Goal: Information Seeking & Learning: Learn about a topic

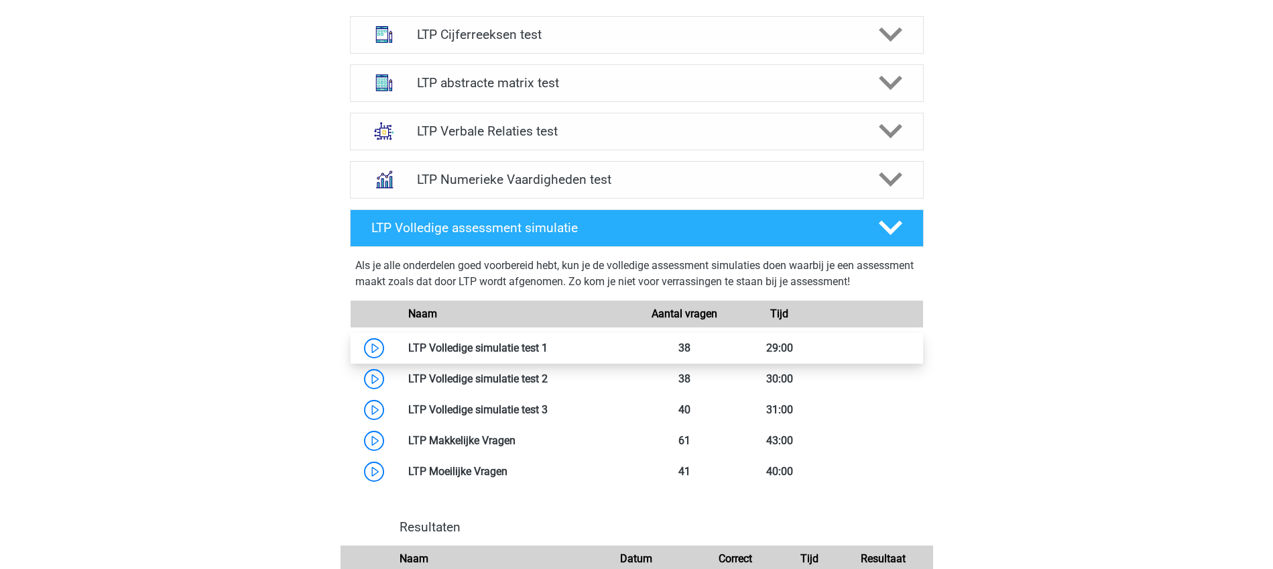
scroll to position [922, 0]
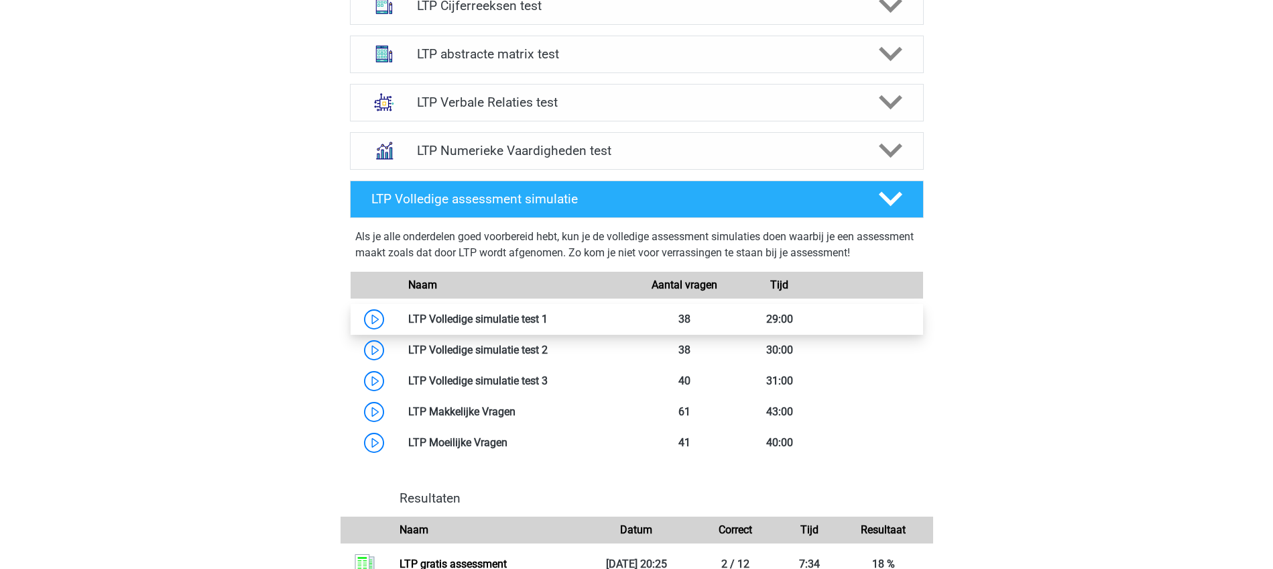
click at [548, 316] on link at bounding box center [548, 318] width 0 height 13
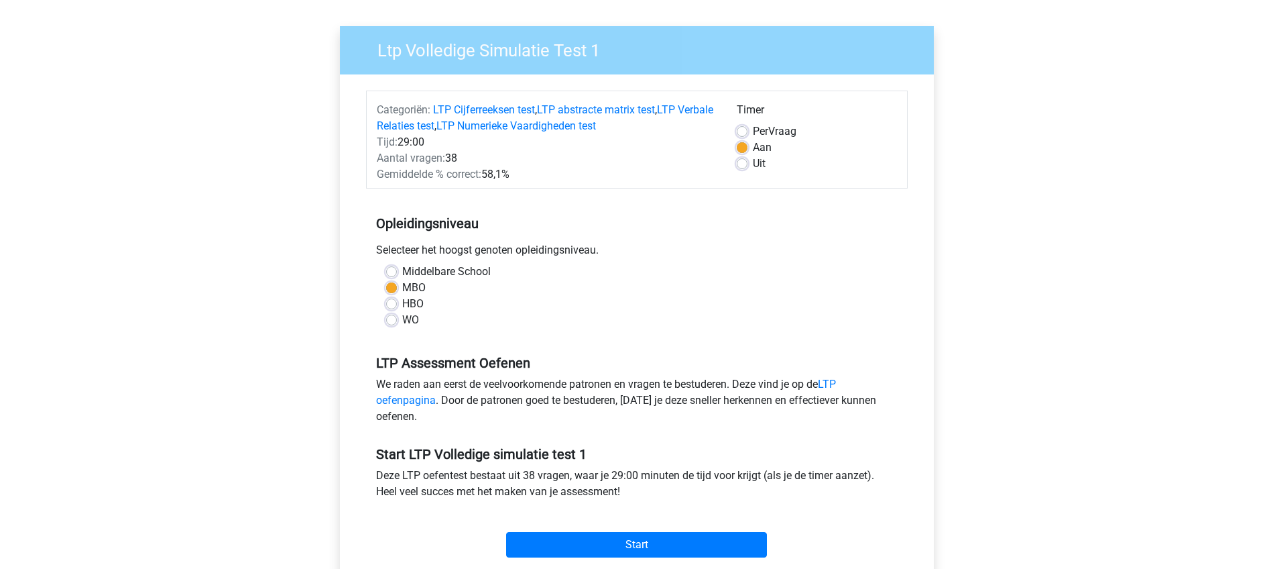
scroll to position [168, 0]
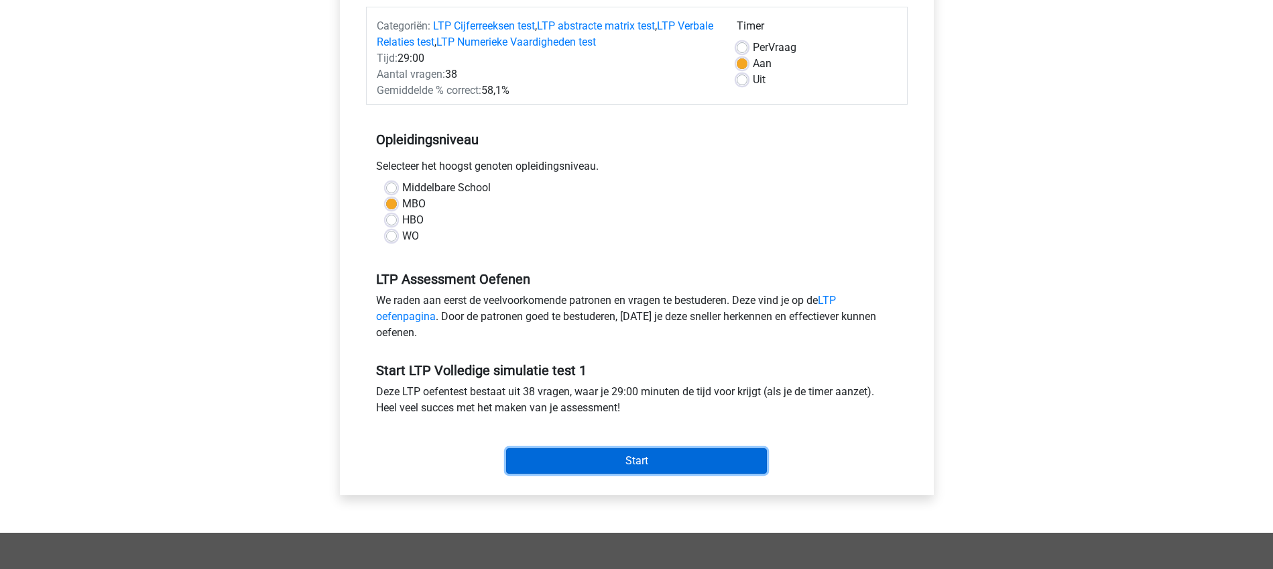
click at [642, 461] on input "Start" at bounding box center [636, 460] width 261 height 25
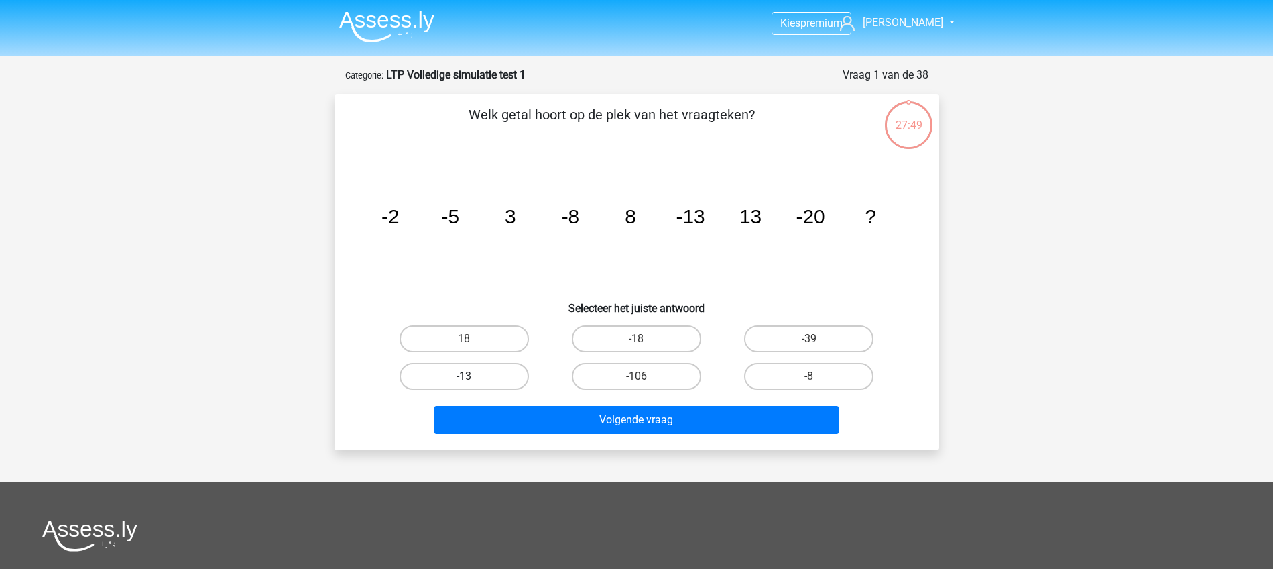
click at [473, 371] on label "-13" at bounding box center [464, 376] width 129 height 27
click at [473, 376] on input "-13" at bounding box center [468, 380] width 9 height 9
radio input "true"
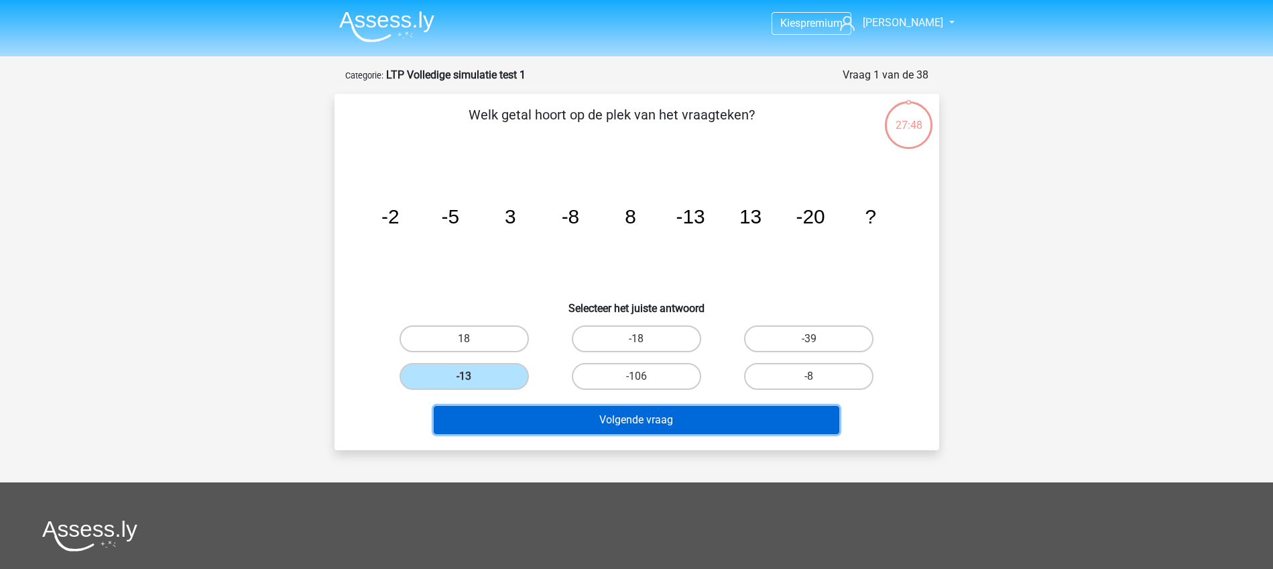
click at [612, 418] on button "Volgende vraag" at bounding box center [637, 420] width 406 height 28
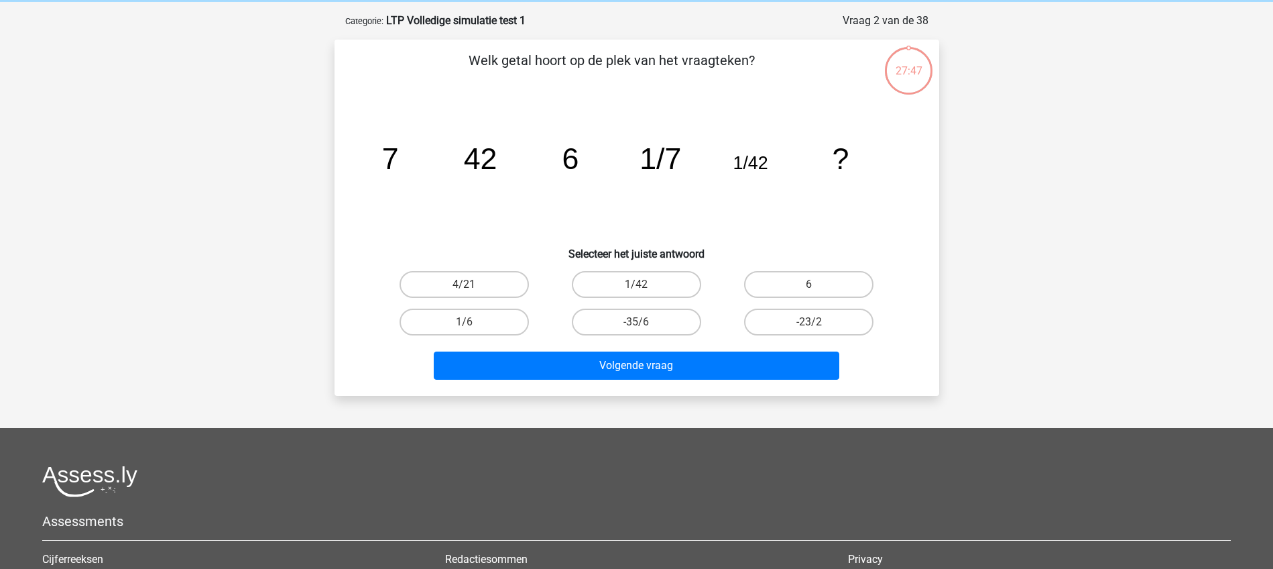
scroll to position [67, 0]
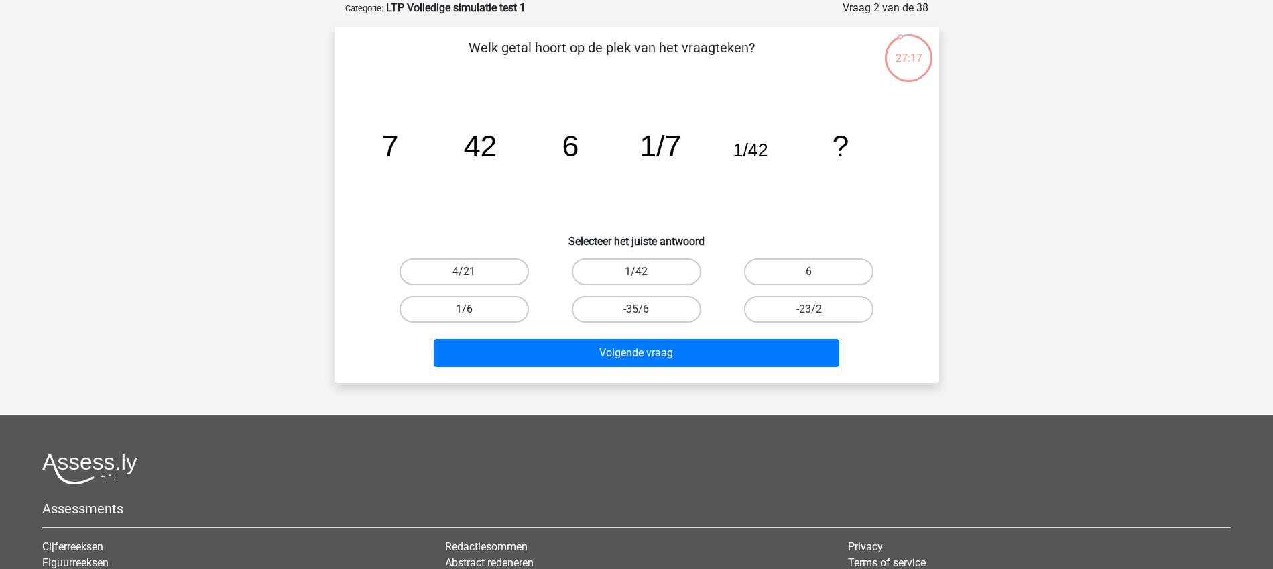
click at [466, 307] on label "1/6" at bounding box center [464, 309] width 129 height 27
click at [466, 309] on input "1/6" at bounding box center [468, 313] width 9 height 9
radio input "true"
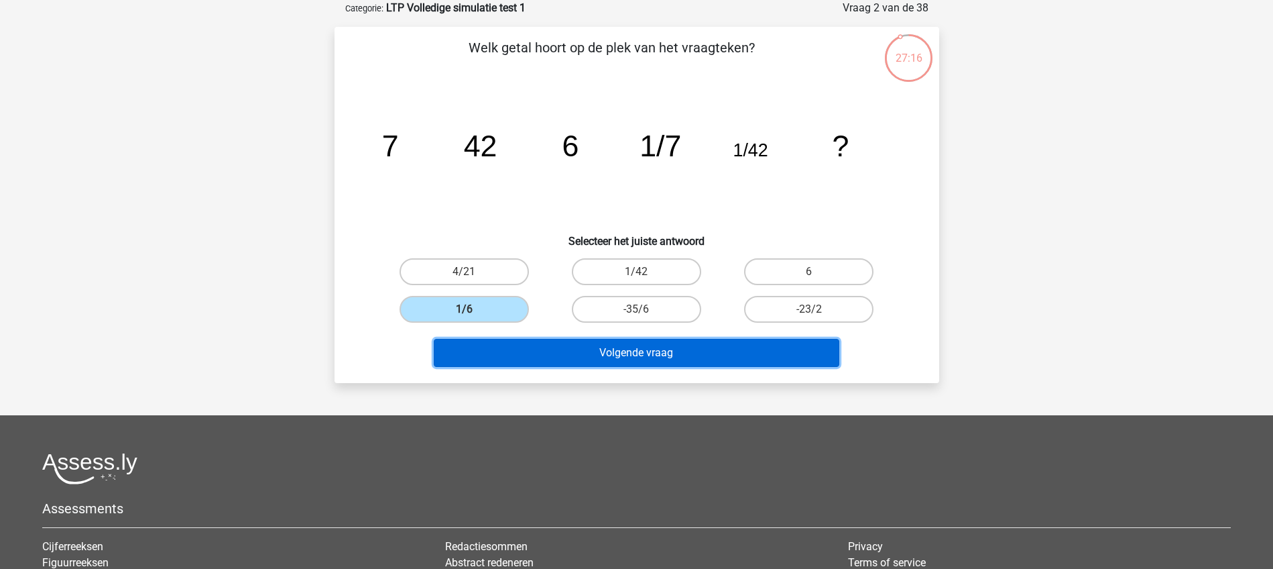
click at [635, 357] on button "Volgende vraag" at bounding box center [637, 353] width 406 height 28
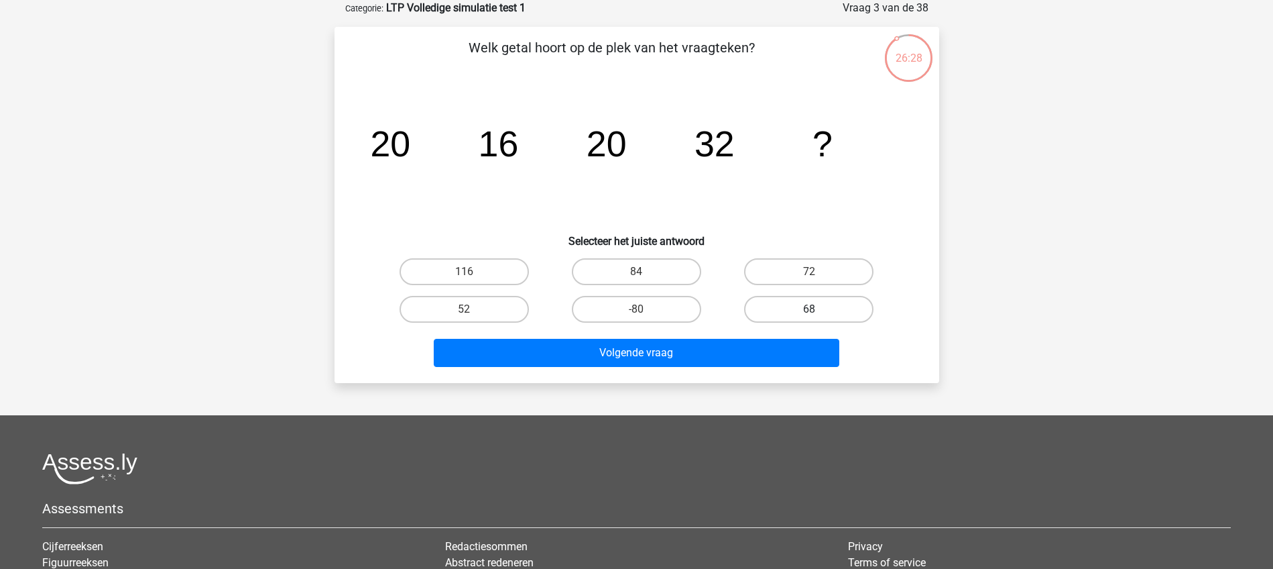
click at [803, 305] on label "68" at bounding box center [808, 309] width 129 height 27
click at [809, 309] on input "68" at bounding box center [813, 313] width 9 height 9
radio input "true"
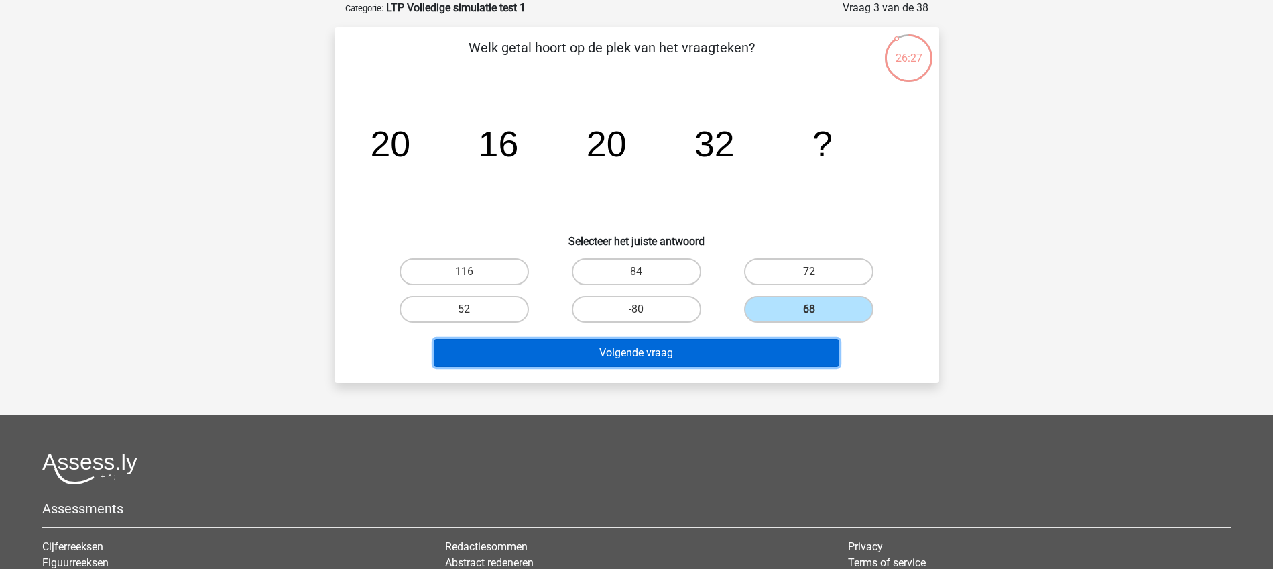
click at [662, 354] on button "Volgende vraag" at bounding box center [637, 353] width 406 height 28
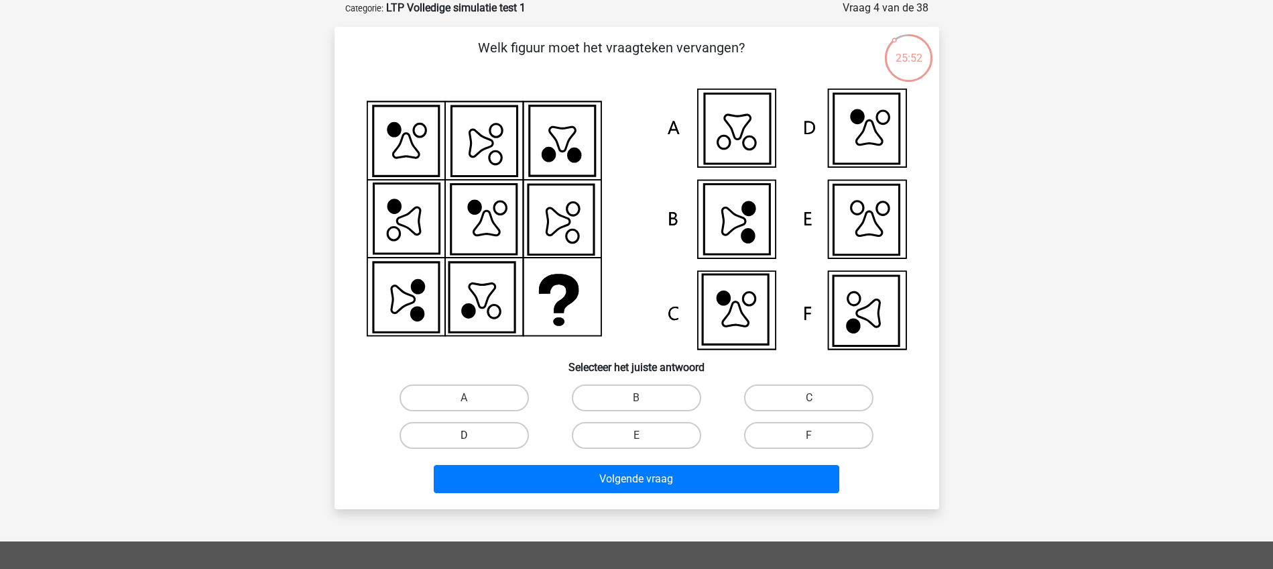
click at [487, 432] on label "D" at bounding box center [464, 435] width 129 height 27
click at [473, 435] on input "D" at bounding box center [468, 439] width 9 height 9
radio input "true"
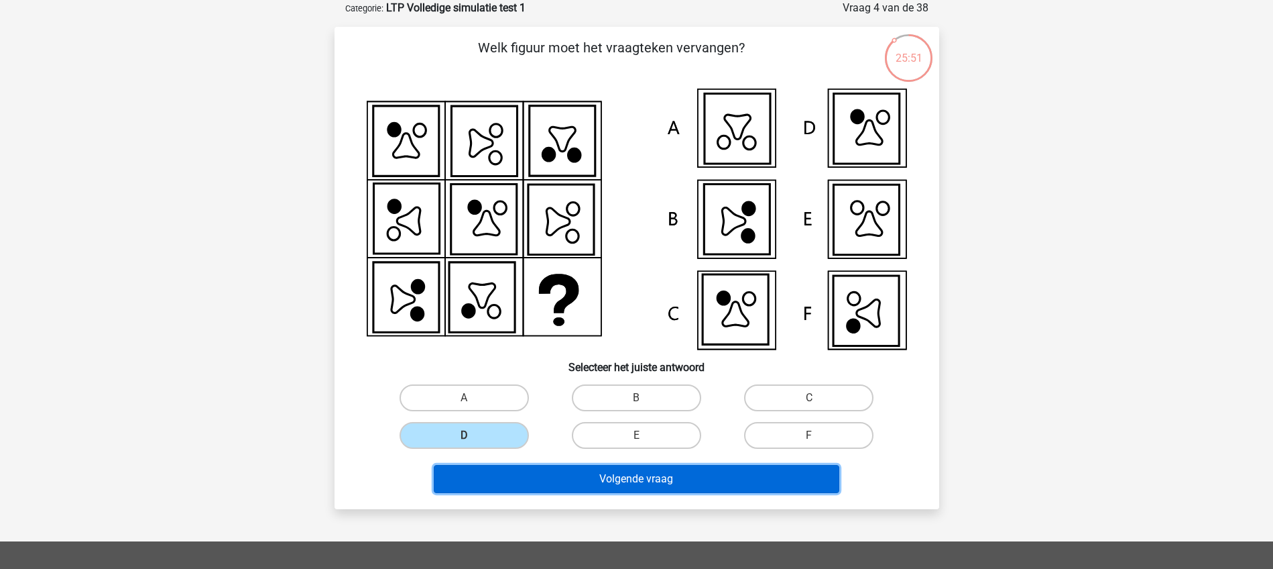
click at [603, 477] on button "Volgende vraag" at bounding box center [637, 479] width 406 height 28
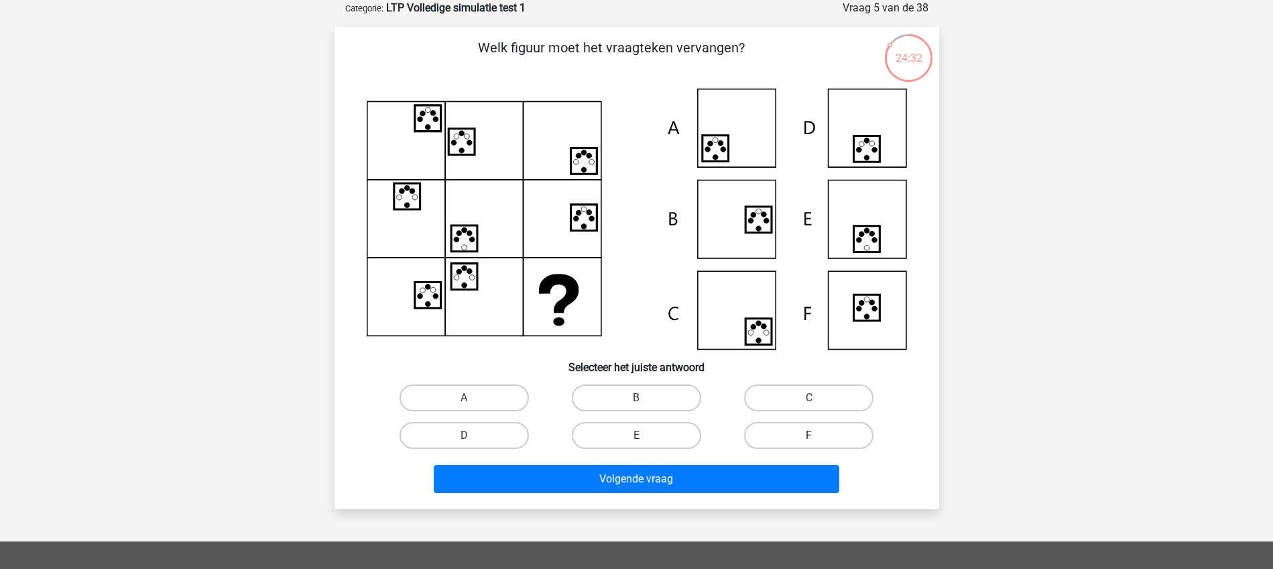
click at [798, 432] on label "F" at bounding box center [808, 435] width 129 height 27
click at [809, 435] on input "F" at bounding box center [813, 439] width 9 height 9
radio input "true"
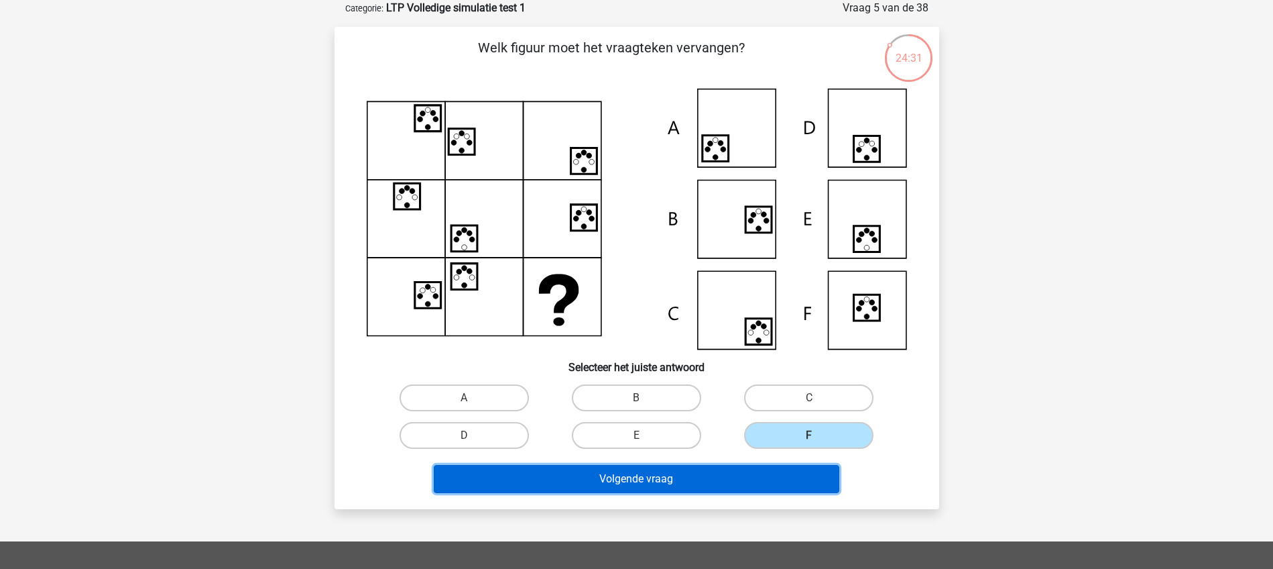
click at [624, 478] on button "Volgende vraag" at bounding box center [637, 479] width 406 height 28
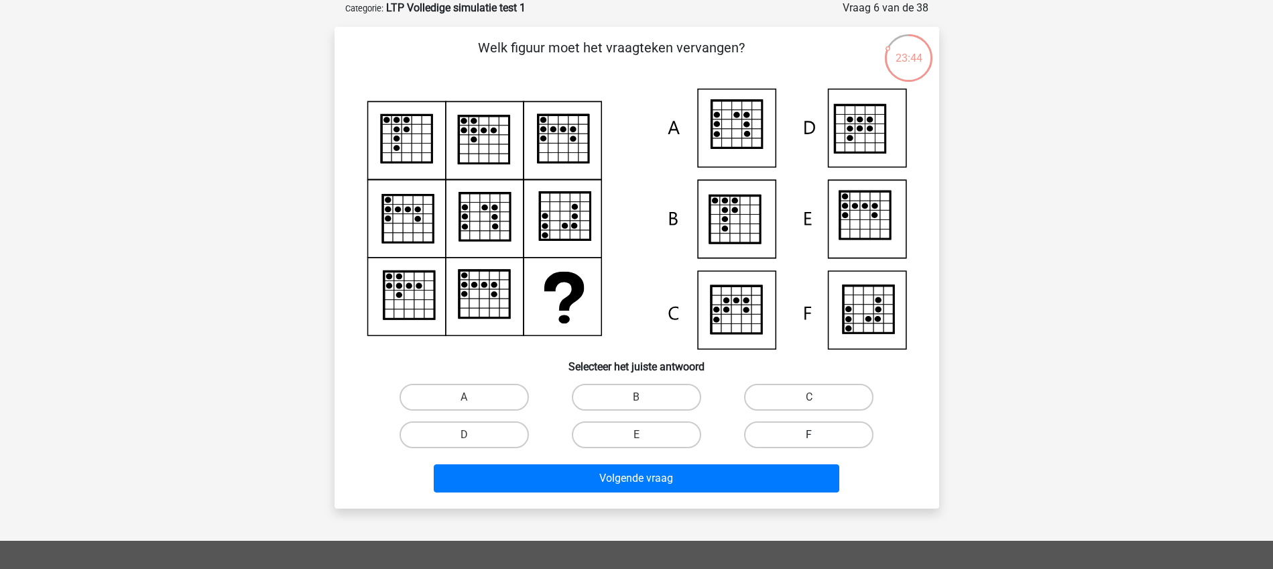
click at [802, 433] on label "F" at bounding box center [808, 434] width 129 height 27
click at [809, 434] on input "F" at bounding box center [813, 438] width 9 height 9
radio input "true"
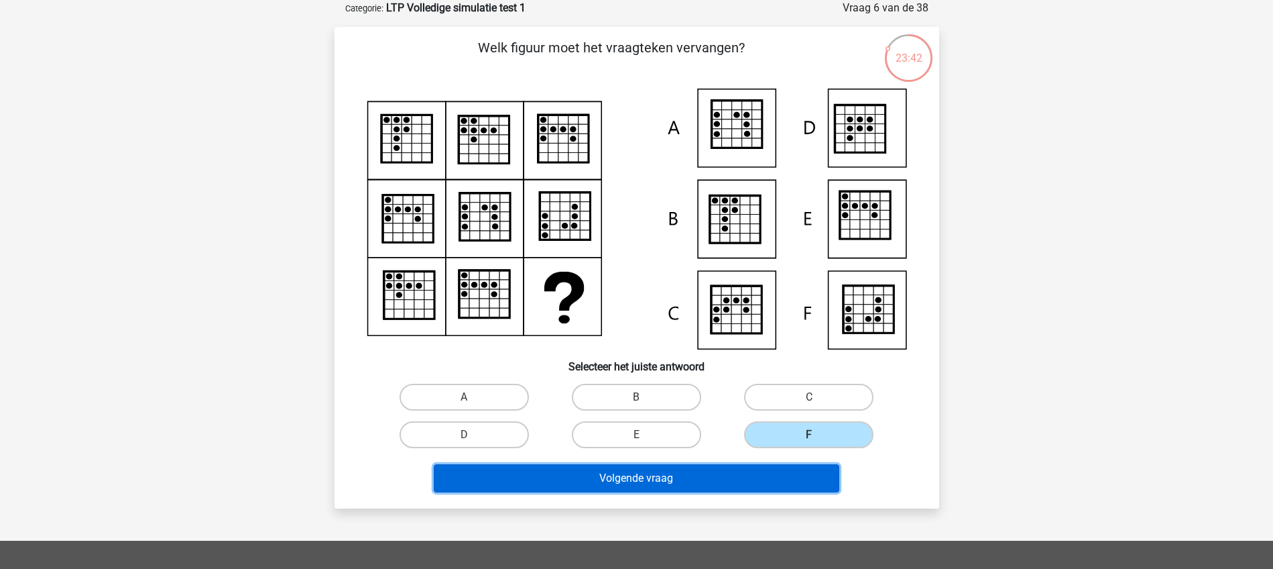
click at [719, 473] on button "Volgende vraag" at bounding box center [637, 478] width 406 height 28
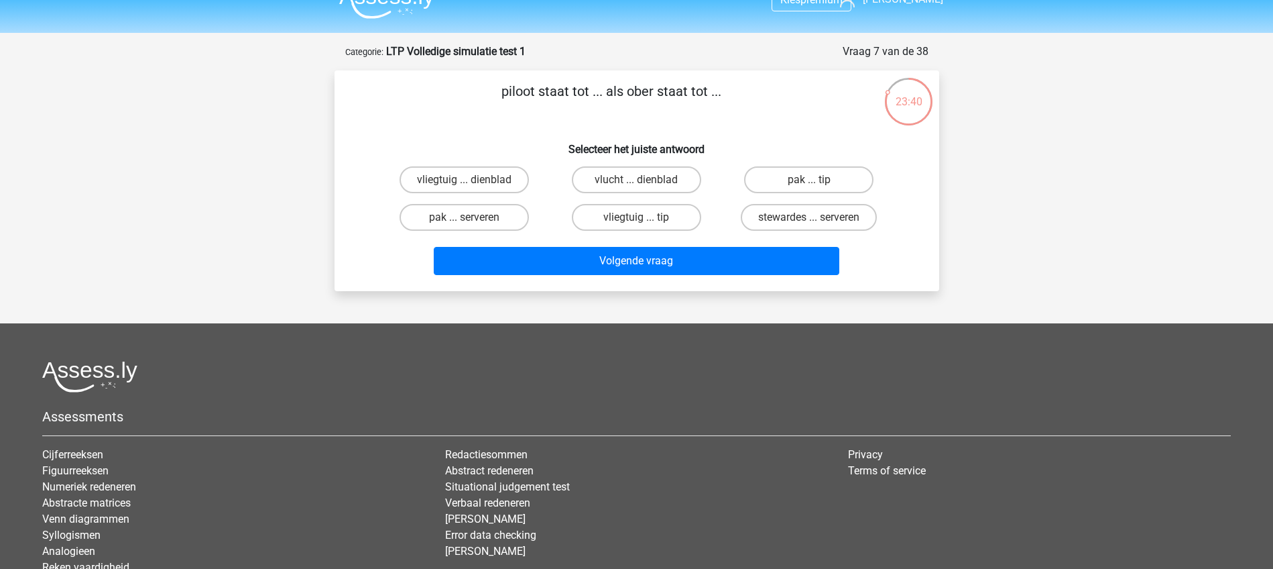
scroll to position [0, 0]
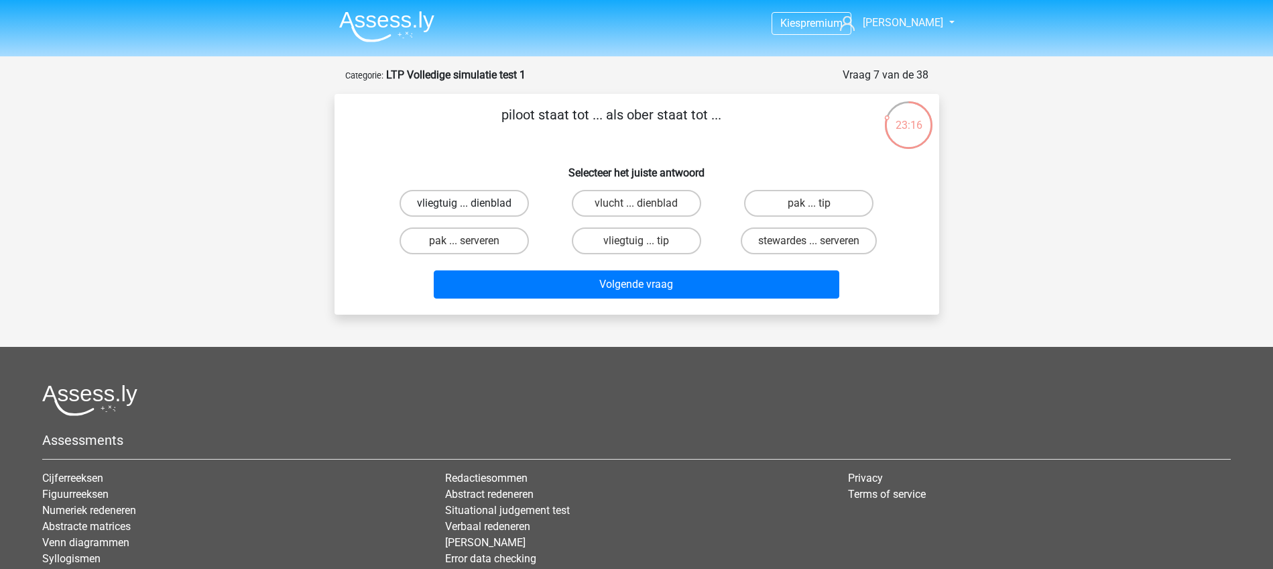
click at [480, 201] on label "vliegtuig ... dienblad" at bounding box center [464, 203] width 129 height 27
click at [473, 203] on input "vliegtuig ... dienblad" at bounding box center [468, 207] width 9 height 9
radio input "true"
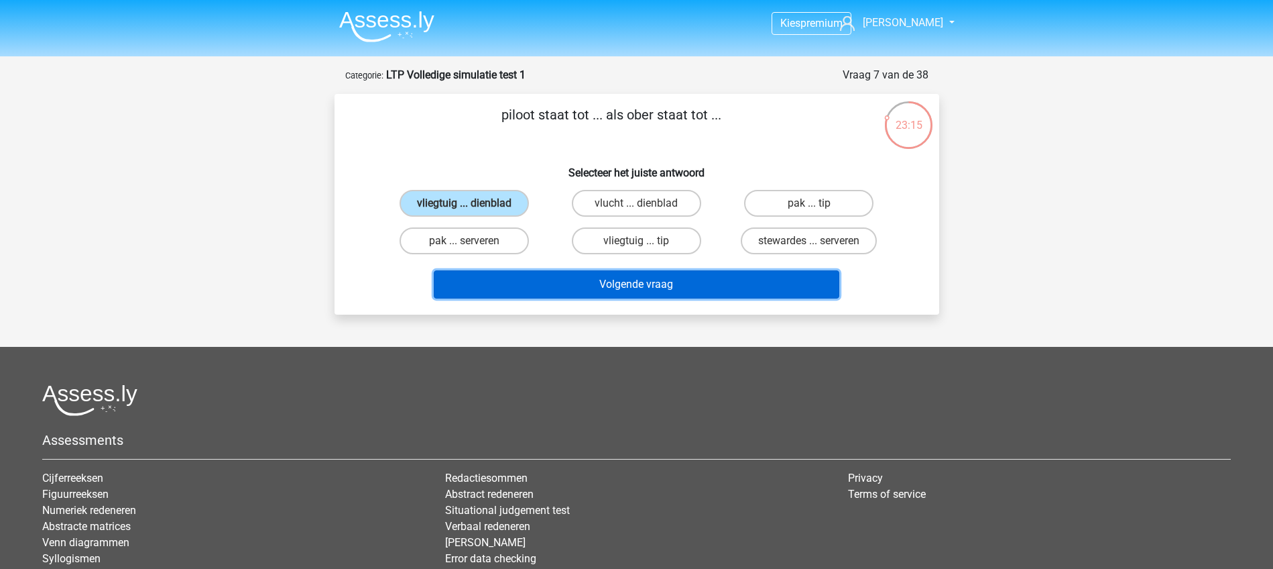
click at [628, 285] on button "Volgende vraag" at bounding box center [637, 284] width 406 height 28
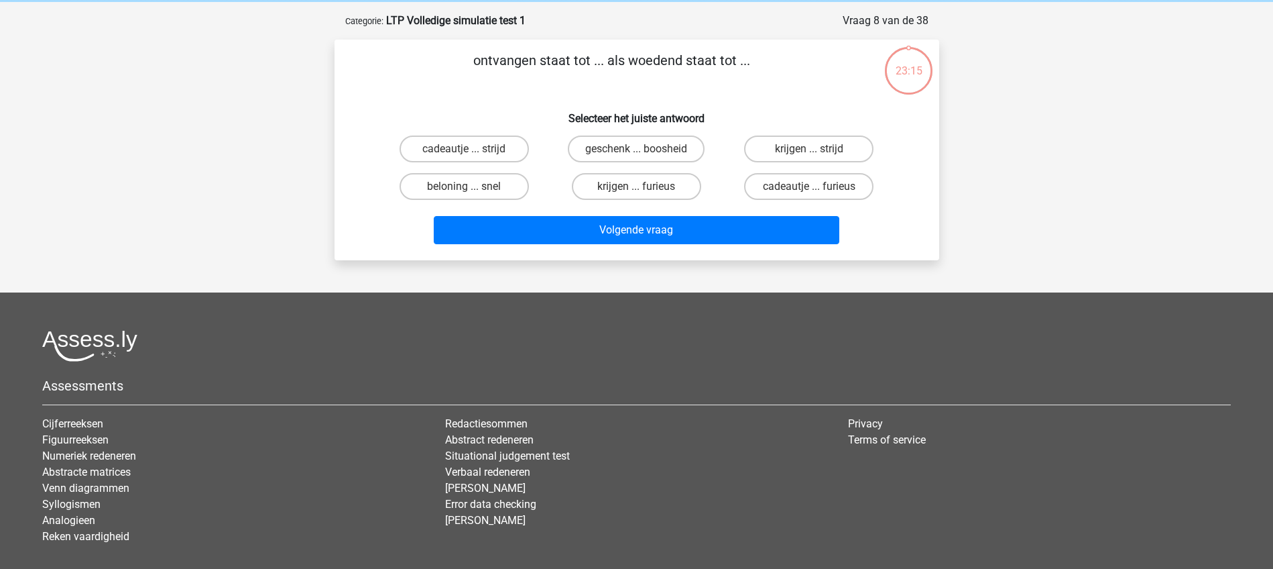
scroll to position [67, 0]
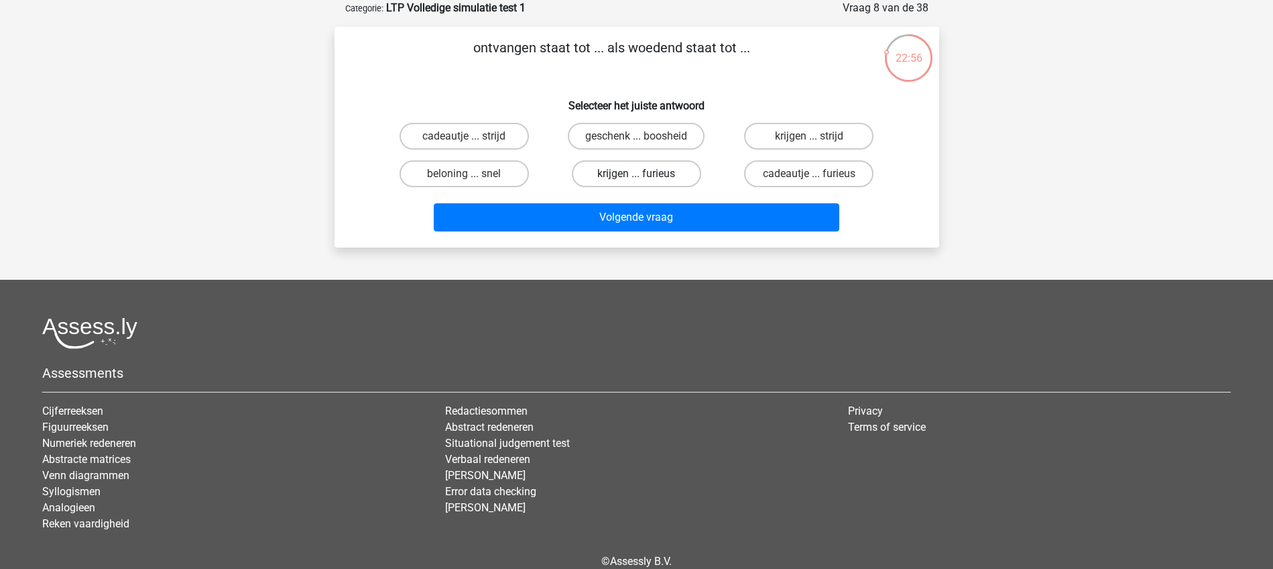
click at [647, 172] on label "krijgen ... furieus" at bounding box center [636, 173] width 129 height 27
click at [645, 174] on input "krijgen ... furieus" at bounding box center [640, 178] width 9 height 9
radio input "true"
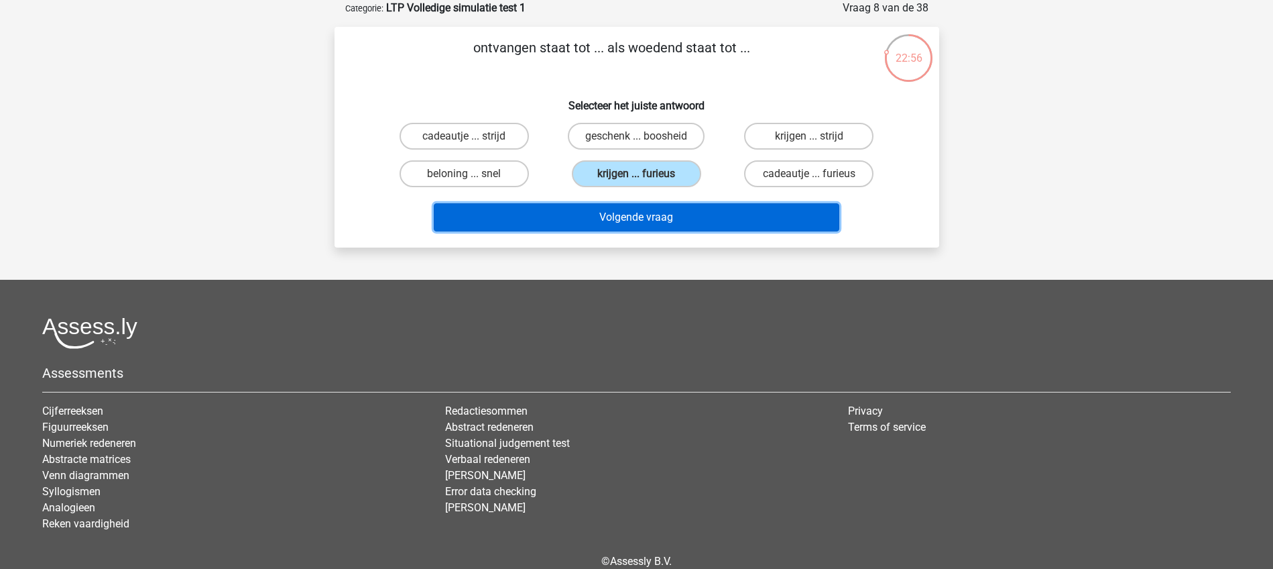
click at [647, 213] on button "Volgende vraag" at bounding box center [637, 217] width 406 height 28
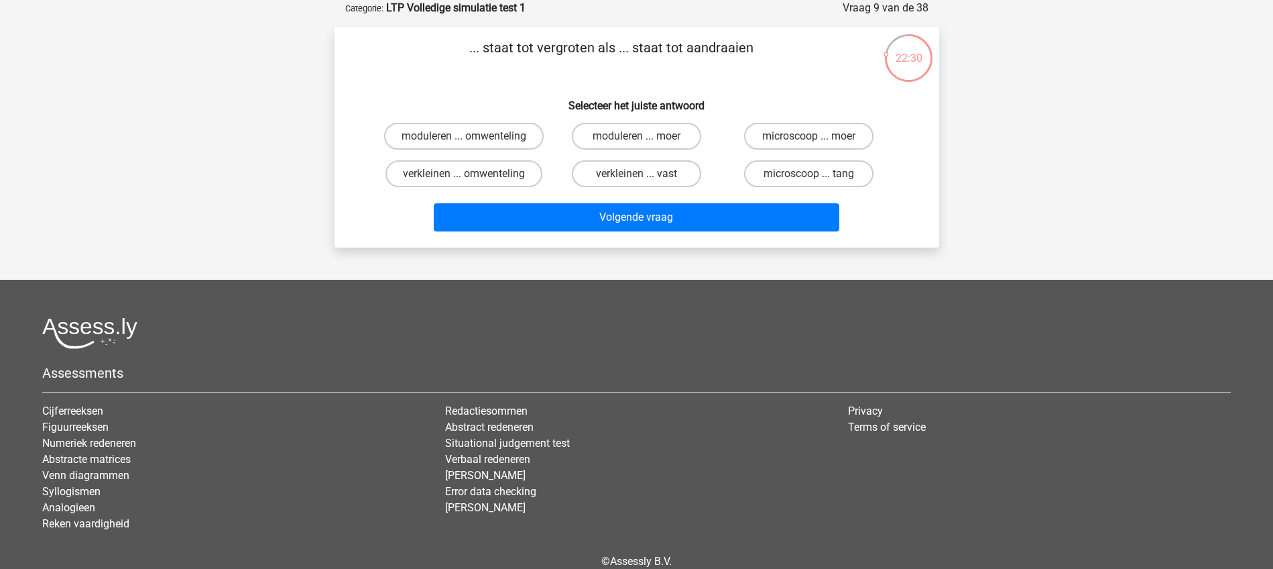
click at [644, 176] on input "verkleinen ... vast" at bounding box center [640, 178] width 9 height 9
radio input "true"
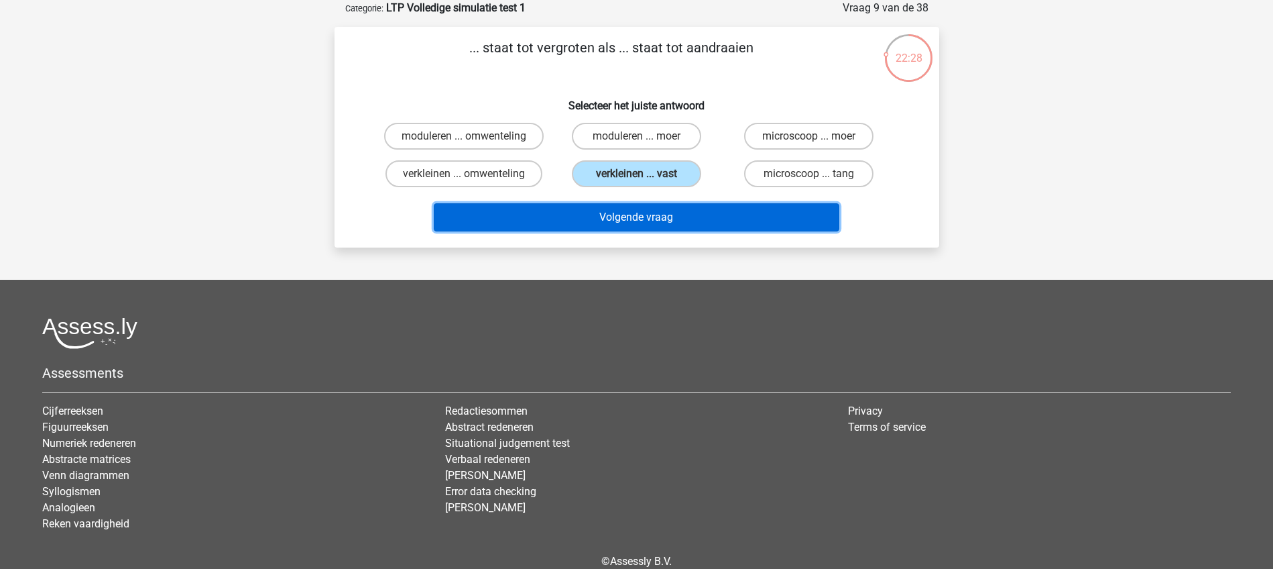
click at [650, 216] on button "Volgende vraag" at bounding box center [637, 217] width 406 height 28
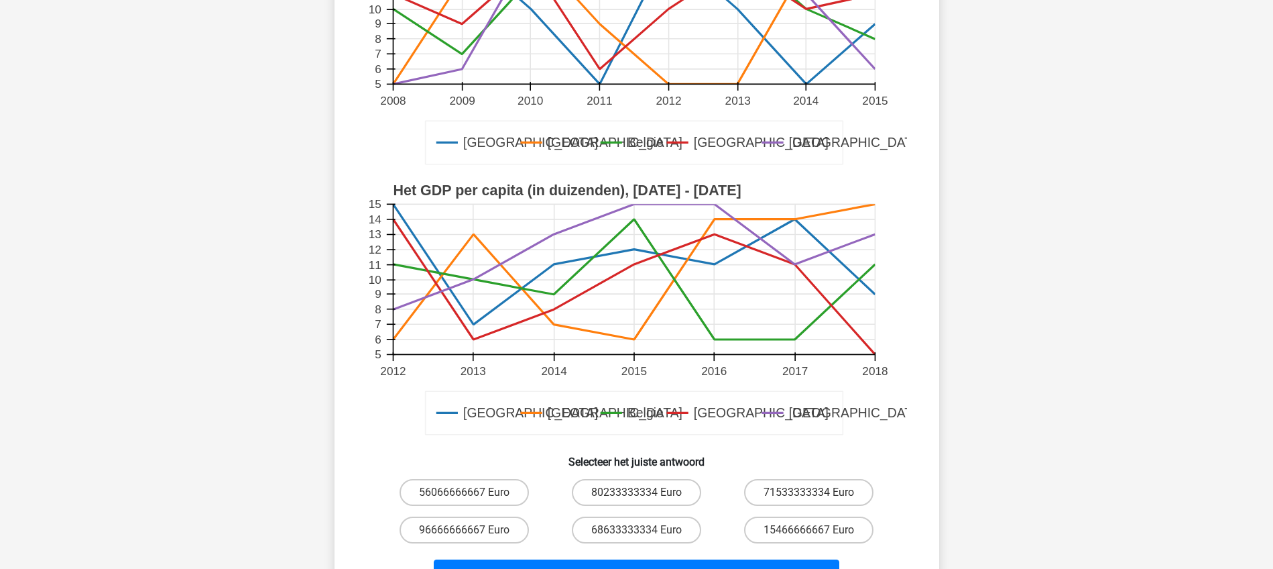
scroll to position [318, 0]
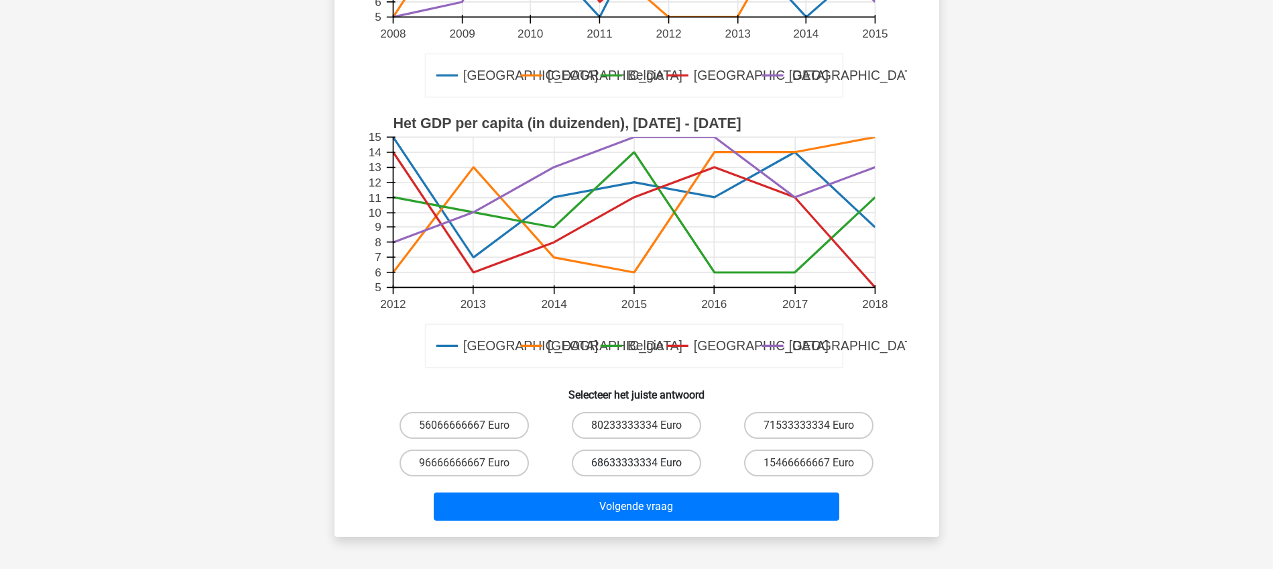
click at [622, 462] on label "68633333334 Euro" at bounding box center [636, 462] width 129 height 27
click at [636, 463] on input "68633333334 Euro" at bounding box center [640, 467] width 9 height 9
radio input "true"
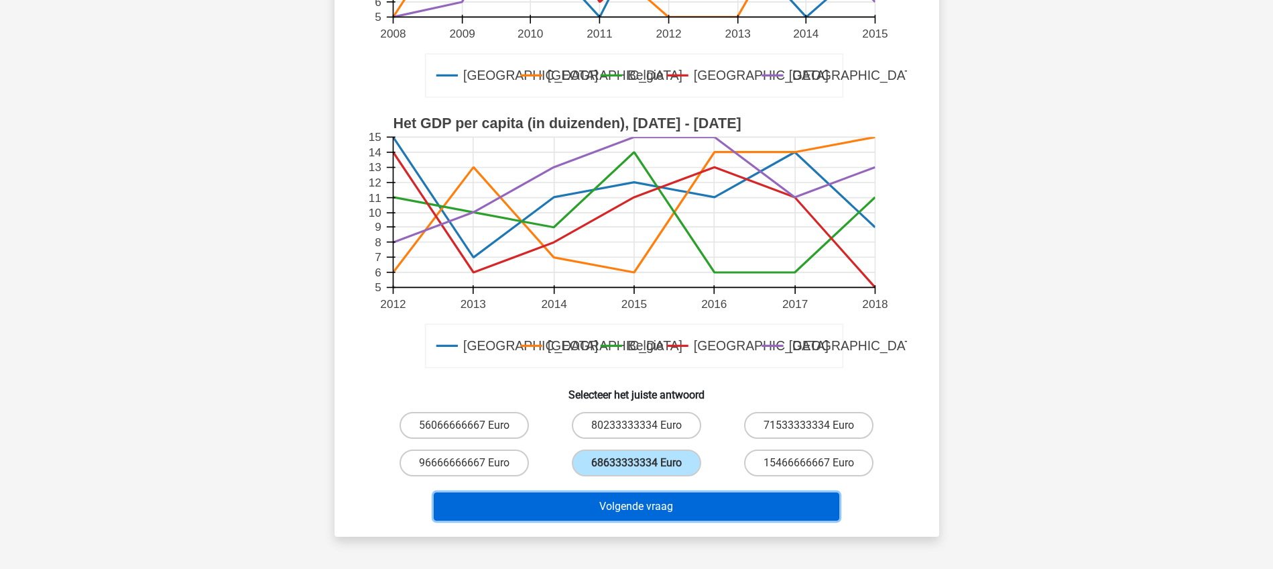
click at [641, 507] on button "Volgende vraag" at bounding box center [637, 506] width 406 height 28
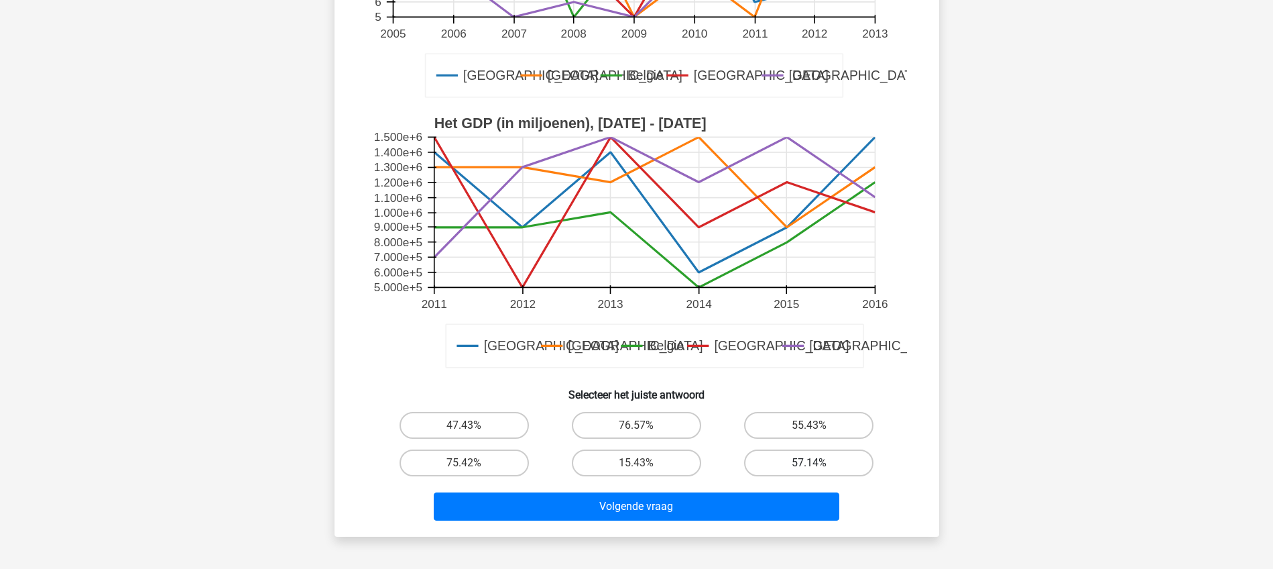
click at [792, 467] on label "57.14%" at bounding box center [808, 462] width 129 height 27
click at [809, 467] on input "57.14%" at bounding box center [813, 467] width 9 height 9
radio input "true"
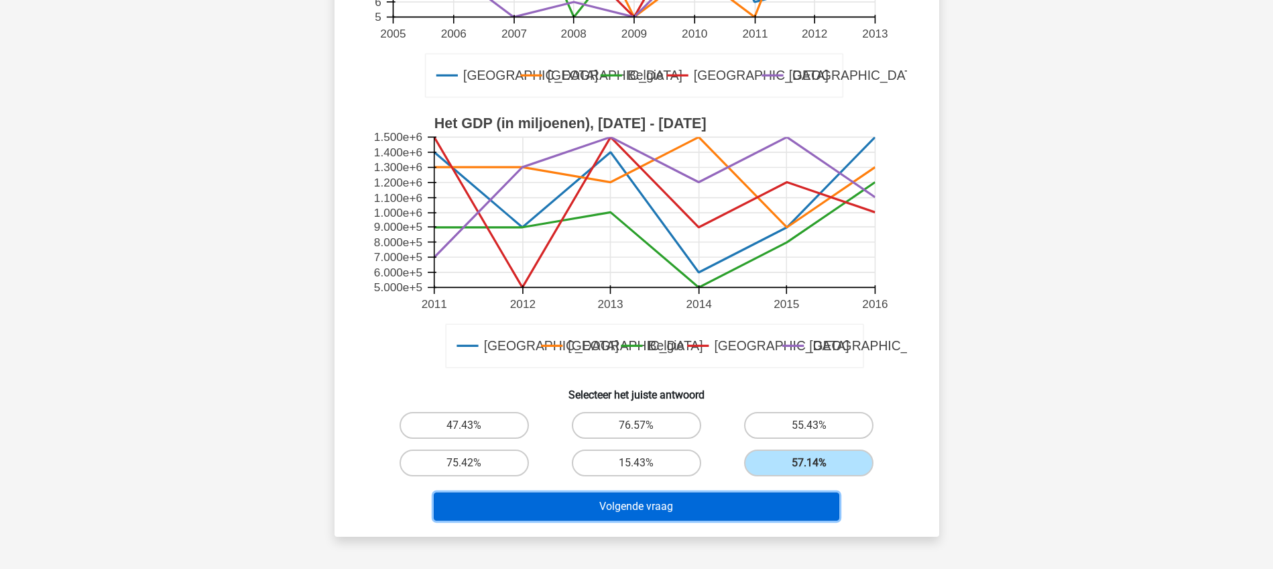
click at [699, 506] on button "Volgende vraag" at bounding box center [637, 506] width 406 height 28
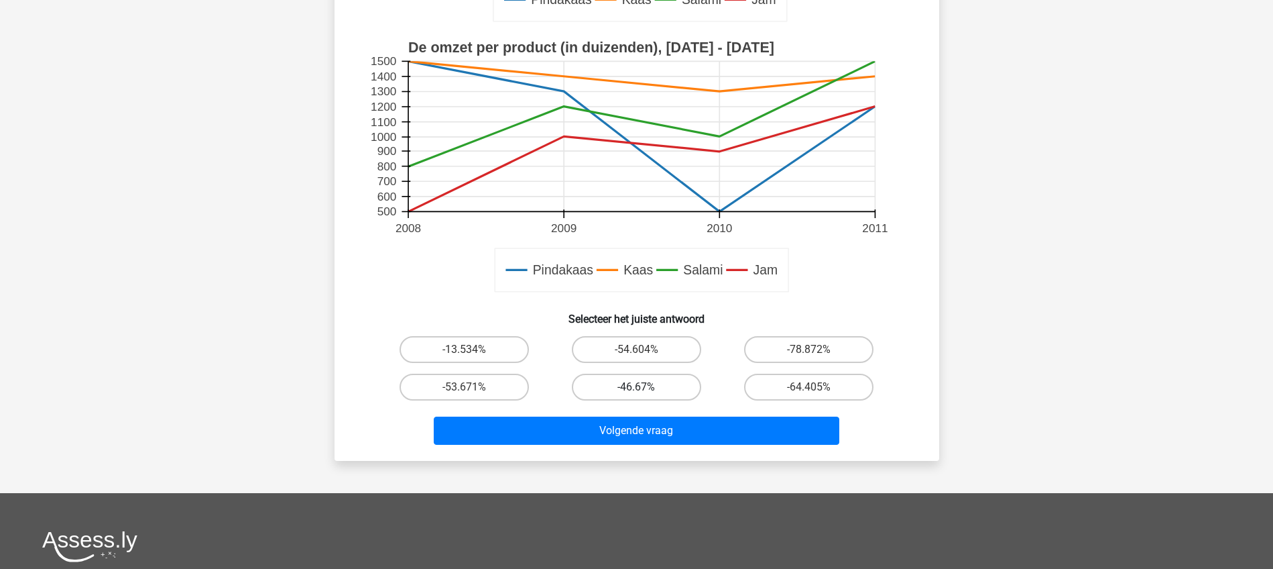
scroll to position [402, 0]
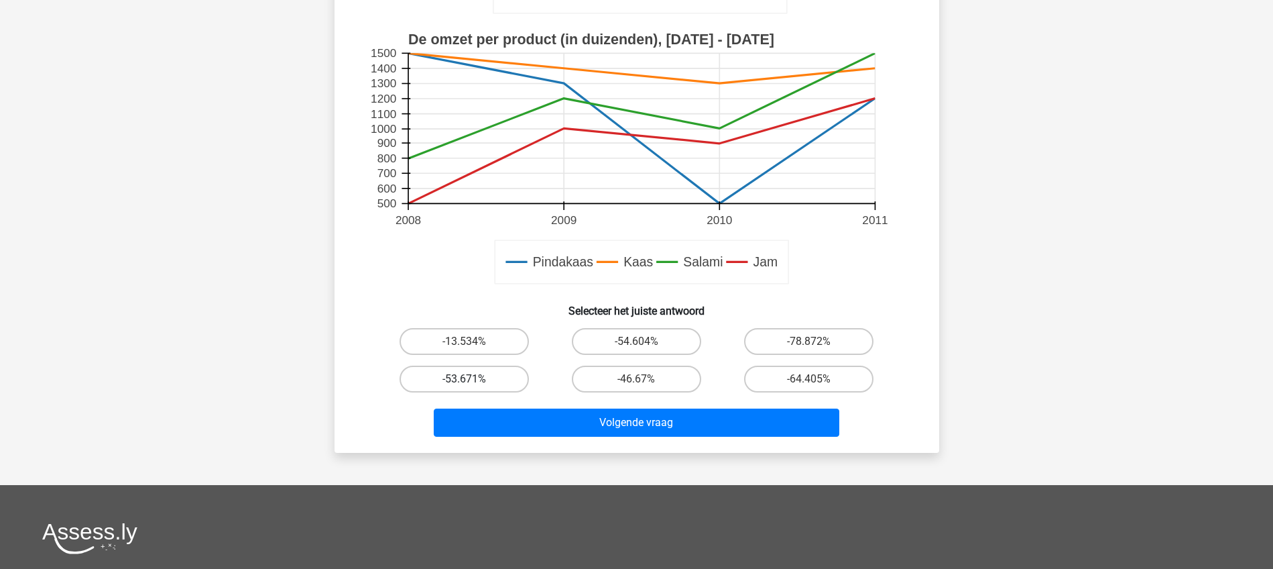
click at [482, 372] on label "-53.671%" at bounding box center [464, 378] width 129 height 27
click at [473, 379] on input "-53.671%" at bounding box center [468, 383] width 9 height 9
radio input "true"
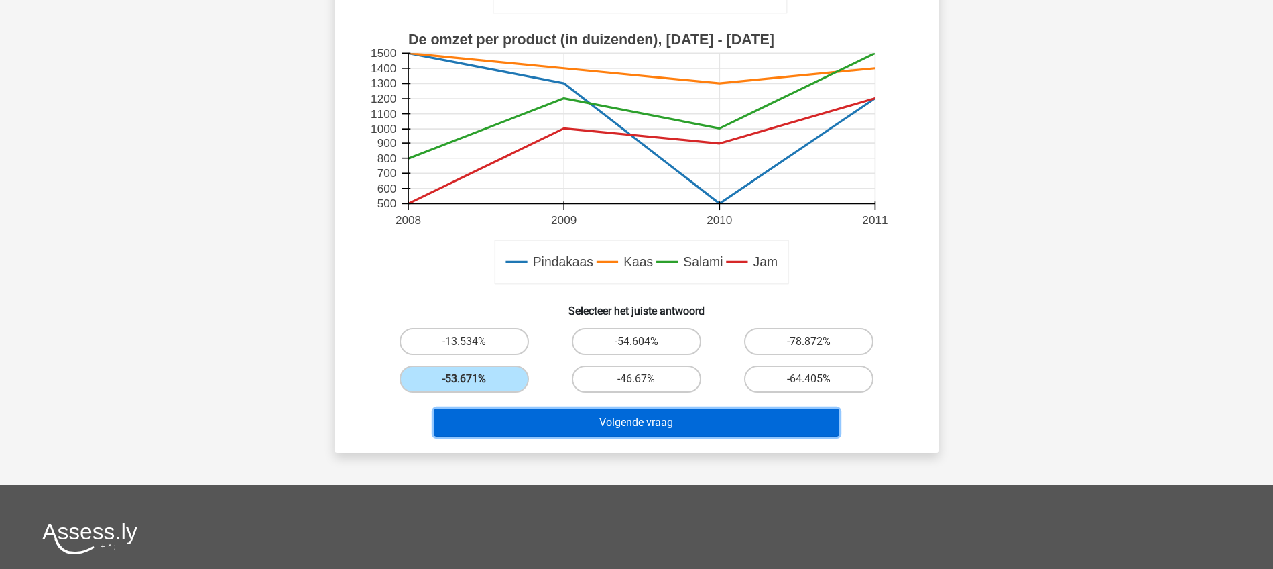
click at [631, 428] on button "Volgende vraag" at bounding box center [637, 422] width 406 height 28
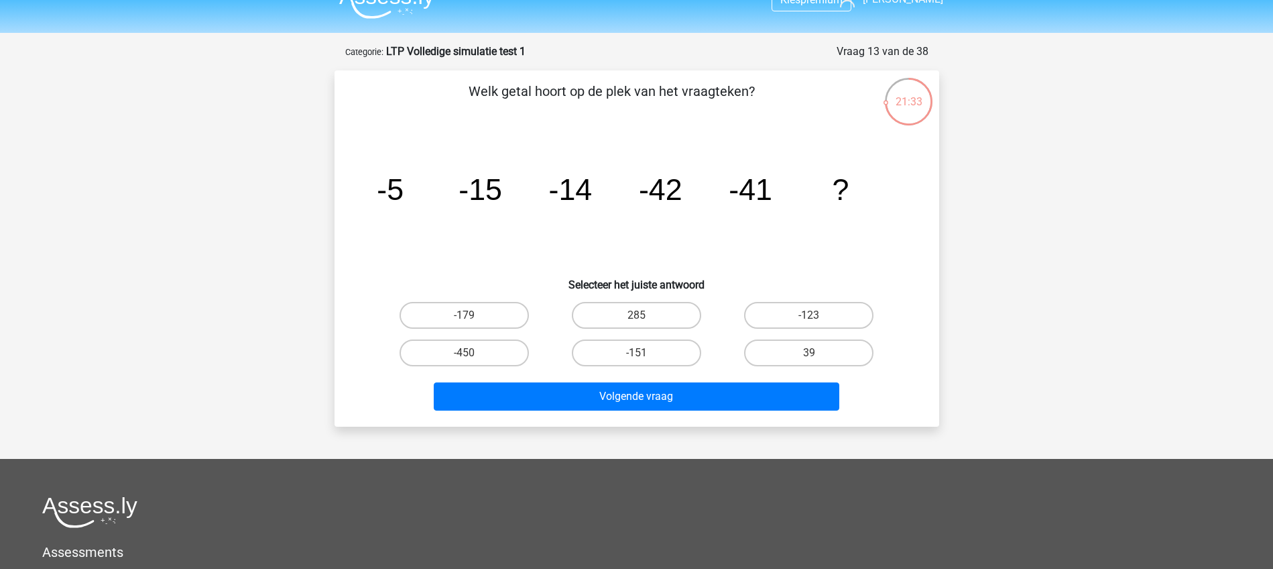
scroll to position [0, 0]
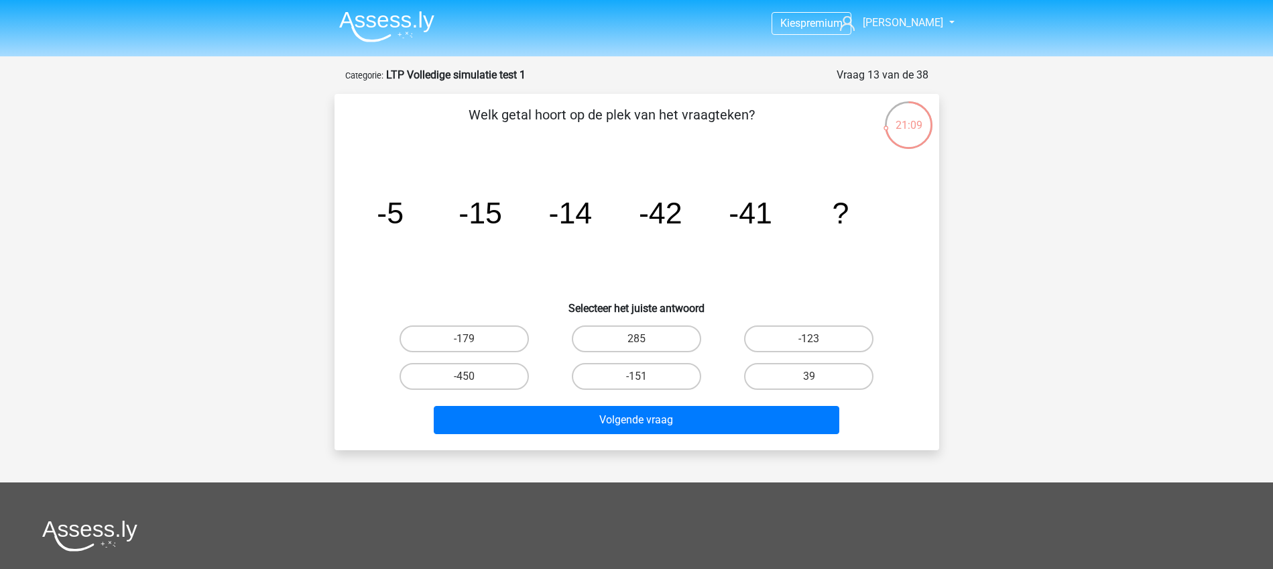
click at [809, 339] on input "-123" at bounding box center [813, 343] width 9 height 9
radio input "true"
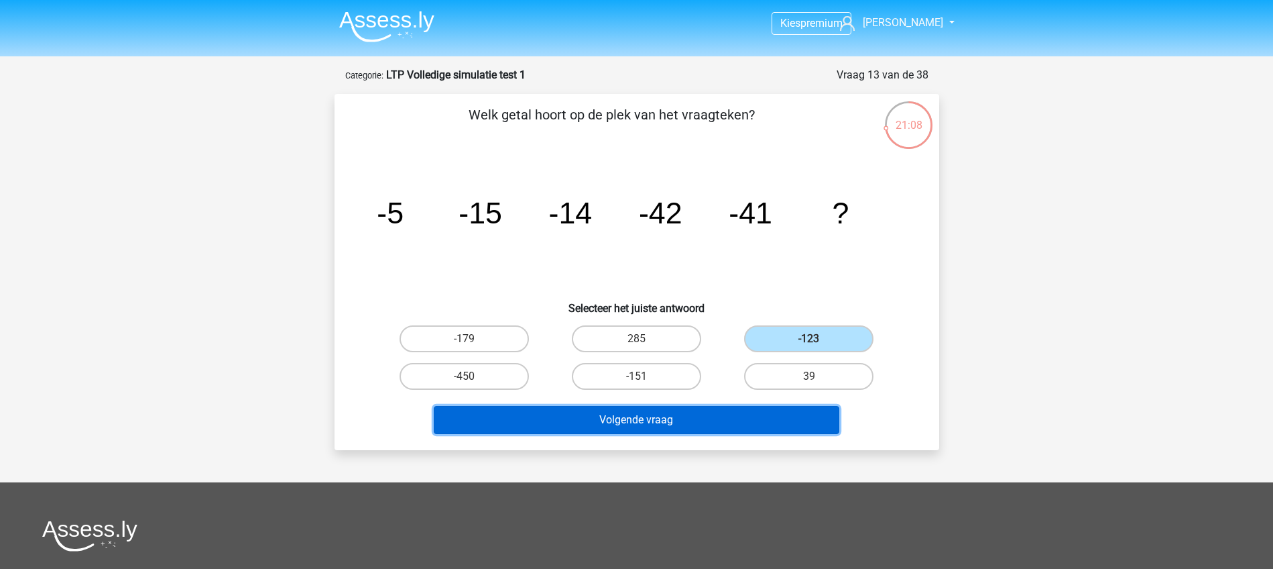
click at [647, 419] on button "Volgende vraag" at bounding box center [637, 420] width 406 height 28
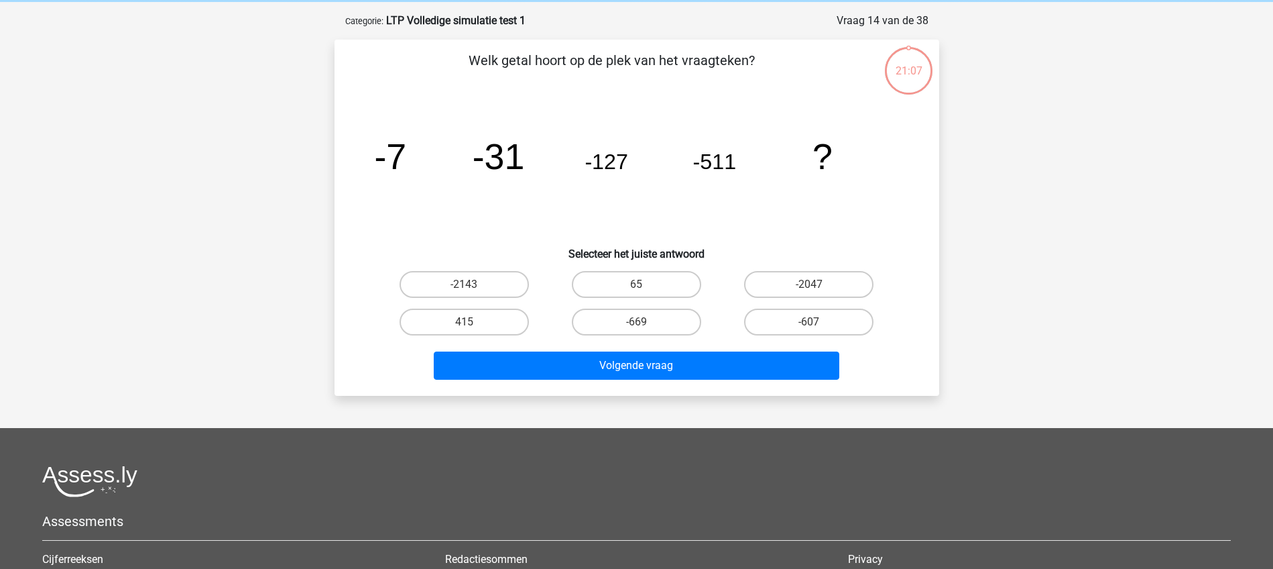
scroll to position [67, 0]
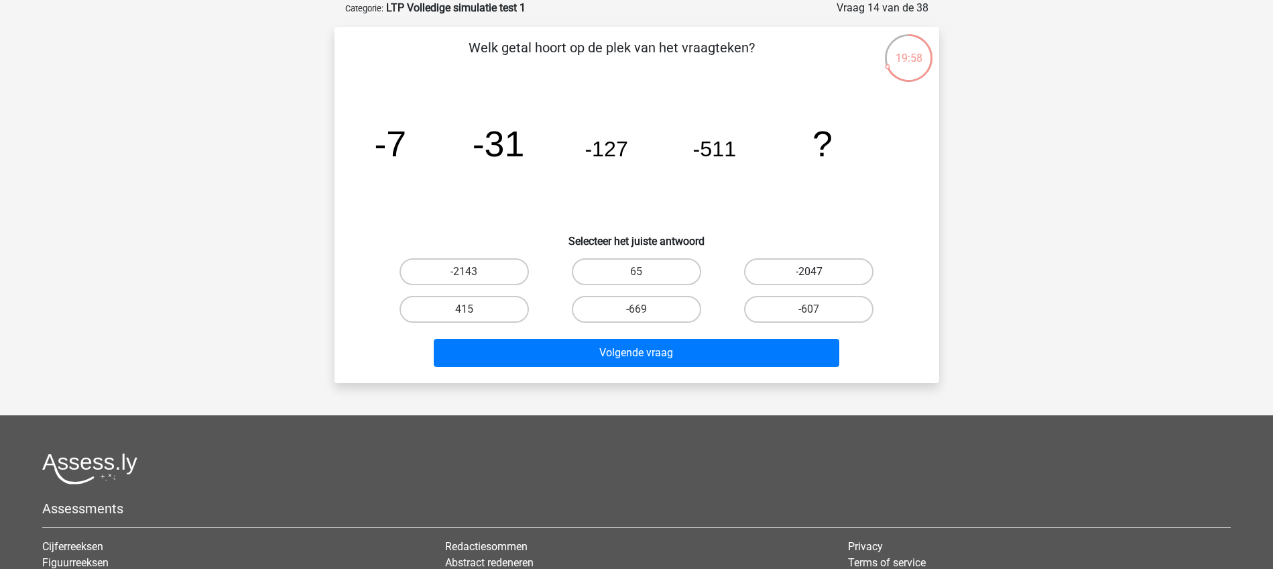
click at [794, 269] on label "-2047" at bounding box center [808, 271] width 129 height 27
click at [809, 272] on input "-2047" at bounding box center [813, 276] width 9 height 9
radio input "true"
click at [458, 269] on label "-2143" at bounding box center [464, 271] width 129 height 27
click at [464, 272] on input "-2143" at bounding box center [468, 276] width 9 height 9
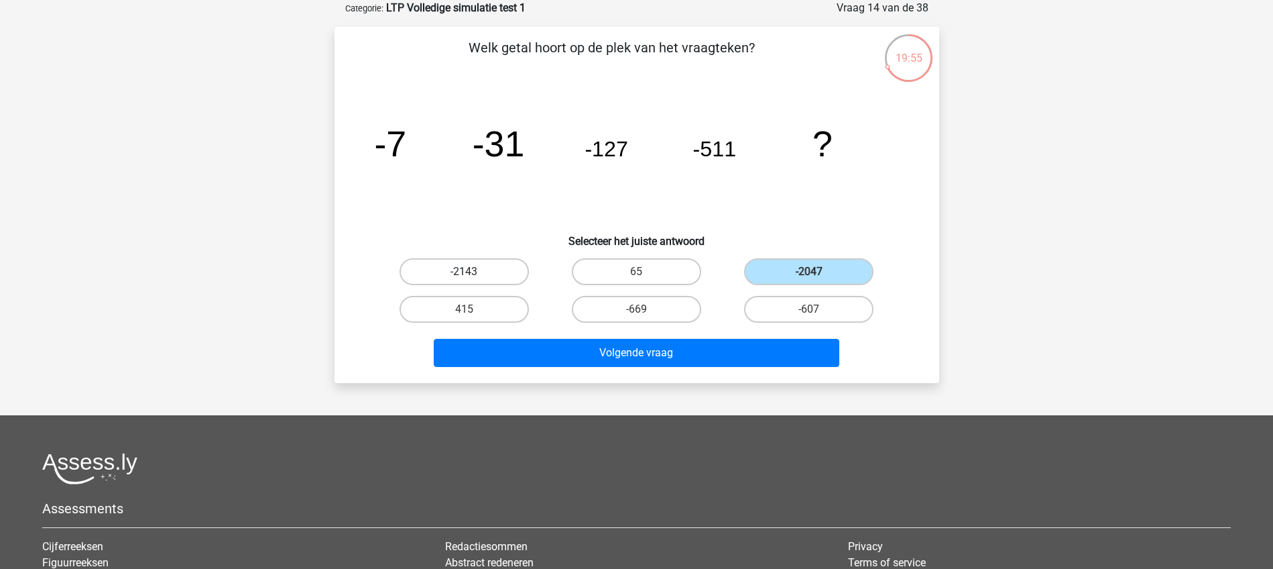
radio input "true"
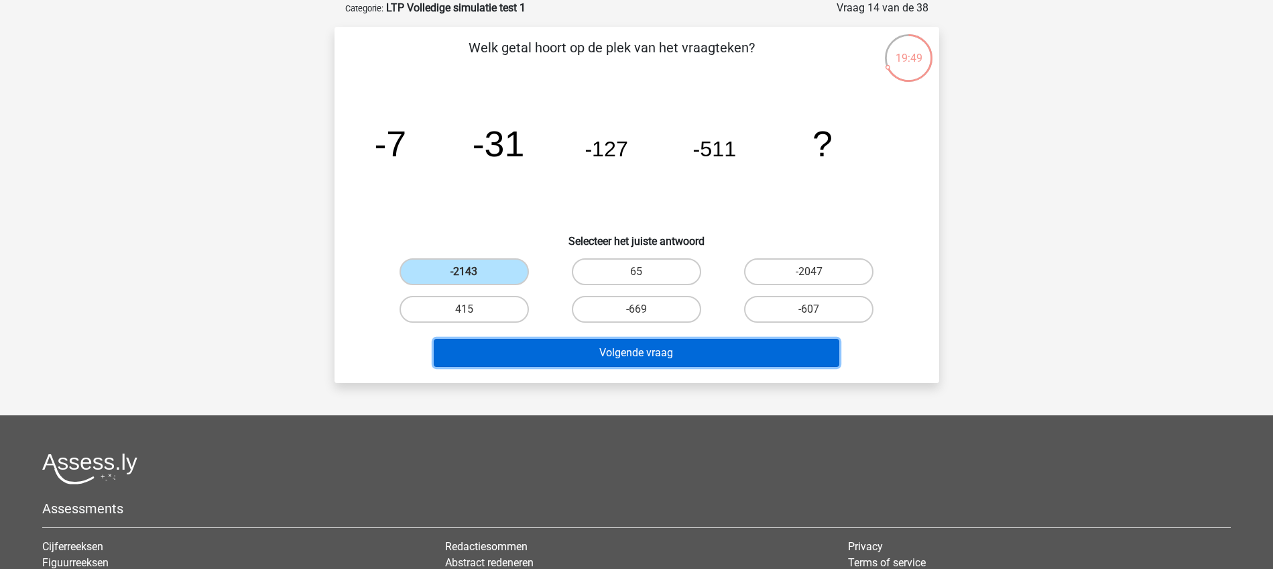
click at [628, 352] on button "Volgende vraag" at bounding box center [637, 353] width 406 height 28
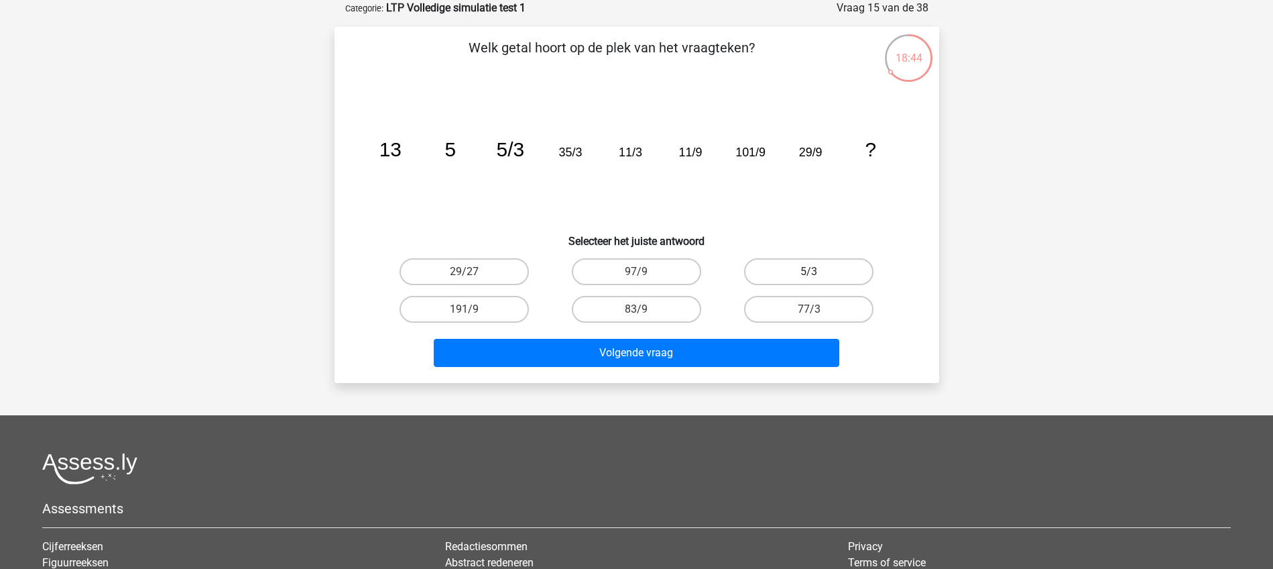
click at [798, 274] on label "5/3" at bounding box center [808, 271] width 129 height 27
click at [809, 274] on input "5/3" at bounding box center [813, 276] width 9 height 9
radio input "true"
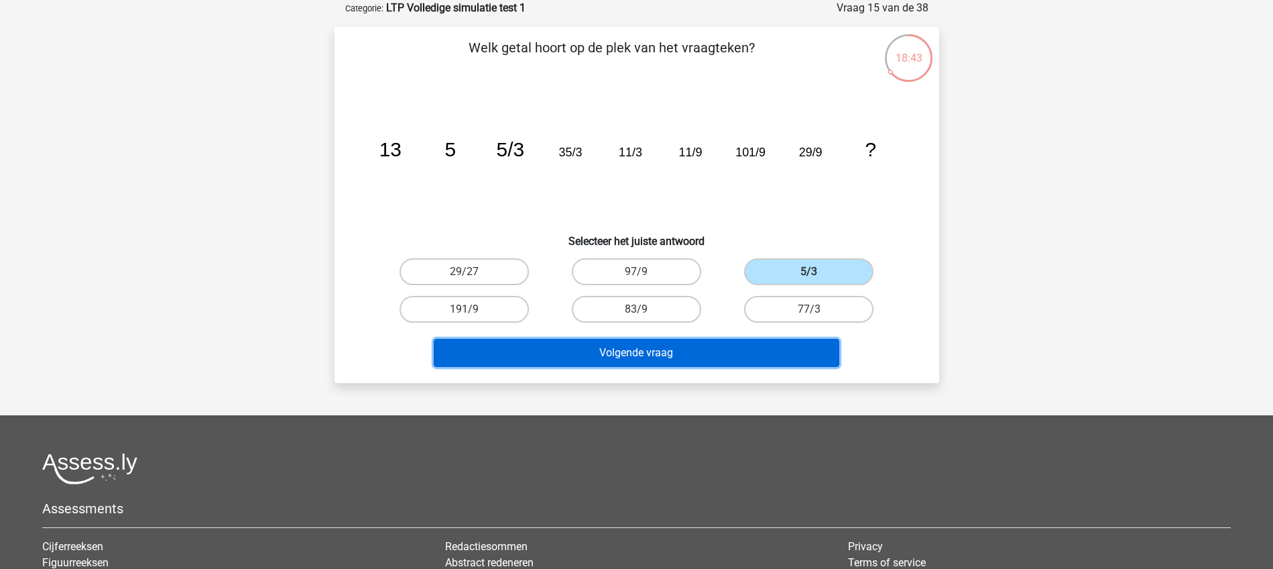
click at [658, 353] on button "Volgende vraag" at bounding box center [637, 353] width 406 height 28
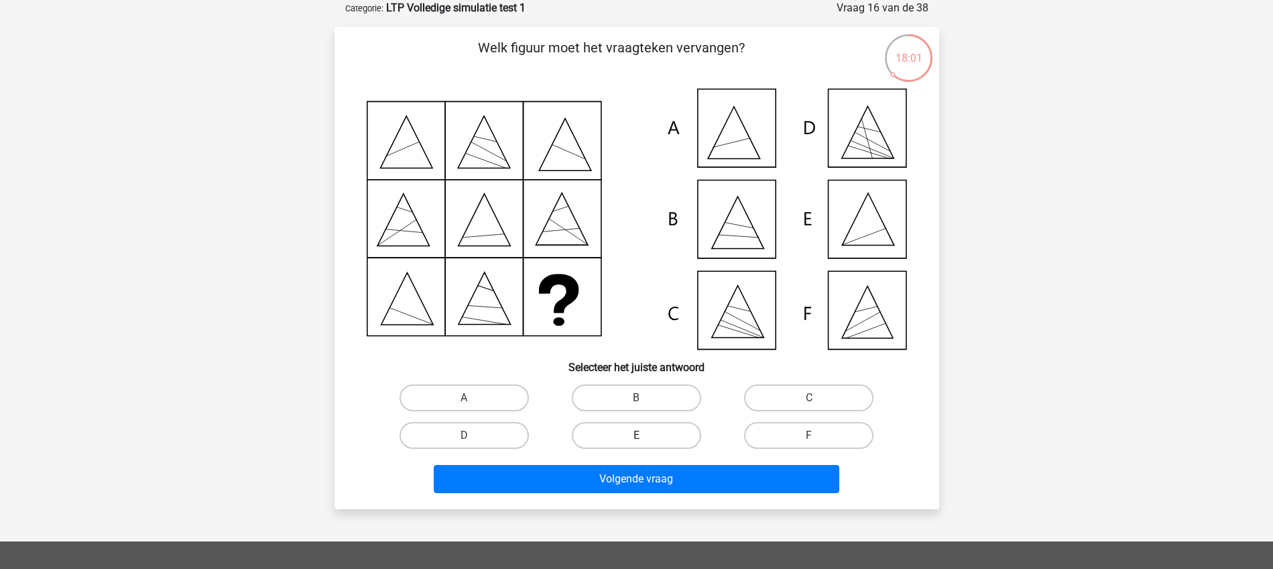
click at [660, 436] on label "E" at bounding box center [636, 435] width 129 height 27
click at [645, 436] on input "E" at bounding box center [640, 439] width 9 height 9
radio input "true"
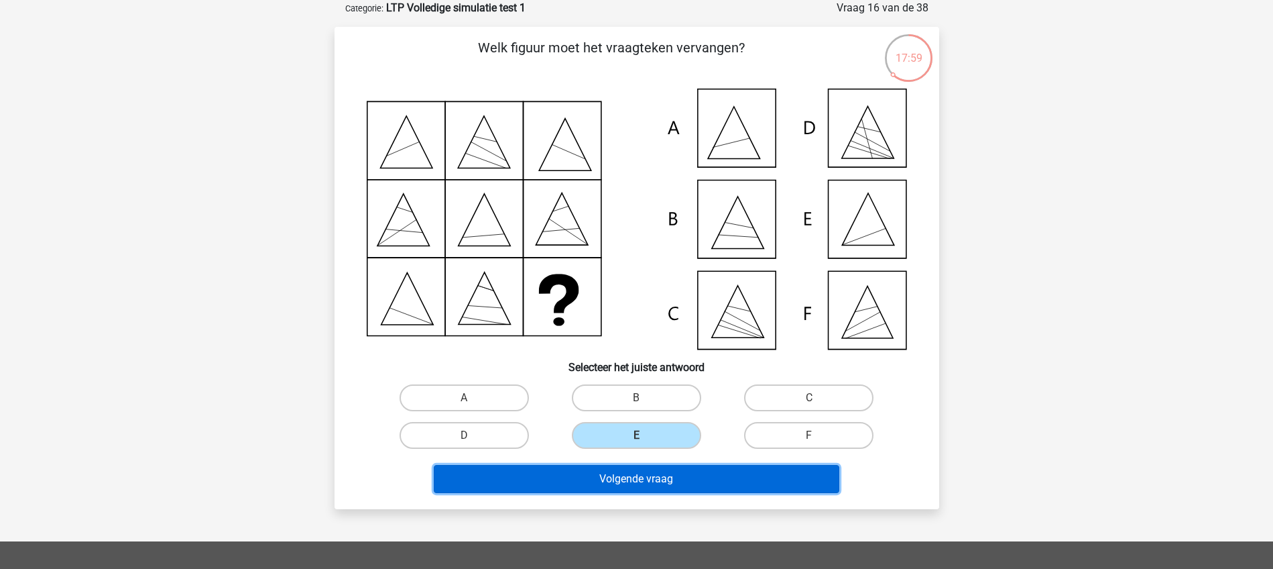
click at [653, 476] on button "Volgende vraag" at bounding box center [637, 479] width 406 height 28
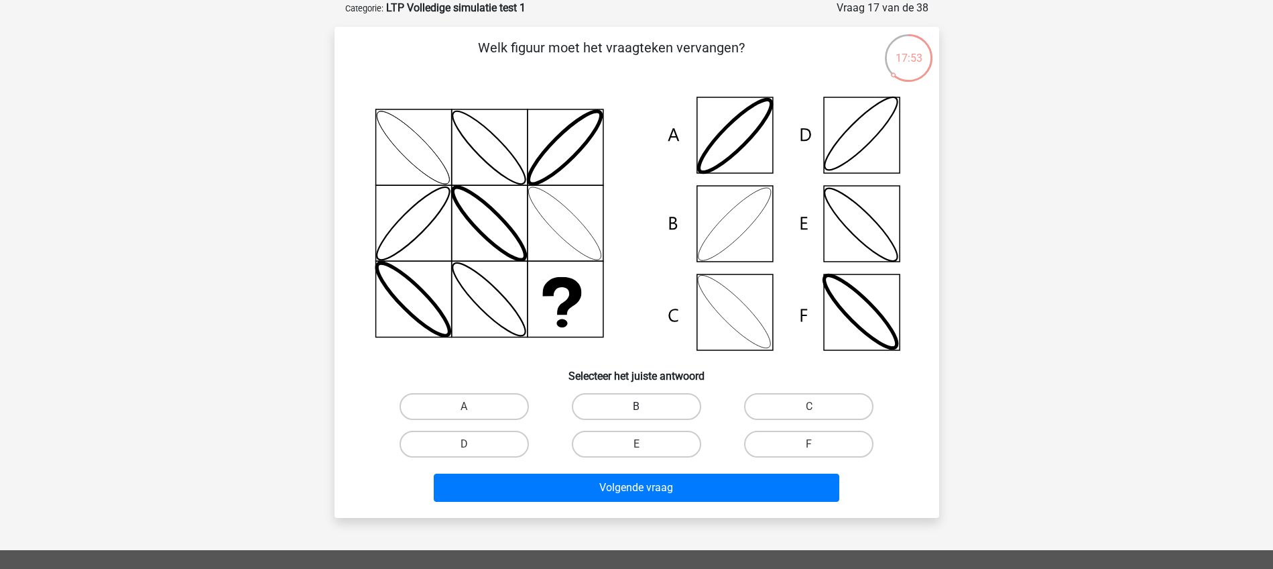
click at [621, 404] on label "B" at bounding box center [636, 406] width 129 height 27
click at [636, 406] on input "B" at bounding box center [640, 410] width 9 height 9
radio input "true"
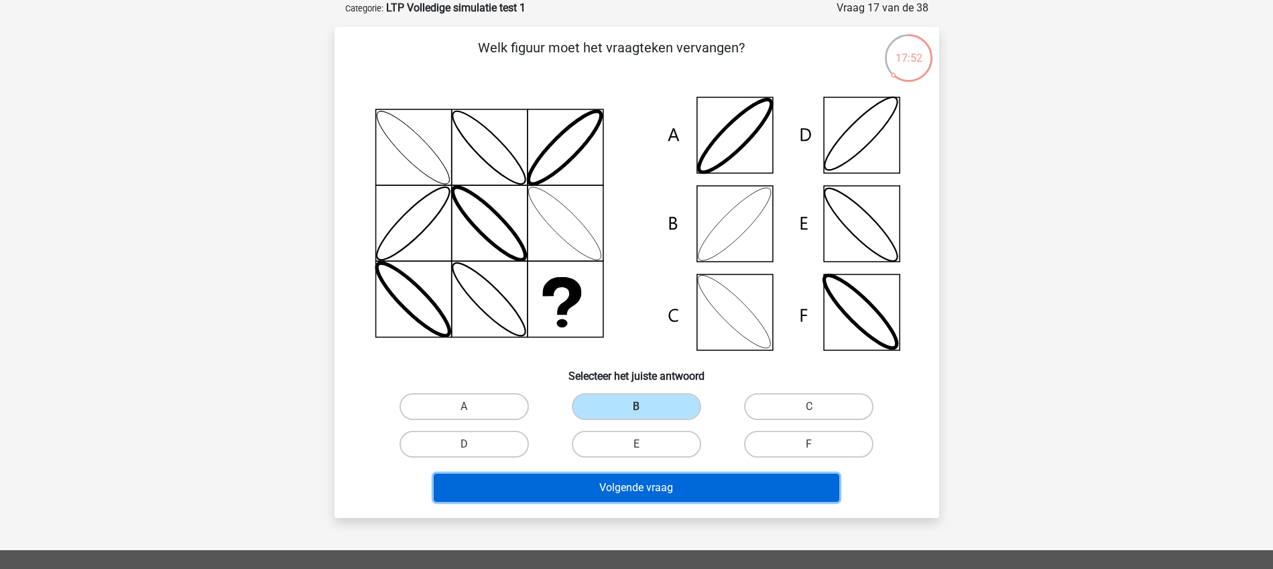
click at [648, 489] on button "Volgende vraag" at bounding box center [637, 487] width 406 height 28
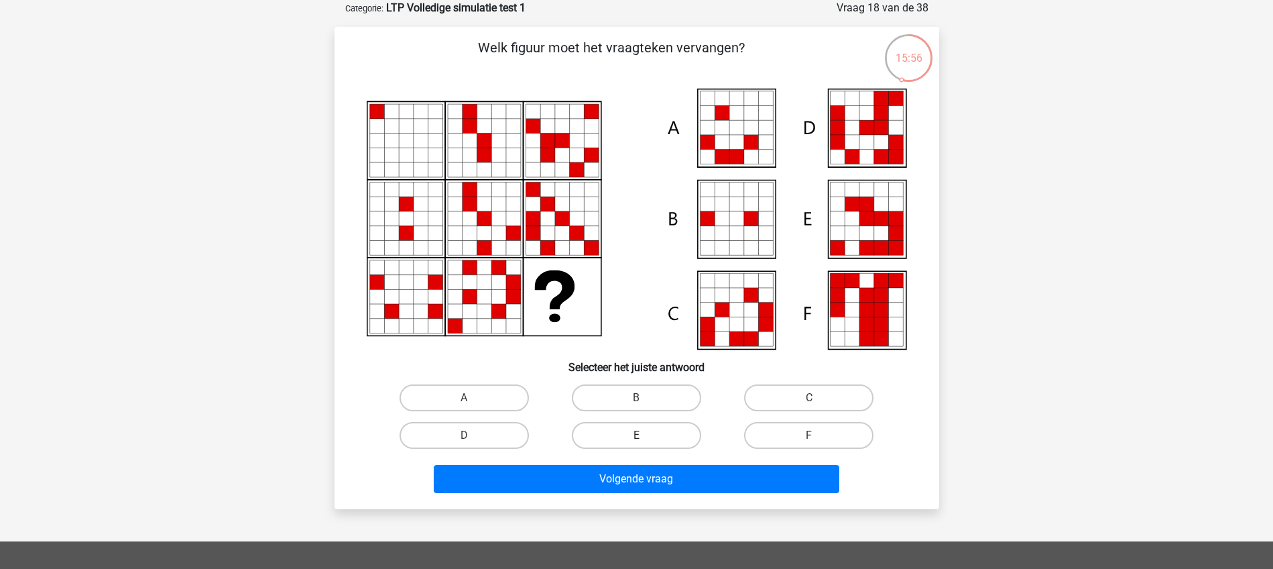
click at [656, 434] on label "E" at bounding box center [636, 435] width 129 height 27
click at [645, 435] on input "E" at bounding box center [640, 439] width 9 height 9
radio input "true"
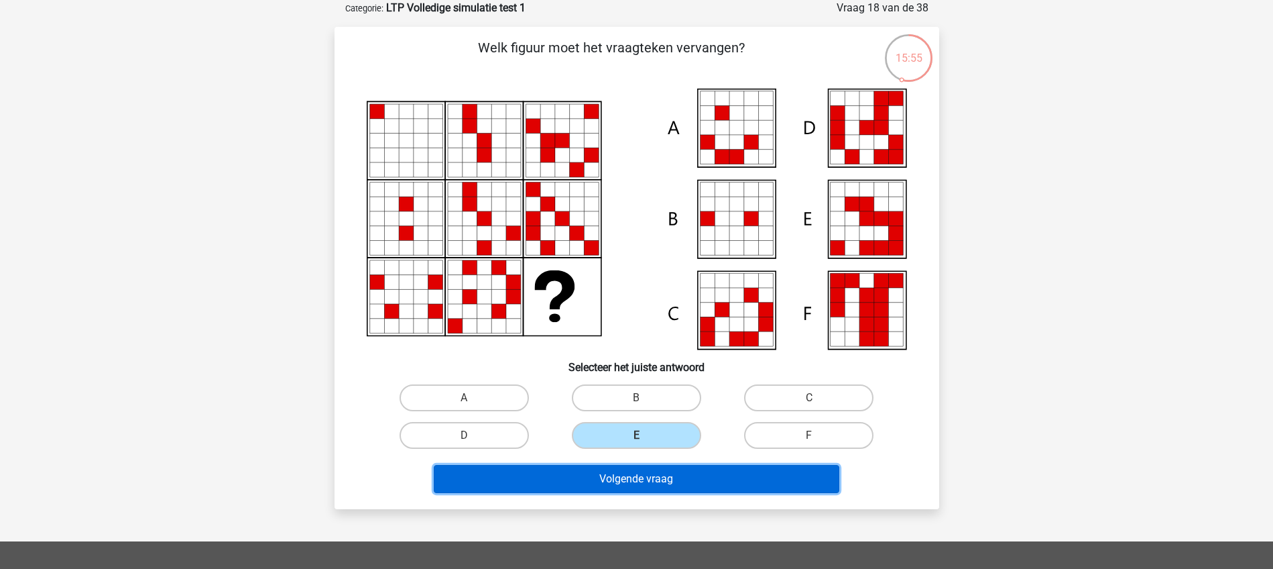
click at [632, 481] on button "Volgende vraag" at bounding box center [637, 479] width 406 height 28
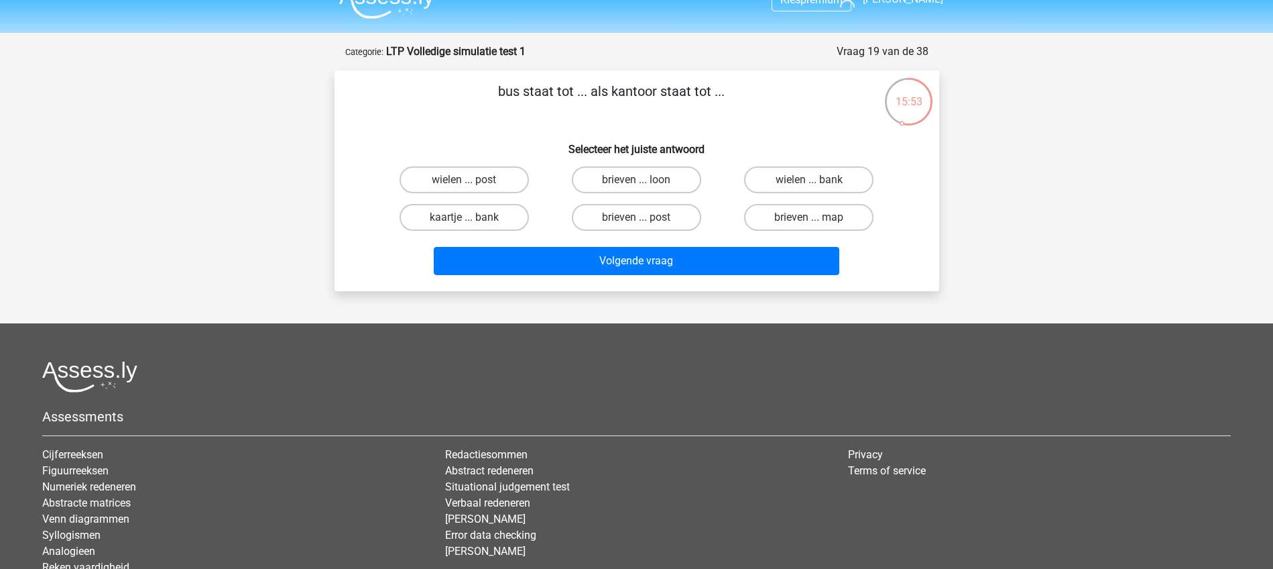
scroll to position [0, 0]
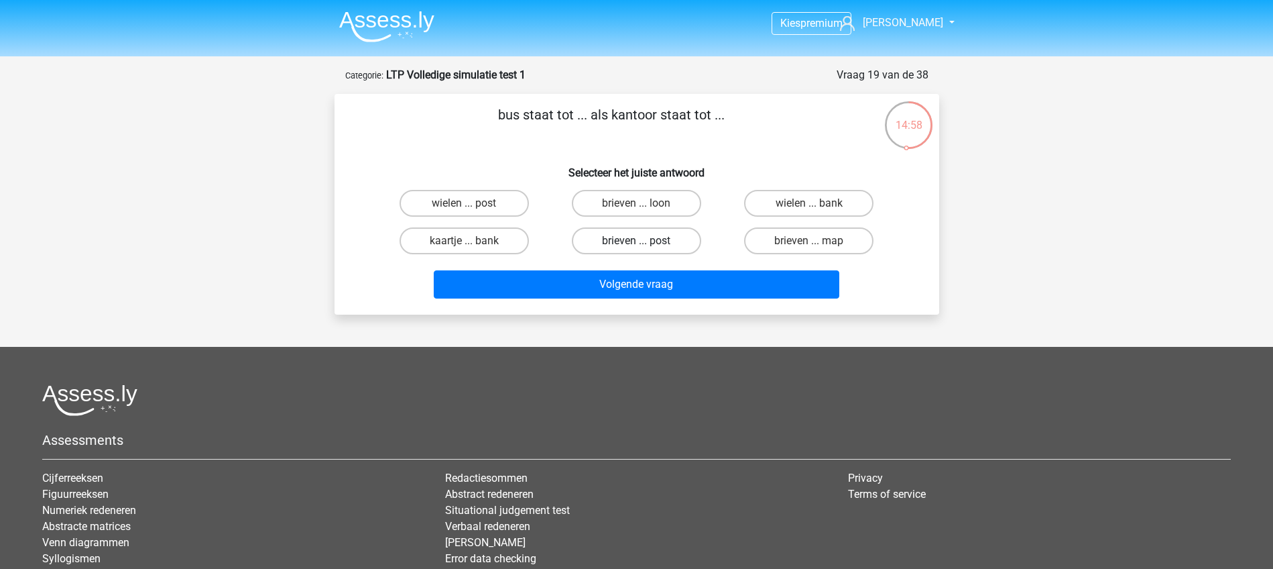
click at [628, 236] on label "brieven ... post" at bounding box center [636, 240] width 129 height 27
click at [636, 241] on input "brieven ... post" at bounding box center [640, 245] width 9 height 9
radio input "true"
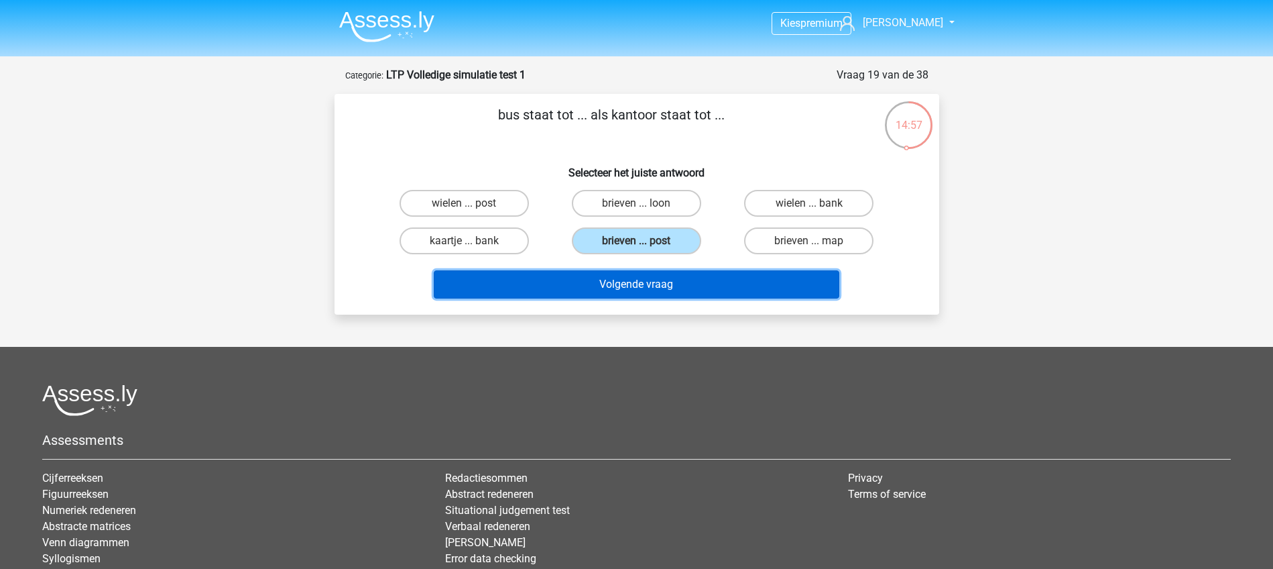
click at [635, 288] on button "Volgende vraag" at bounding box center [637, 284] width 406 height 28
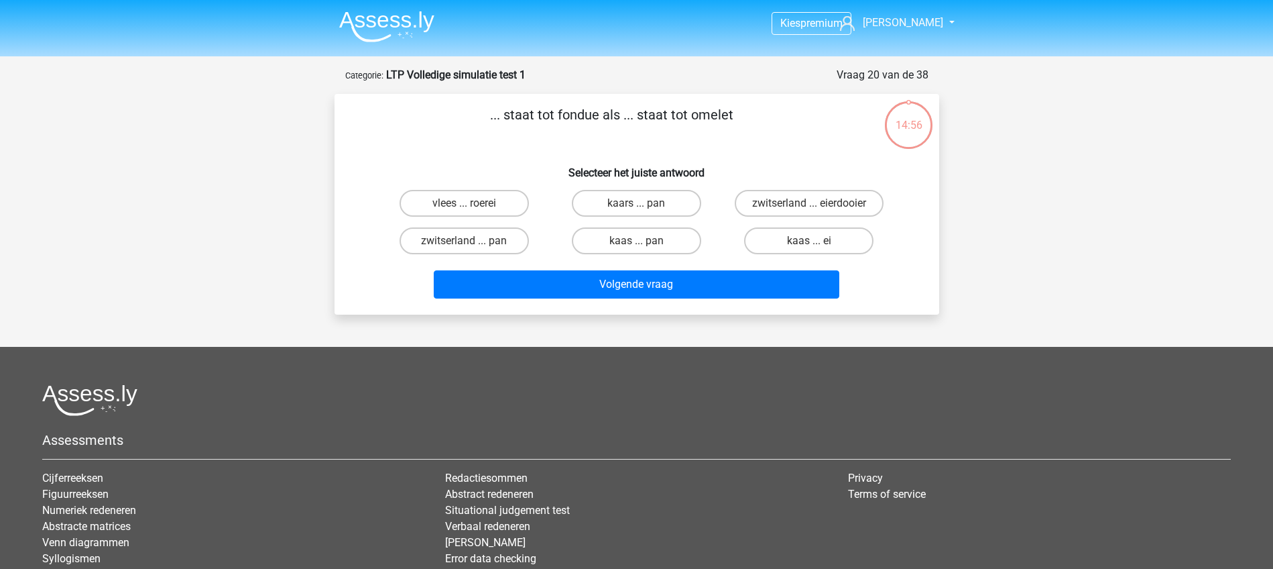
scroll to position [67, 0]
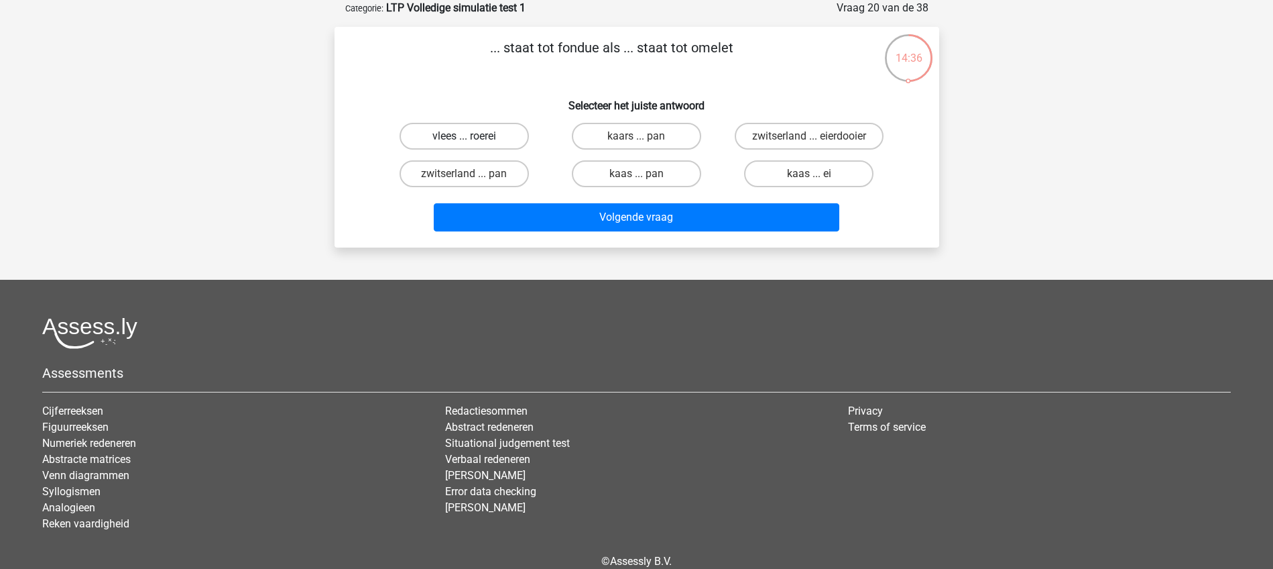
click at [468, 131] on label "vlees ... roerei" at bounding box center [464, 136] width 129 height 27
click at [468, 136] on input "vlees ... roerei" at bounding box center [468, 140] width 9 height 9
radio input "true"
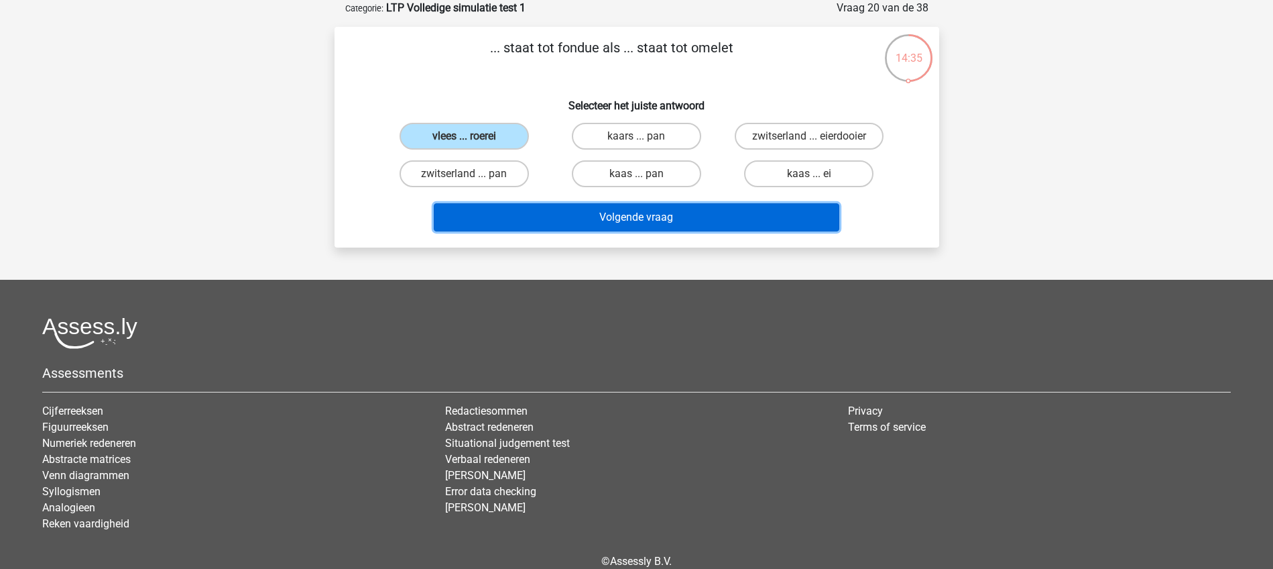
click at [619, 215] on button "Volgende vraag" at bounding box center [637, 217] width 406 height 28
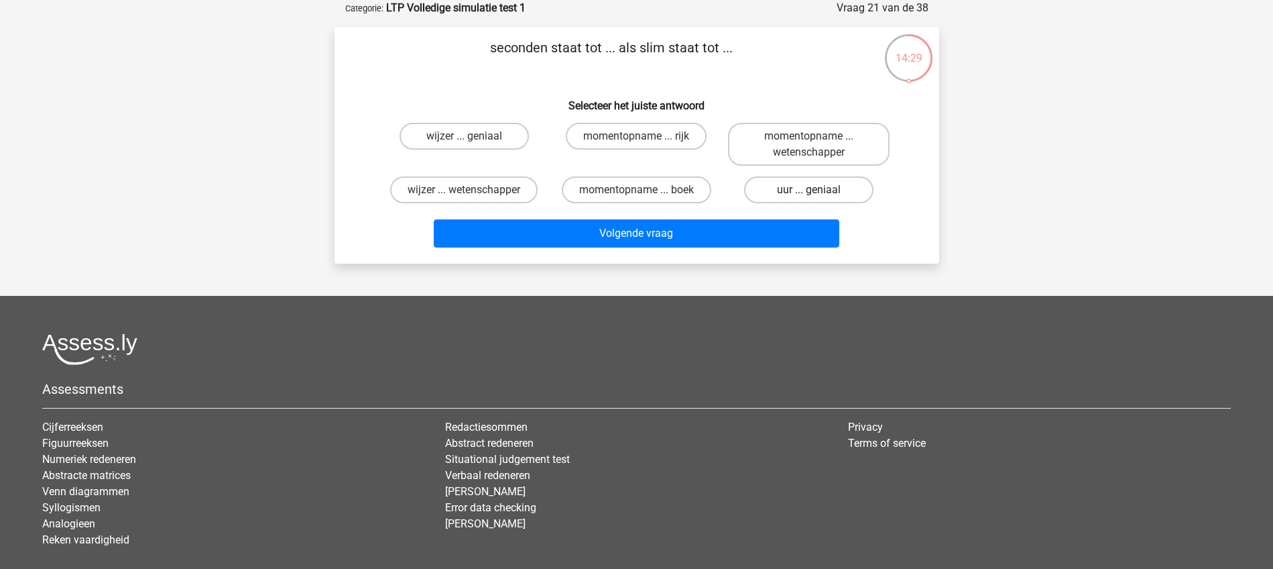
click at [782, 185] on label "uur ... geniaal" at bounding box center [808, 189] width 129 height 27
click at [809, 190] on input "uur ... geniaal" at bounding box center [813, 194] width 9 height 9
radio input "true"
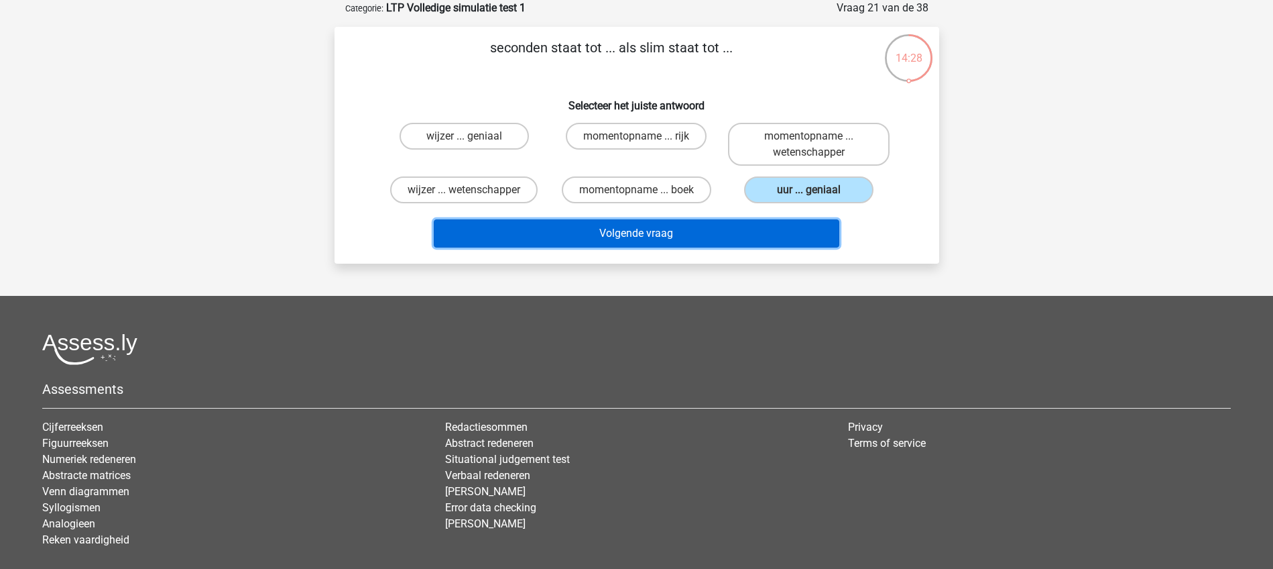
click at [696, 229] on button "Volgende vraag" at bounding box center [637, 233] width 406 height 28
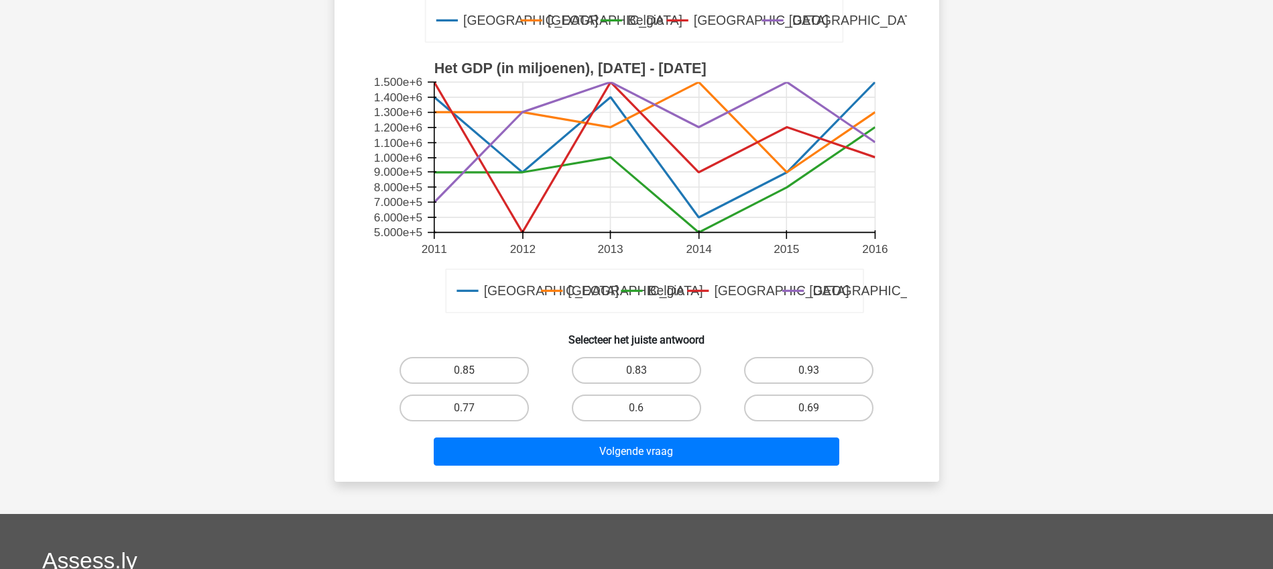
scroll to position [402, 0]
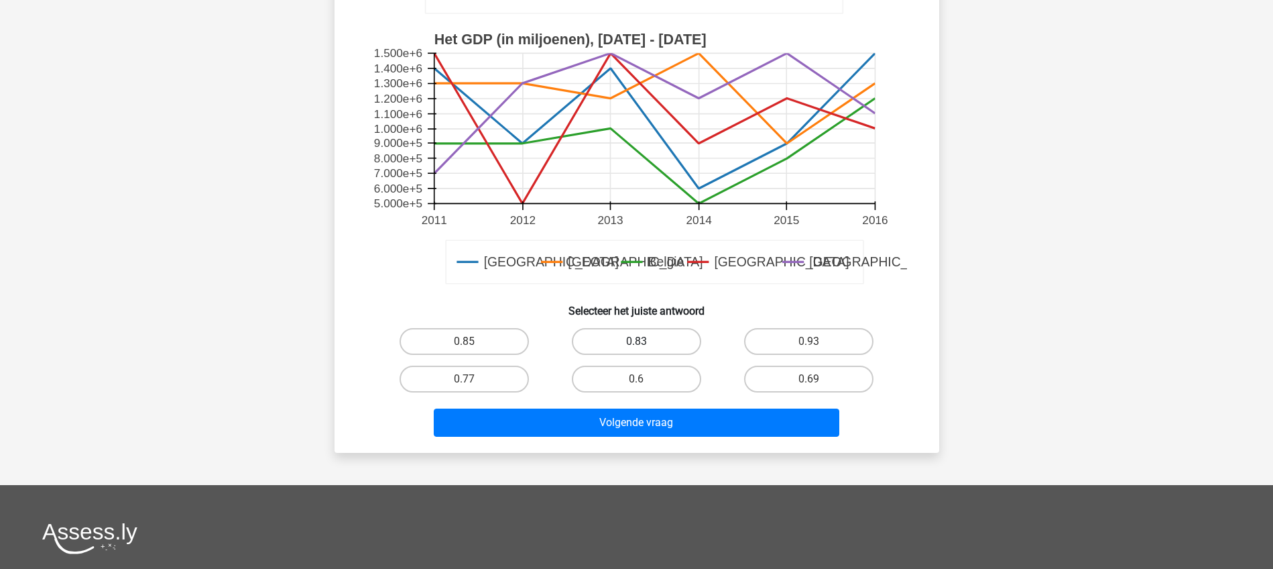
click at [641, 339] on label "0.83" at bounding box center [636, 341] width 129 height 27
click at [641, 341] on input "0.83" at bounding box center [640, 345] width 9 height 9
radio input "true"
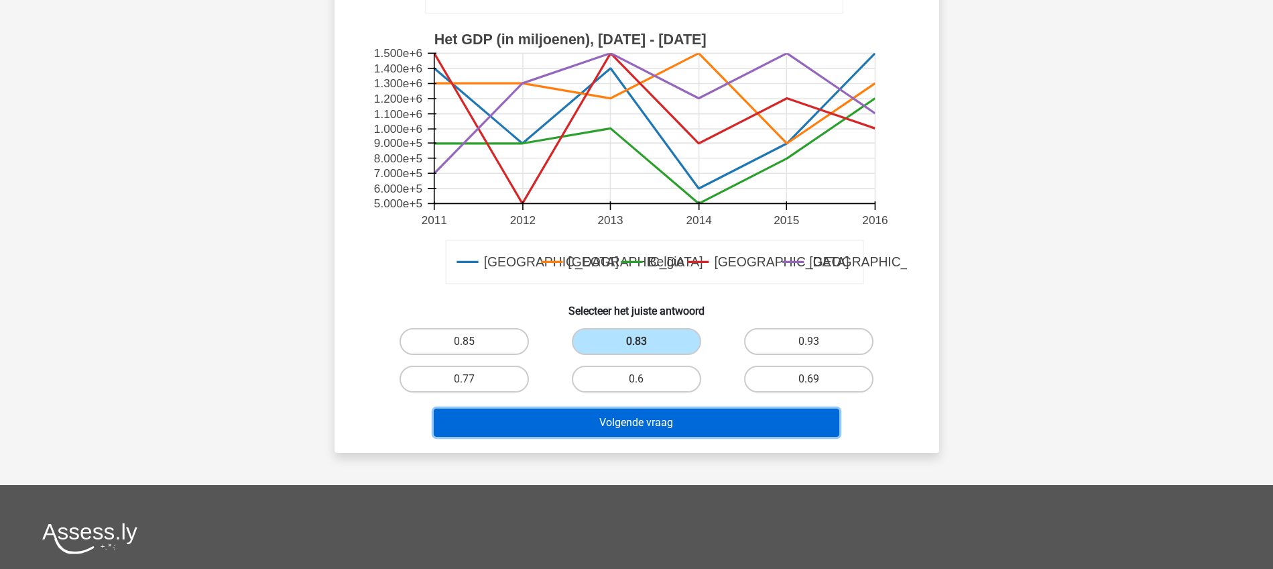
click at [641, 422] on button "Volgende vraag" at bounding box center [637, 422] width 406 height 28
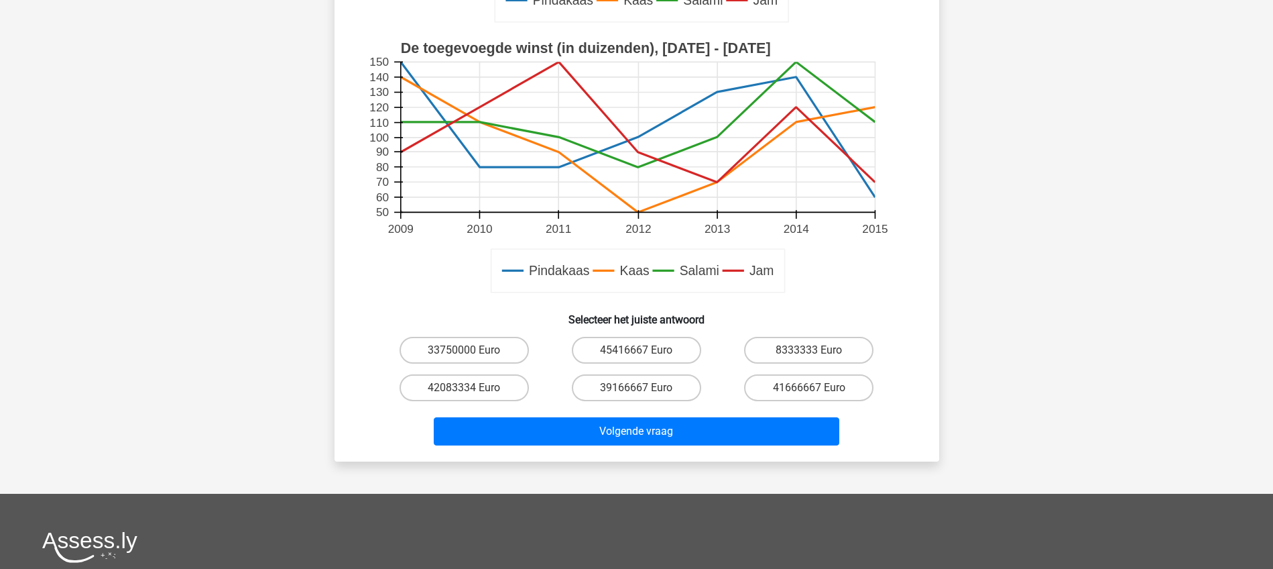
scroll to position [570, 0]
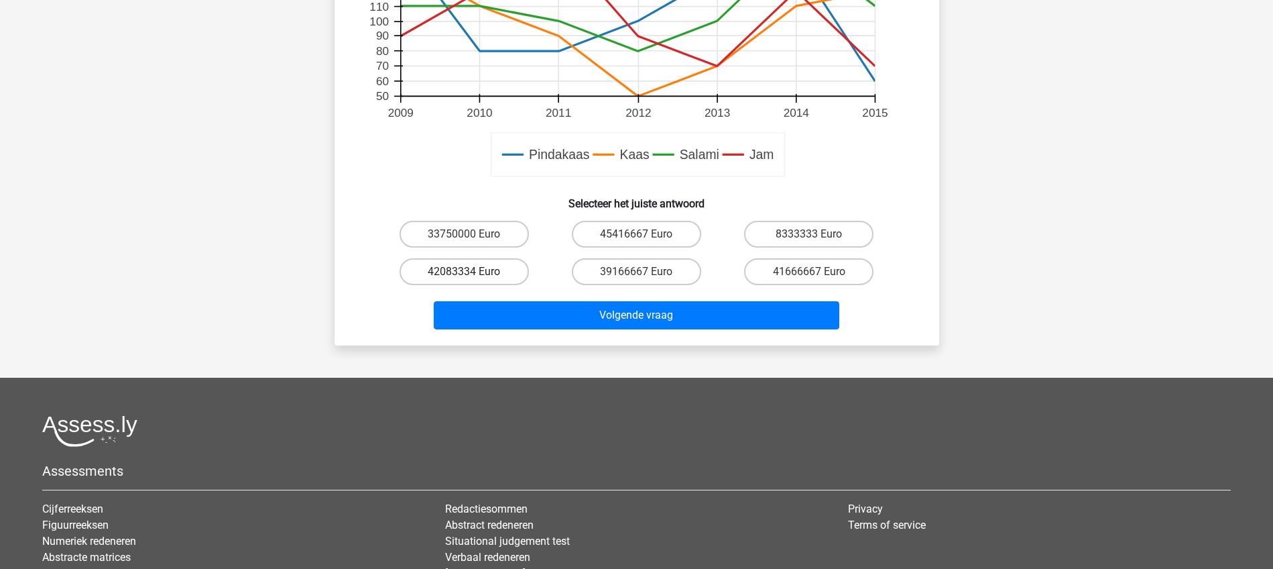
click at [485, 268] on label "42083334 Euro" at bounding box center [464, 271] width 129 height 27
click at [473, 272] on input "42083334 Euro" at bounding box center [468, 276] width 9 height 9
radio input "true"
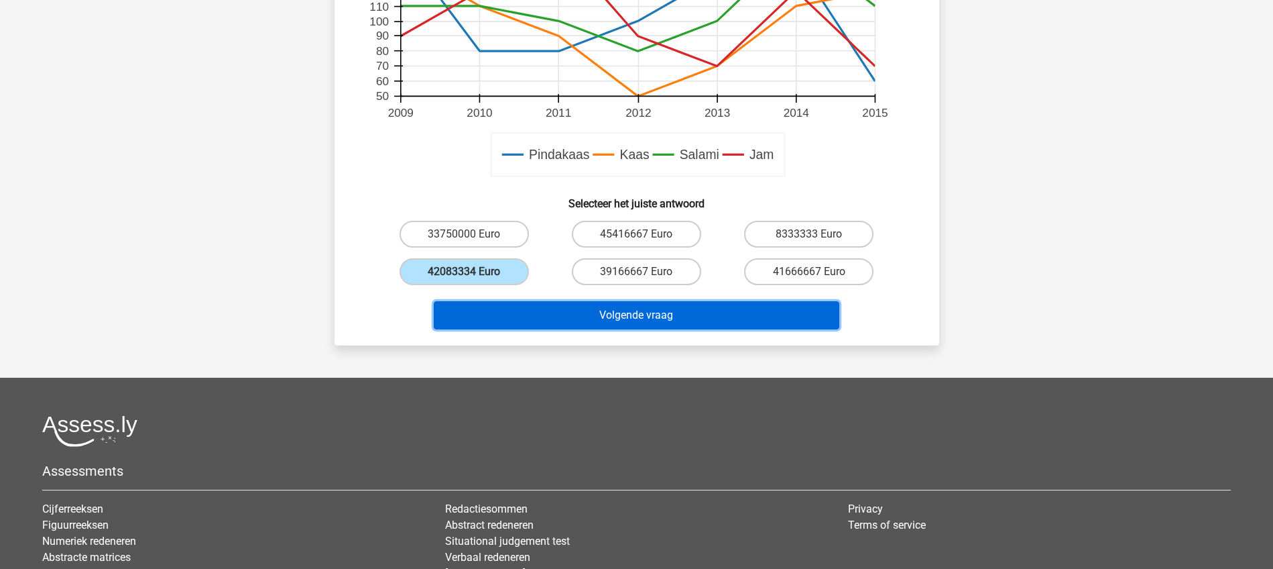
click at [599, 315] on button "Volgende vraag" at bounding box center [637, 315] width 406 height 28
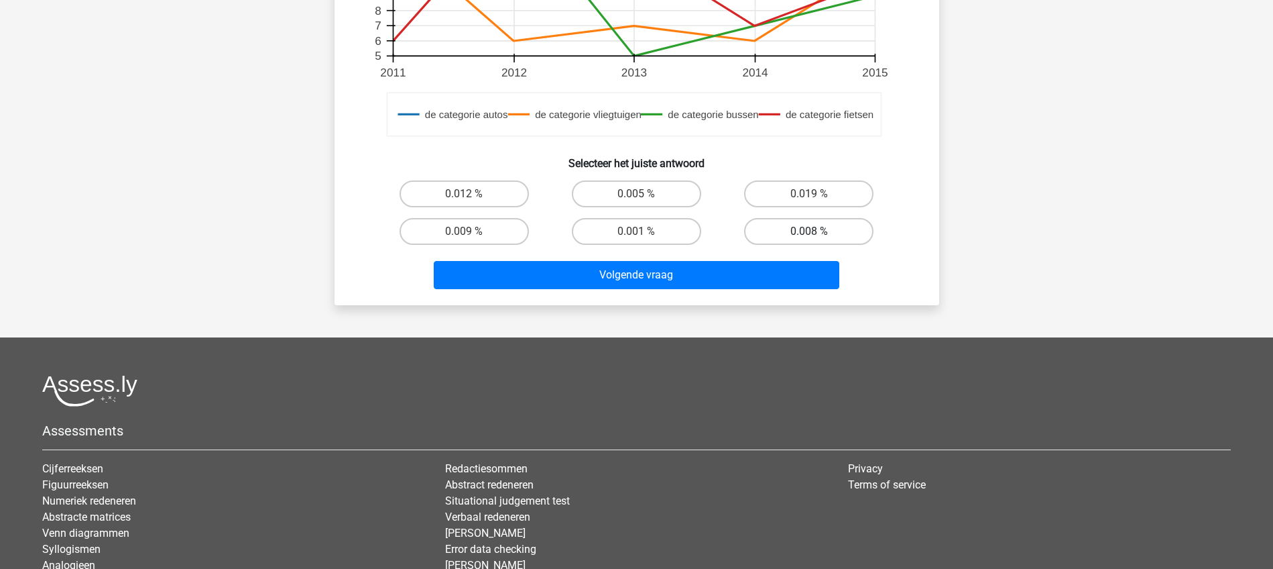
click at [790, 224] on label "0.008 %" at bounding box center [808, 231] width 129 height 27
click at [809, 231] on input "0.008 %" at bounding box center [813, 235] width 9 height 9
radio input "true"
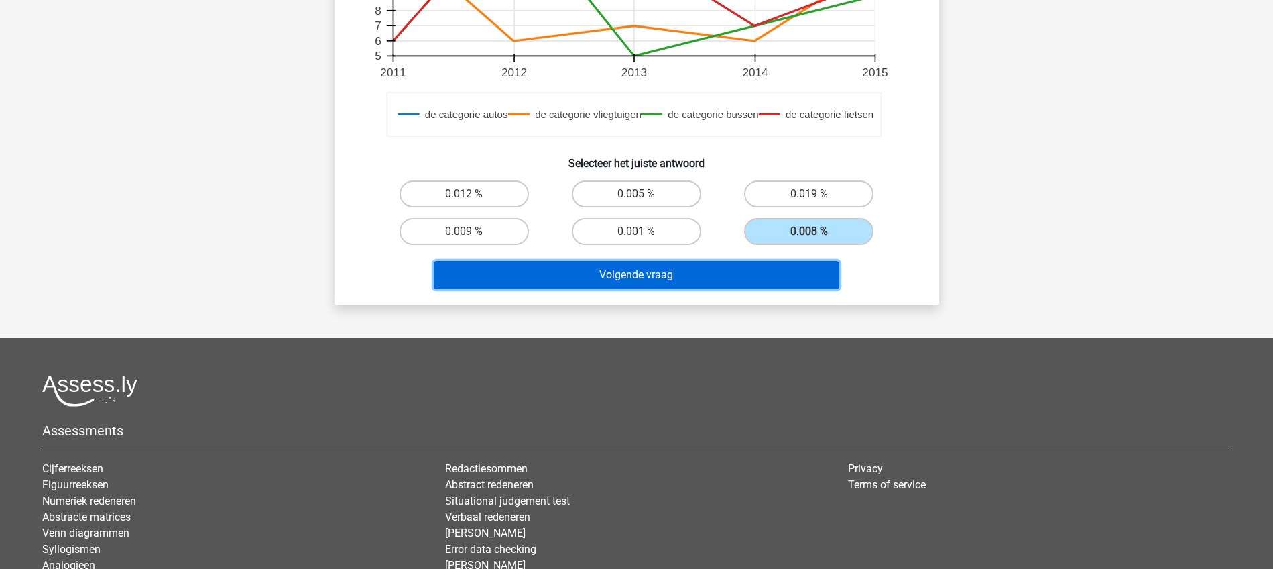
click at [697, 272] on button "Volgende vraag" at bounding box center [637, 275] width 406 height 28
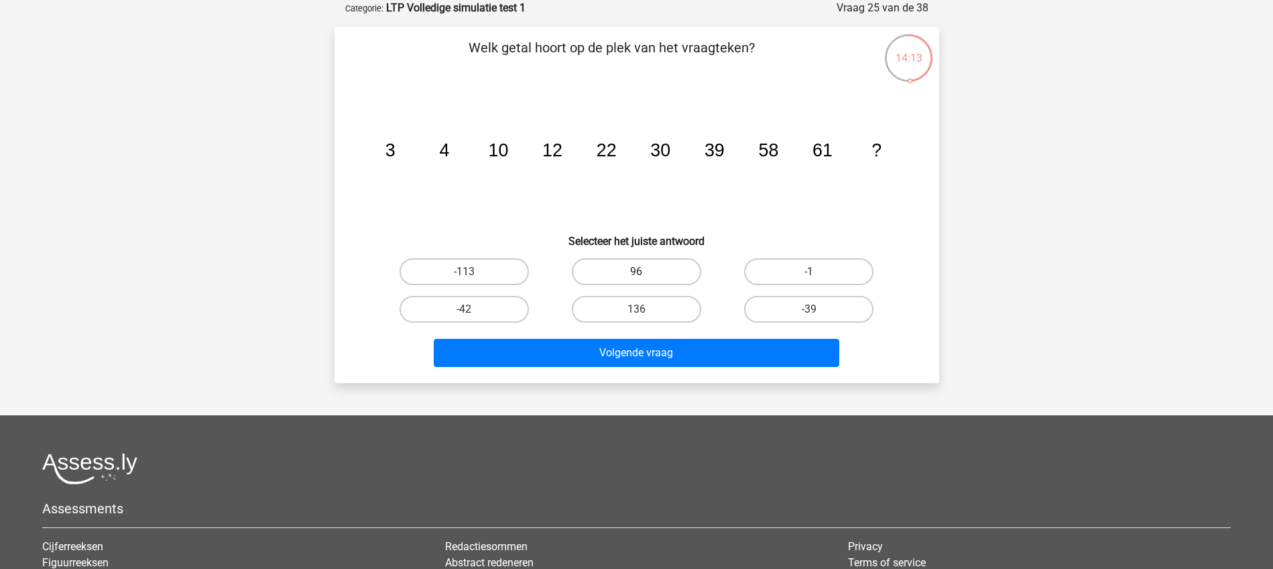
scroll to position [0, 0]
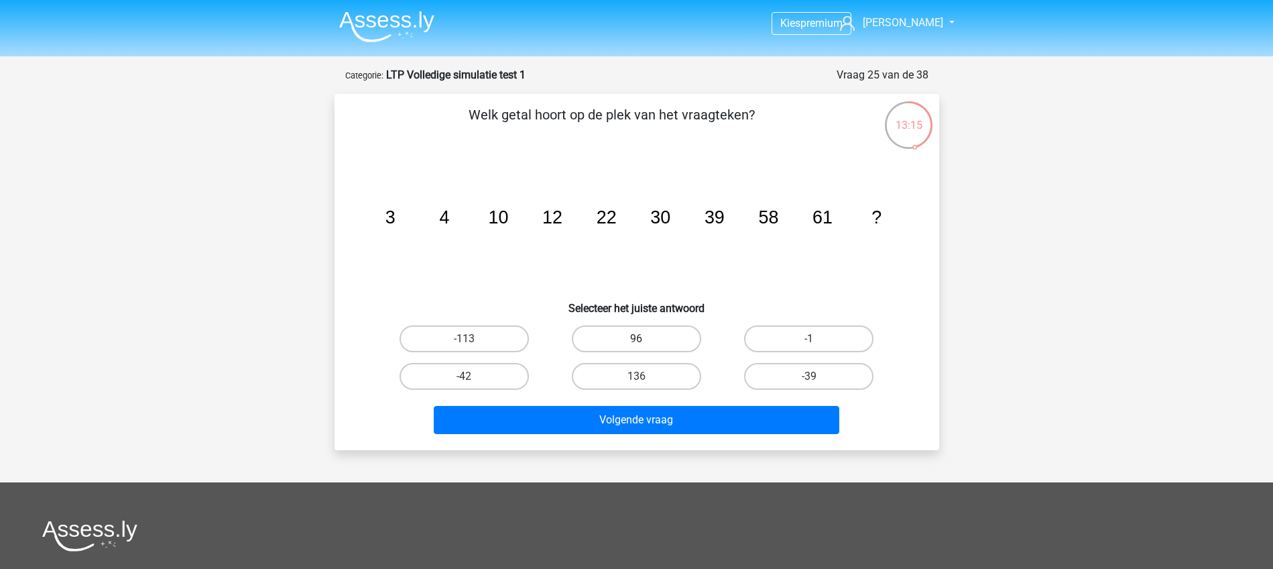
click at [622, 331] on label "96" at bounding box center [636, 338] width 129 height 27
click at [636, 339] on input "96" at bounding box center [640, 343] width 9 height 9
radio input "true"
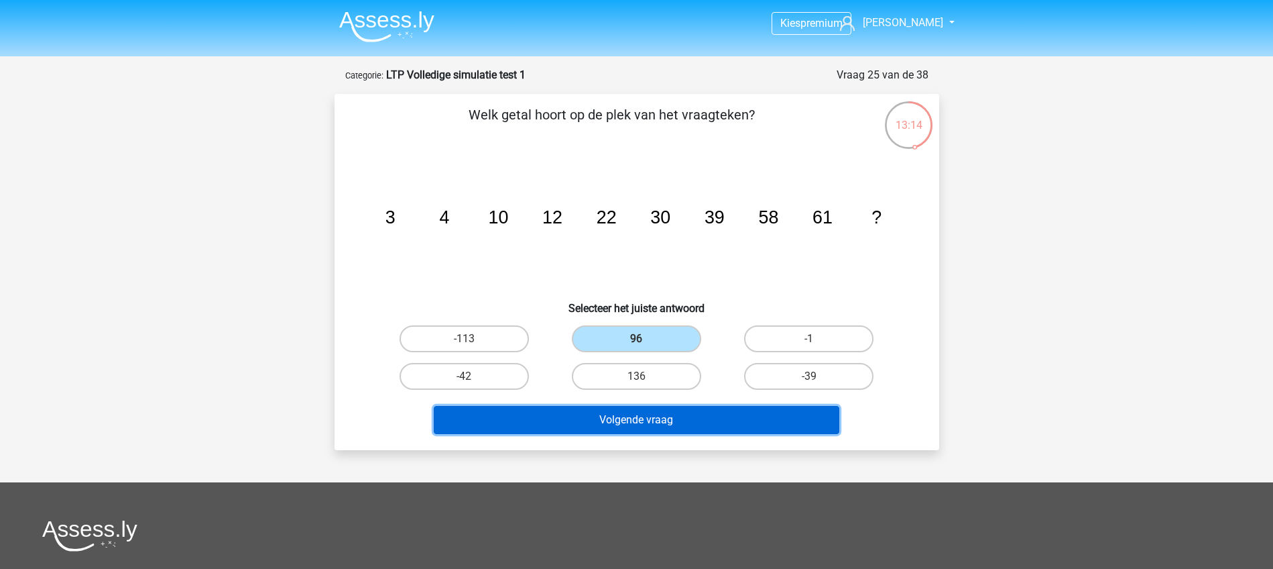
click at [633, 417] on button "Volgende vraag" at bounding box center [637, 420] width 406 height 28
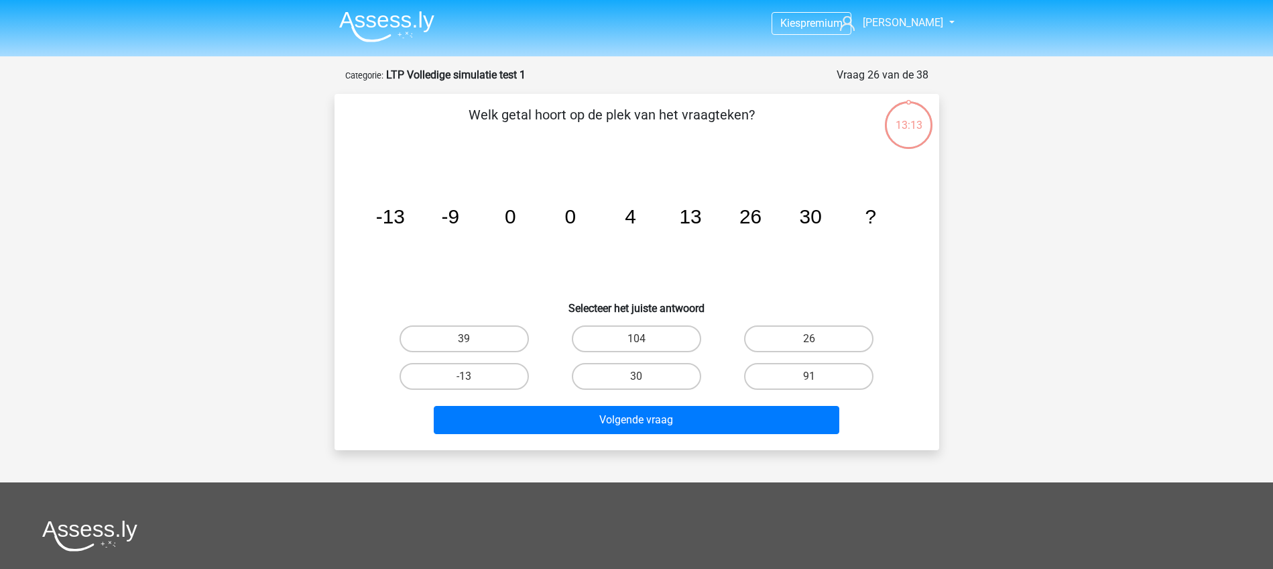
scroll to position [67, 0]
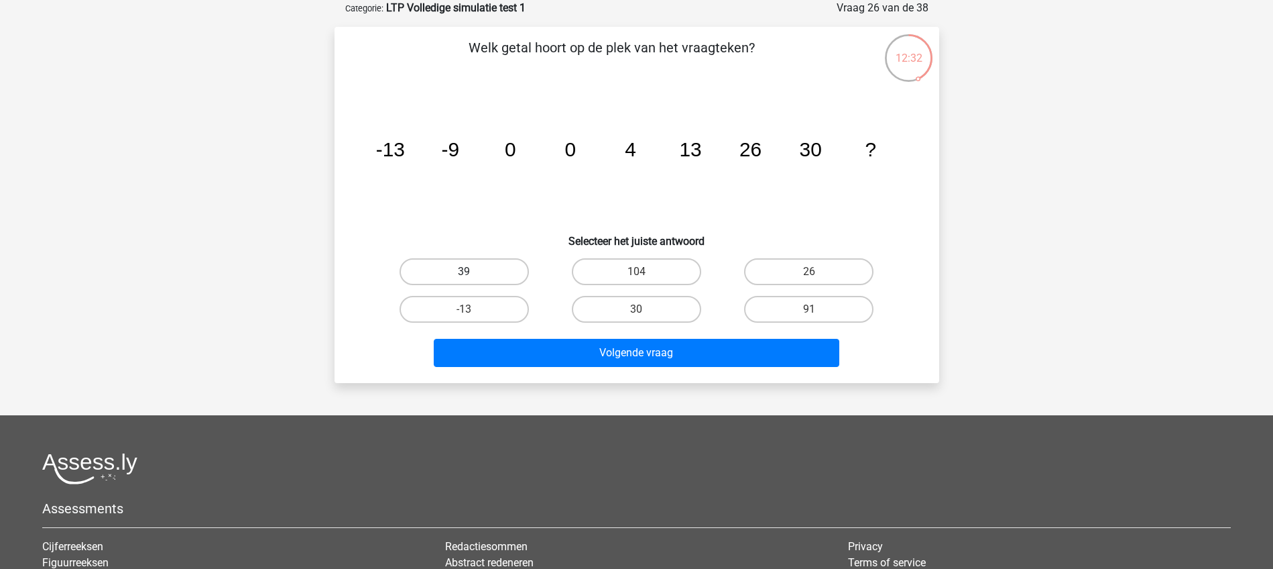
click at [461, 265] on label "39" at bounding box center [464, 271] width 129 height 27
click at [464, 272] on input "39" at bounding box center [468, 276] width 9 height 9
radio input "true"
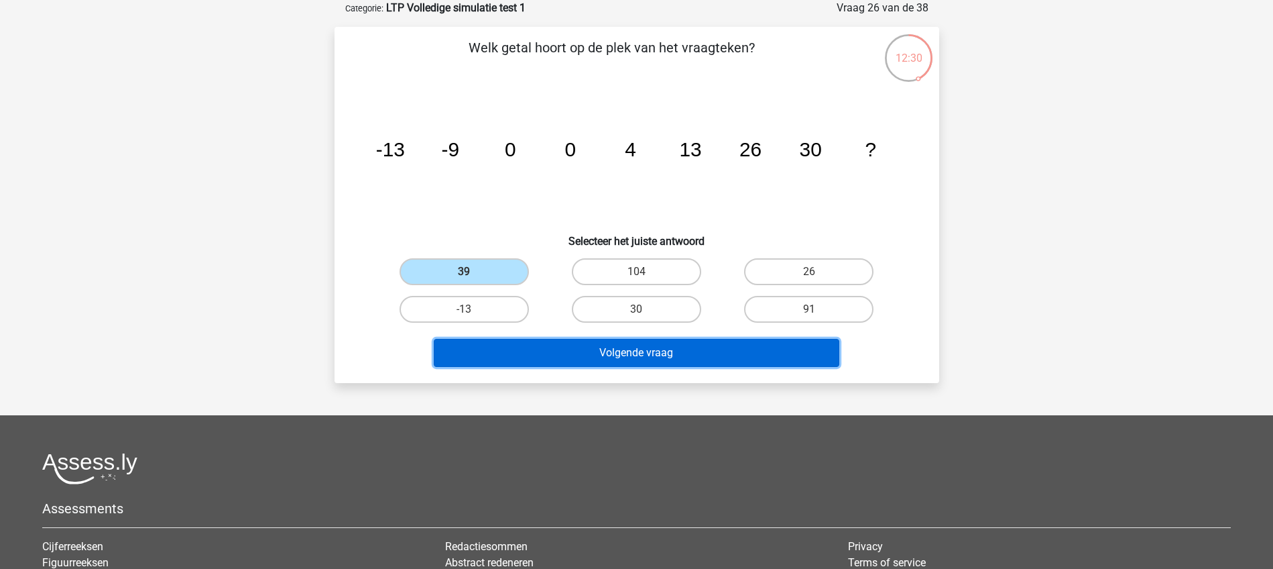
click at [628, 349] on button "Volgende vraag" at bounding box center [637, 353] width 406 height 28
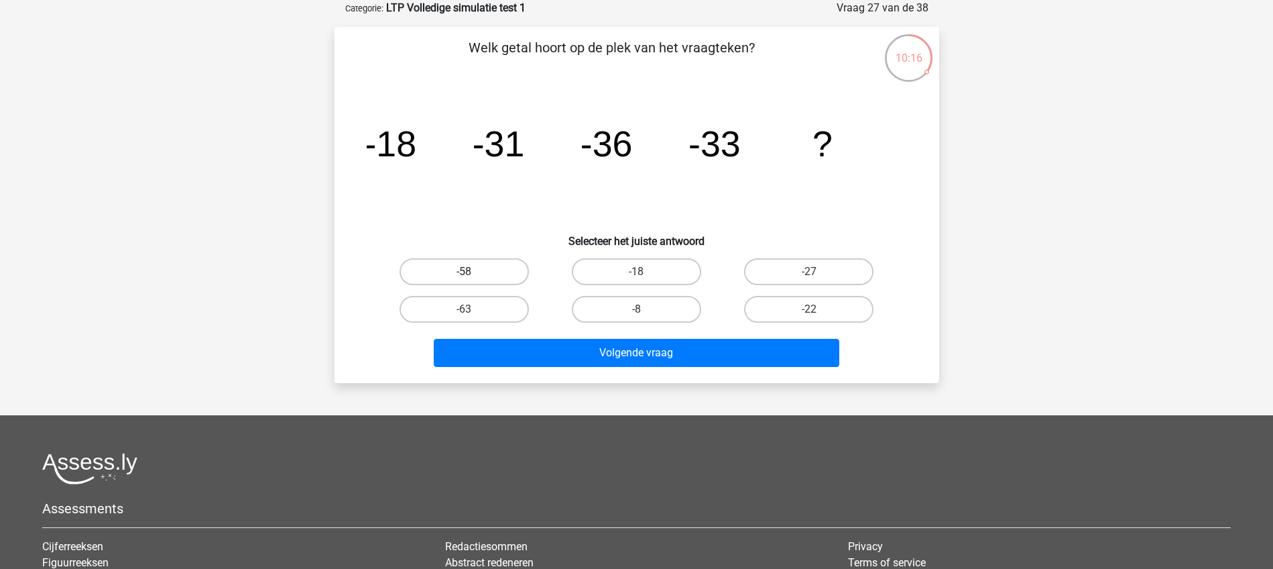
click at [482, 267] on label "-58" at bounding box center [464, 271] width 129 height 27
click at [473, 272] on input "-58" at bounding box center [468, 276] width 9 height 9
radio input "true"
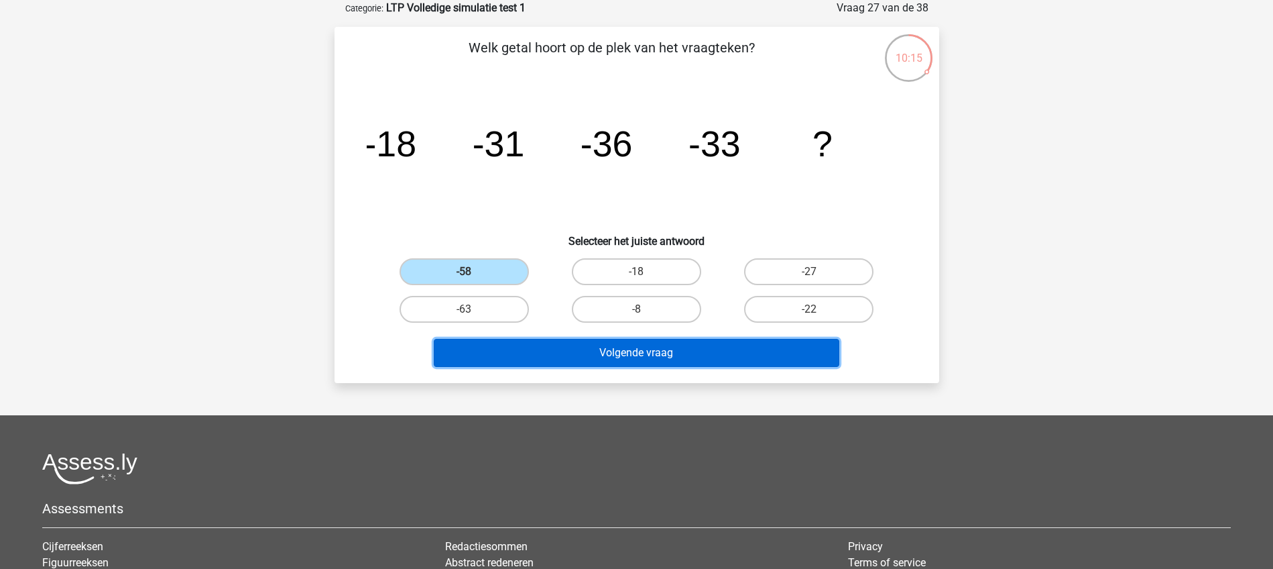
click at [634, 349] on button "Volgende vraag" at bounding box center [637, 353] width 406 height 28
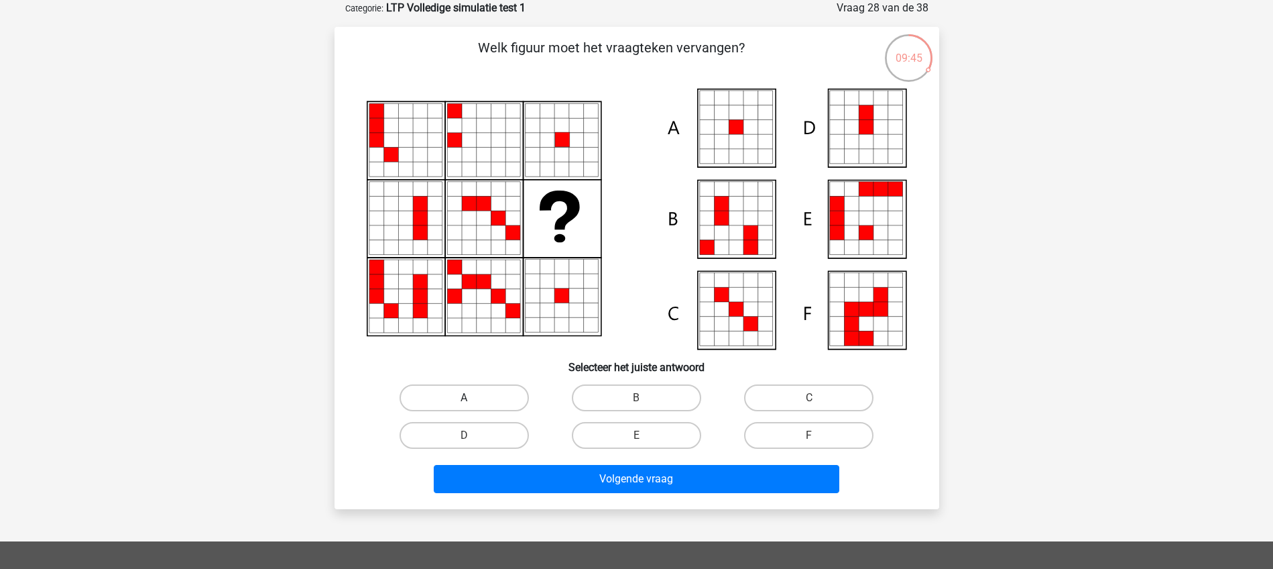
click at [477, 395] on label "A" at bounding box center [464, 397] width 129 height 27
click at [473, 398] on input "A" at bounding box center [468, 402] width 9 height 9
radio input "true"
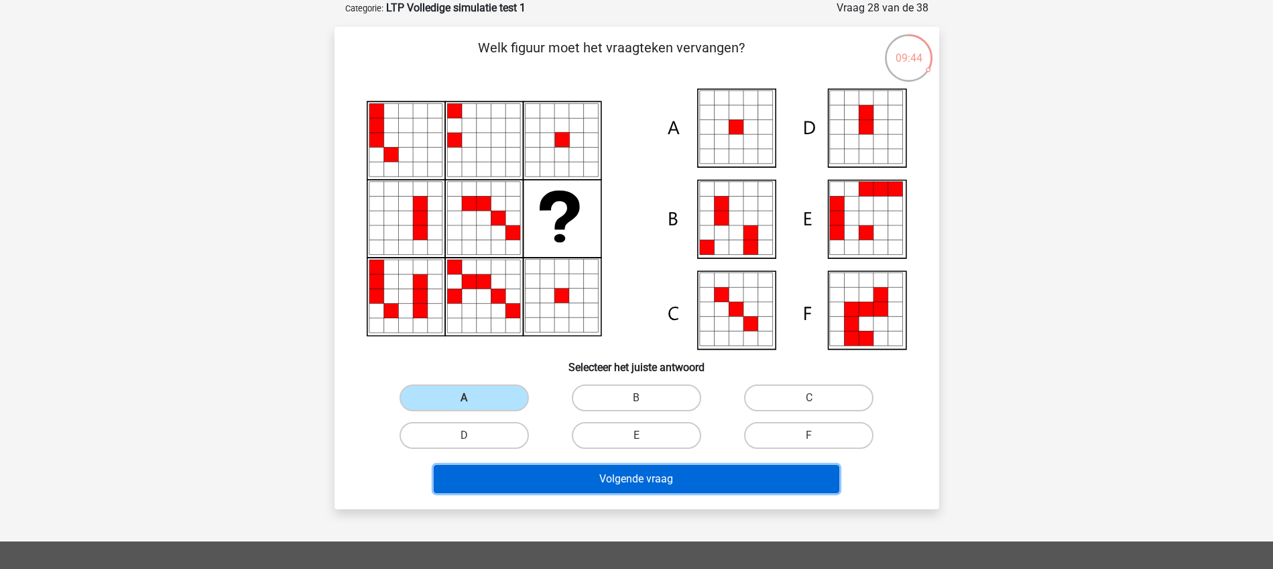
click at [595, 480] on button "Volgende vraag" at bounding box center [637, 479] width 406 height 28
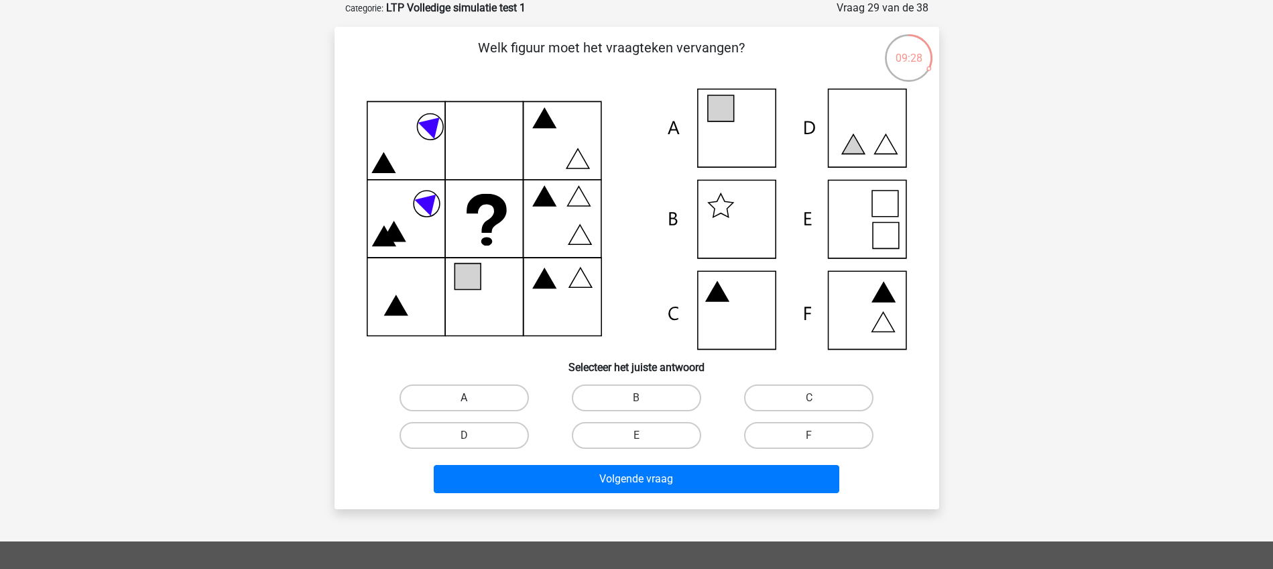
click at [499, 398] on label "A" at bounding box center [464, 397] width 129 height 27
click at [473, 398] on input "A" at bounding box center [468, 402] width 9 height 9
radio input "true"
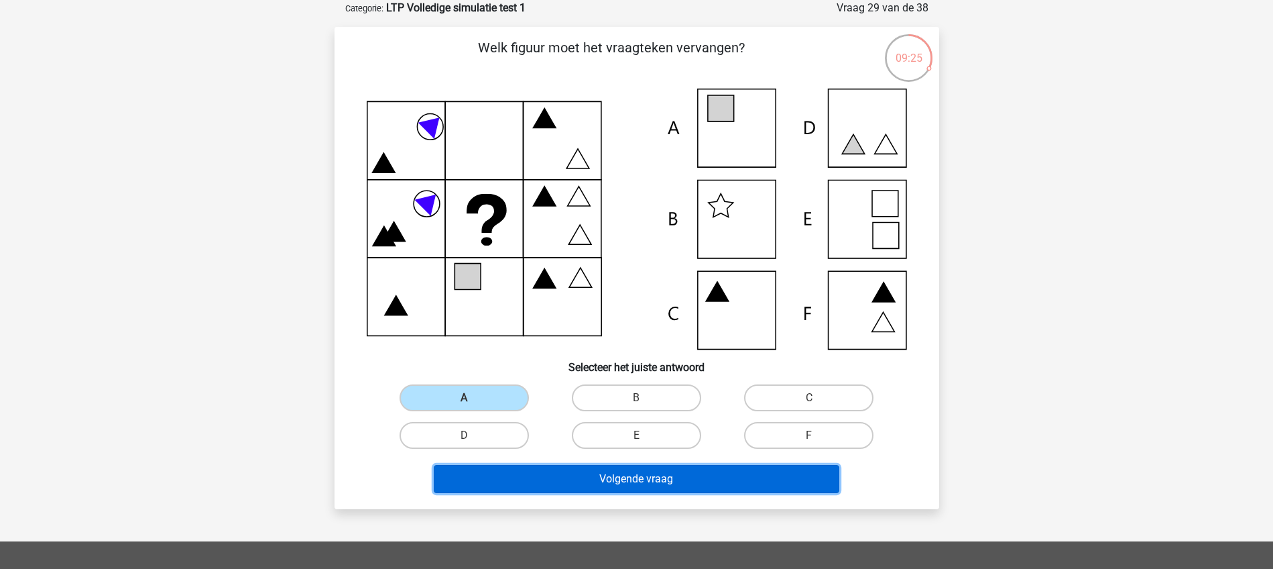
click at [617, 479] on button "Volgende vraag" at bounding box center [637, 479] width 406 height 28
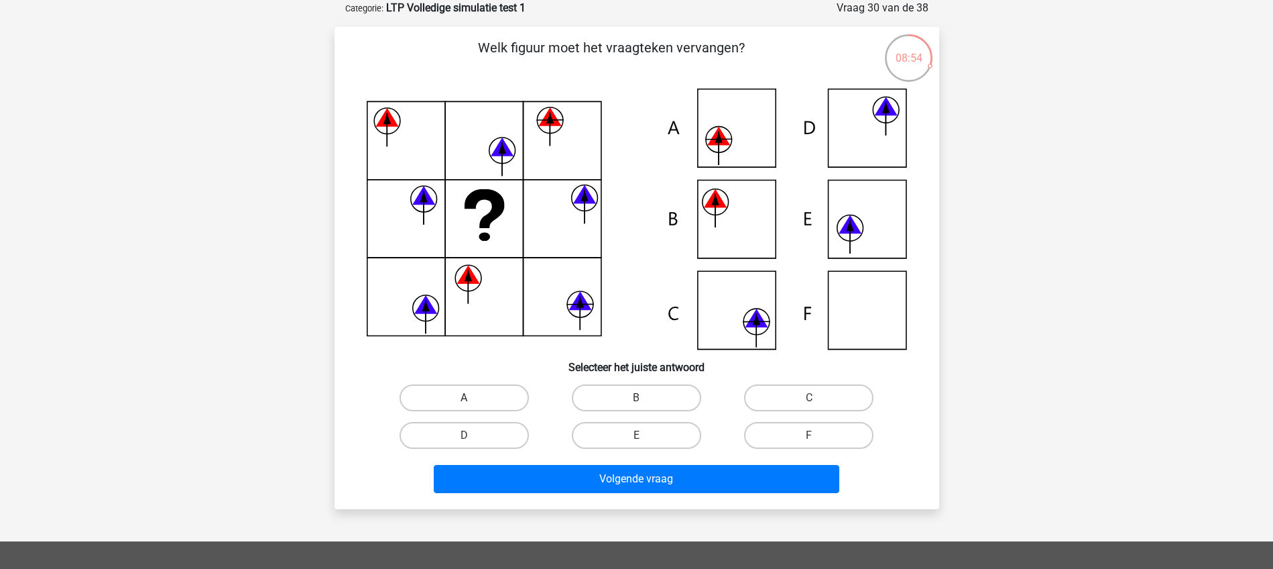
click at [455, 389] on label "A" at bounding box center [464, 397] width 129 height 27
click at [464, 398] on input "A" at bounding box center [468, 402] width 9 height 9
radio input "true"
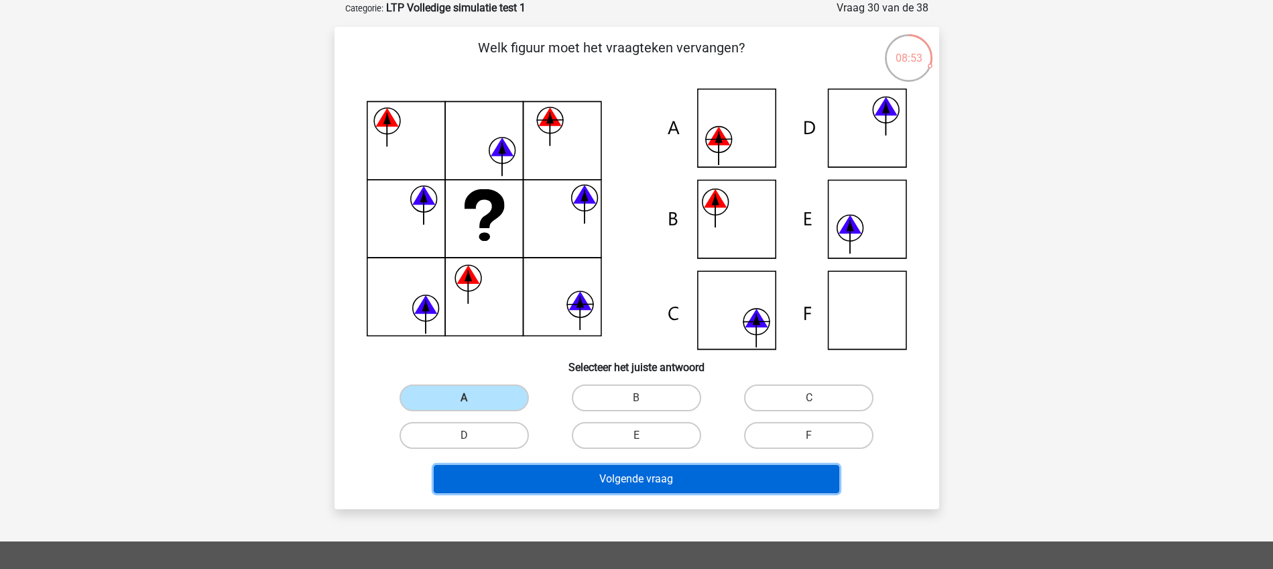
click at [636, 480] on button "Volgende vraag" at bounding box center [637, 479] width 406 height 28
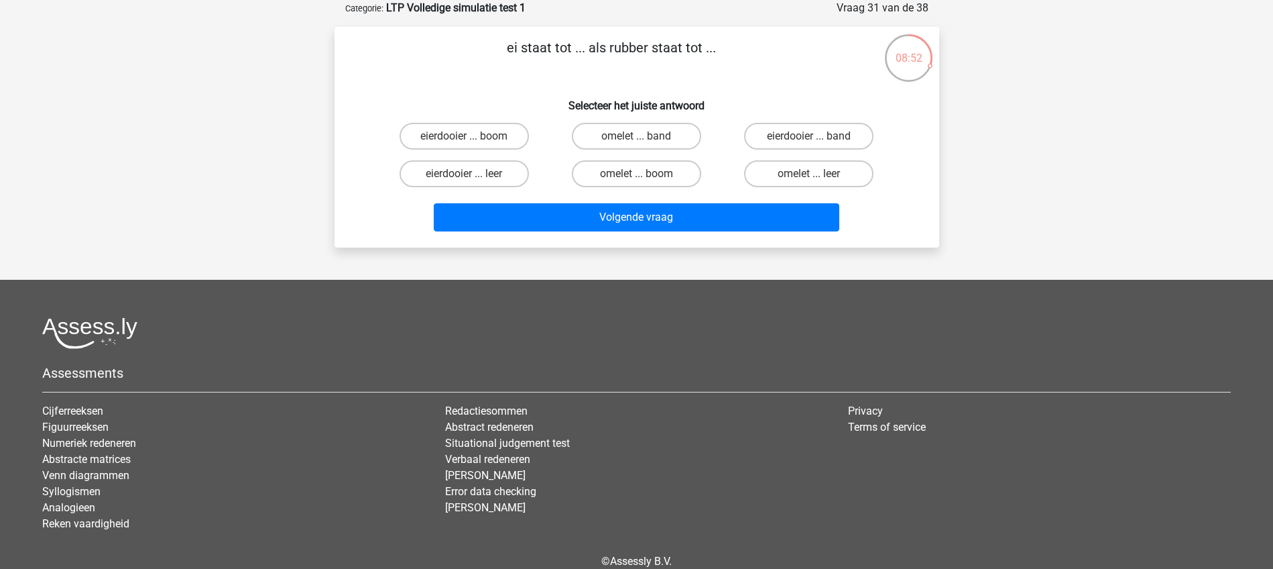
scroll to position [0, 0]
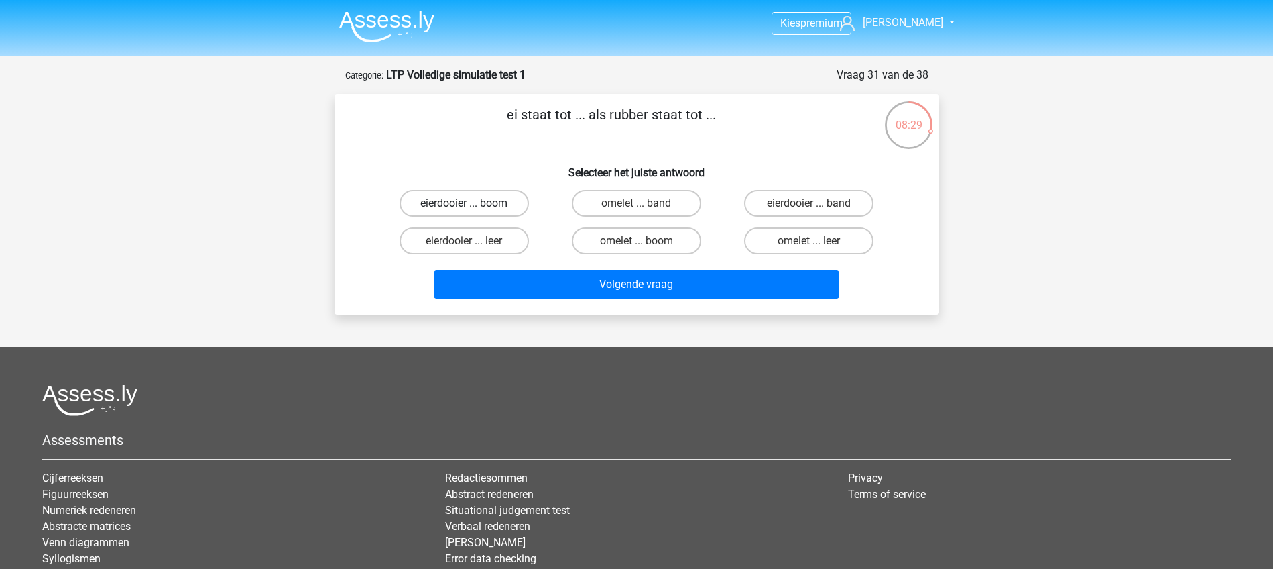
click at [468, 198] on label "eierdooier ... boom" at bounding box center [464, 203] width 129 height 27
click at [468, 203] on input "eierdooier ... boom" at bounding box center [468, 207] width 9 height 9
radio input "true"
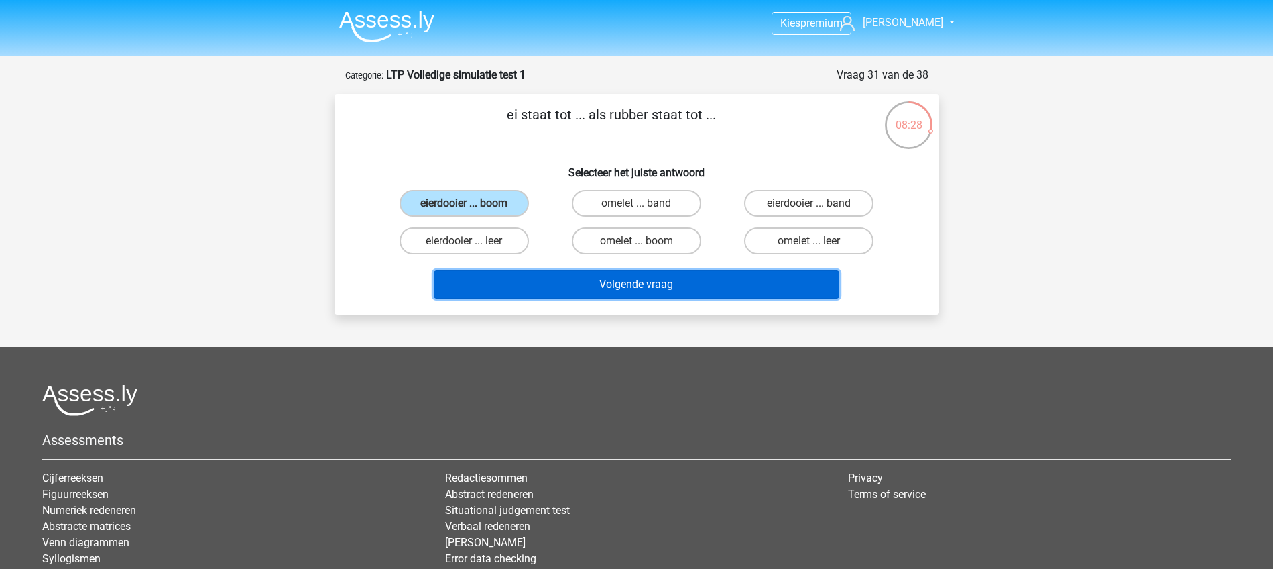
click at [589, 282] on button "Volgende vraag" at bounding box center [637, 284] width 406 height 28
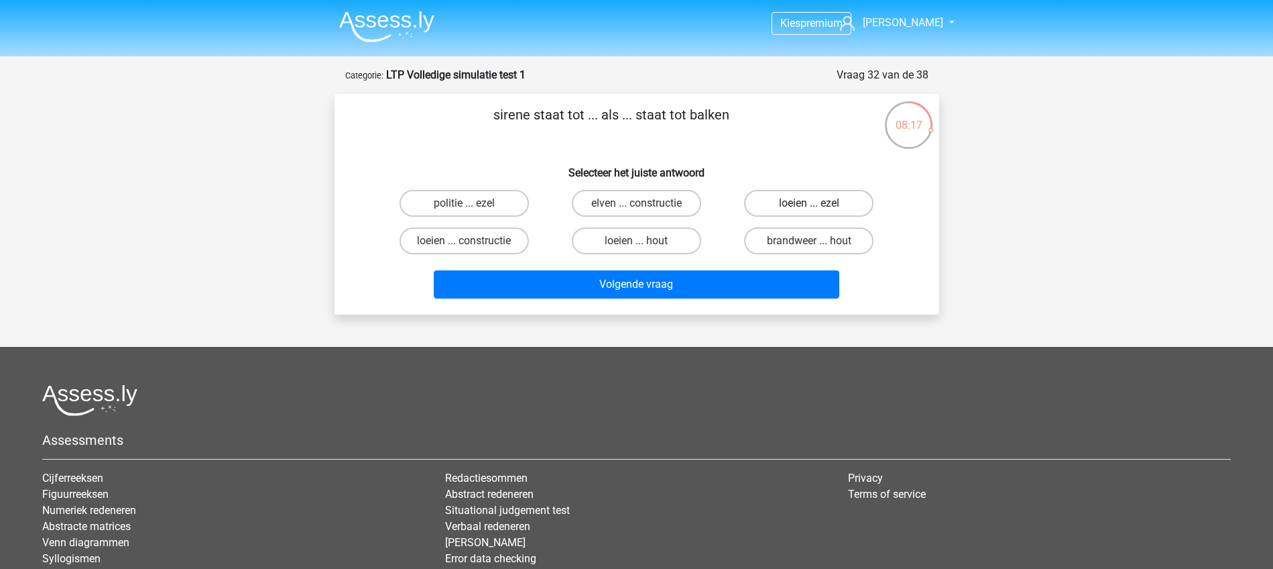
click at [756, 198] on label "loeien ... ezel" at bounding box center [808, 203] width 129 height 27
click at [809, 203] on input "loeien ... ezel" at bounding box center [813, 207] width 9 height 9
radio input "true"
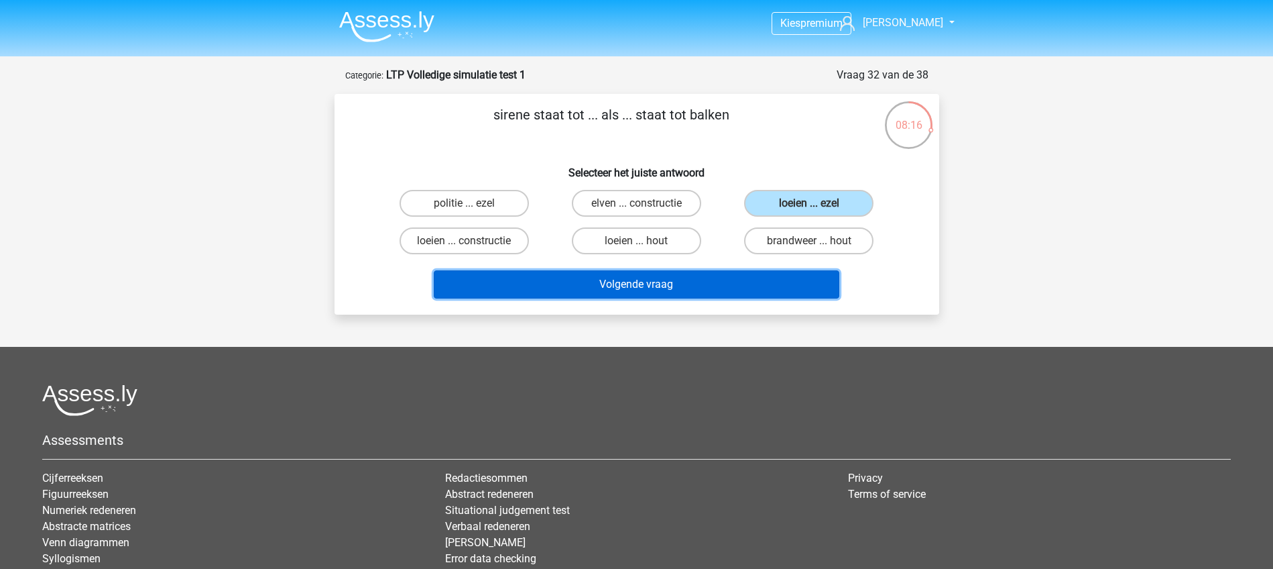
click at [663, 283] on button "Volgende vraag" at bounding box center [637, 284] width 406 height 28
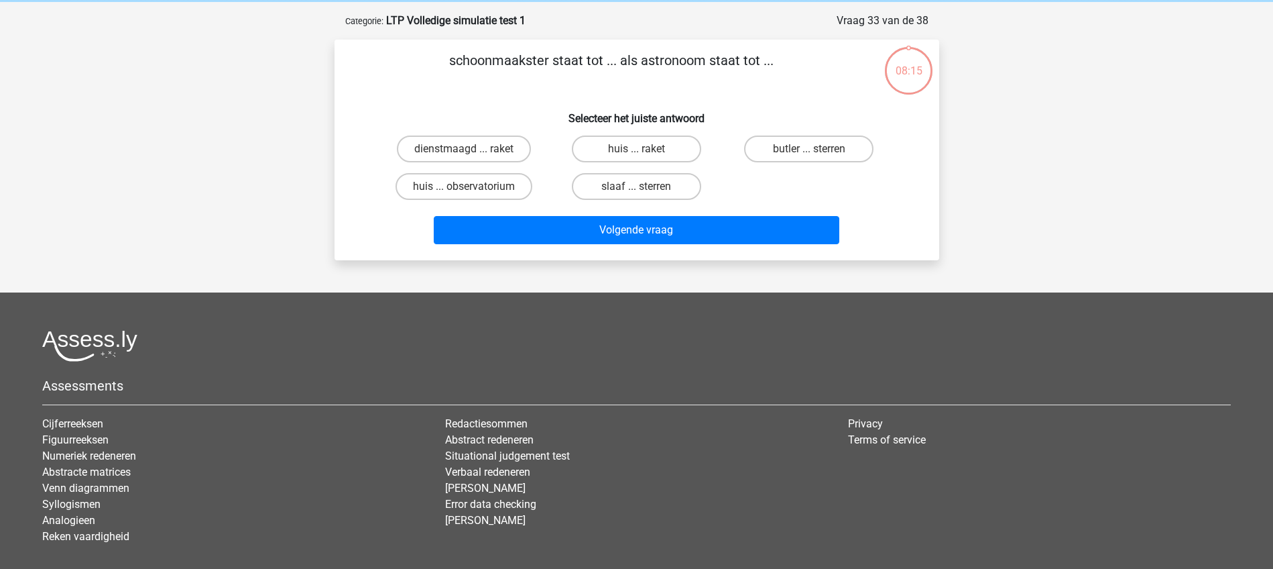
scroll to position [67, 0]
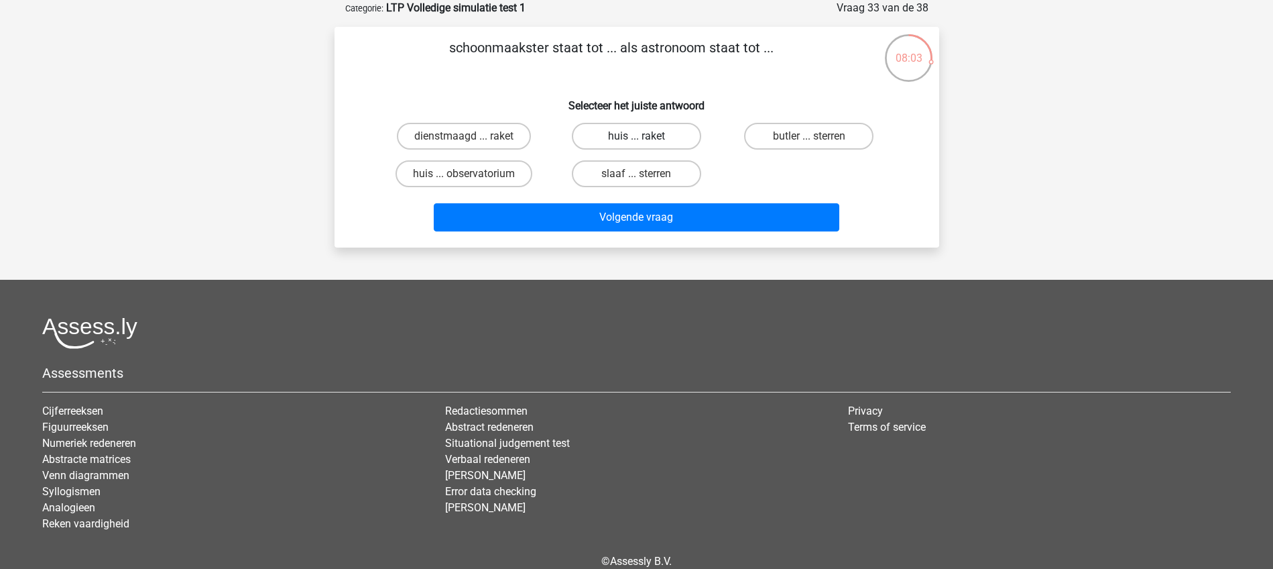
click at [628, 135] on label "huis ... raket" at bounding box center [636, 136] width 129 height 27
click at [636, 136] on input "huis ... raket" at bounding box center [640, 140] width 9 height 9
radio input "true"
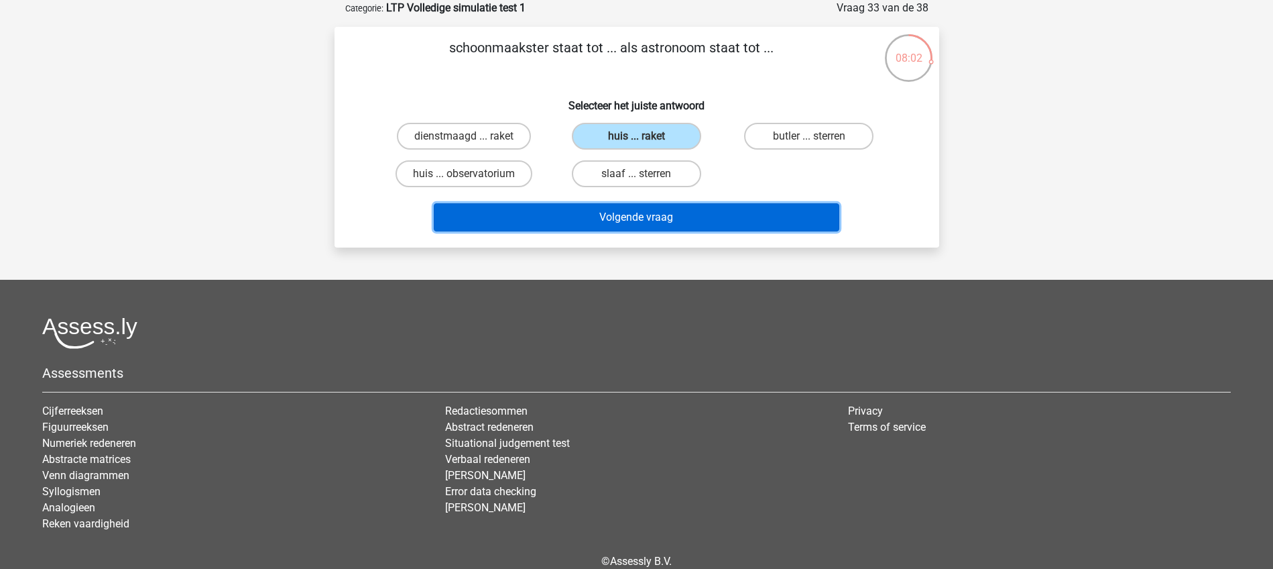
click at [630, 223] on button "Volgende vraag" at bounding box center [637, 217] width 406 height 28
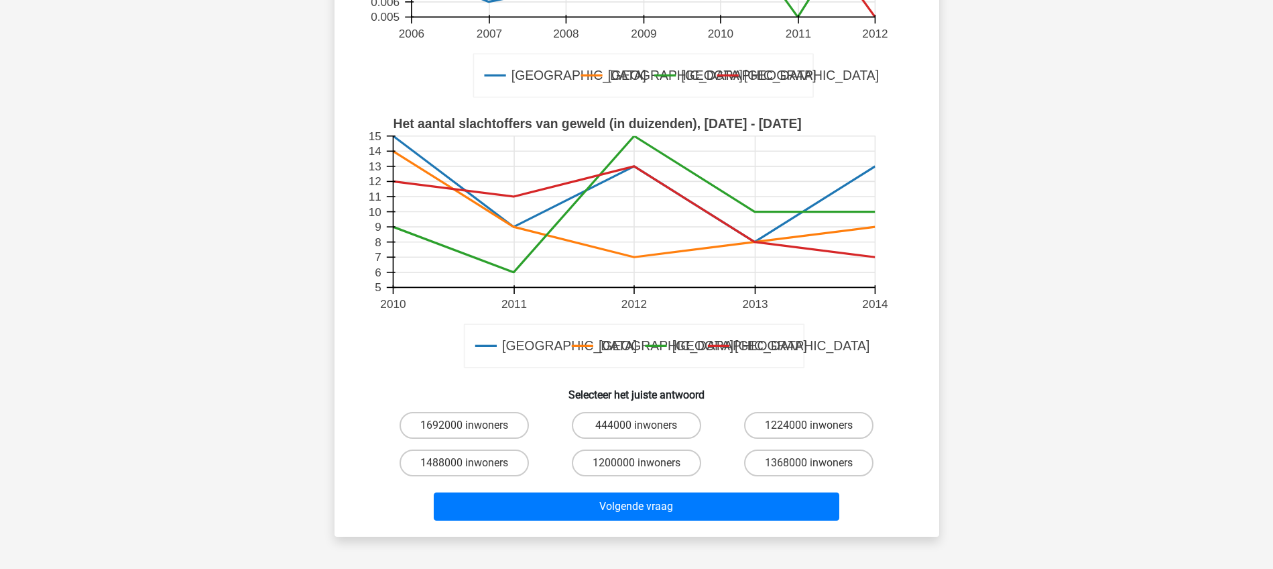
scroll to position [402, 0]
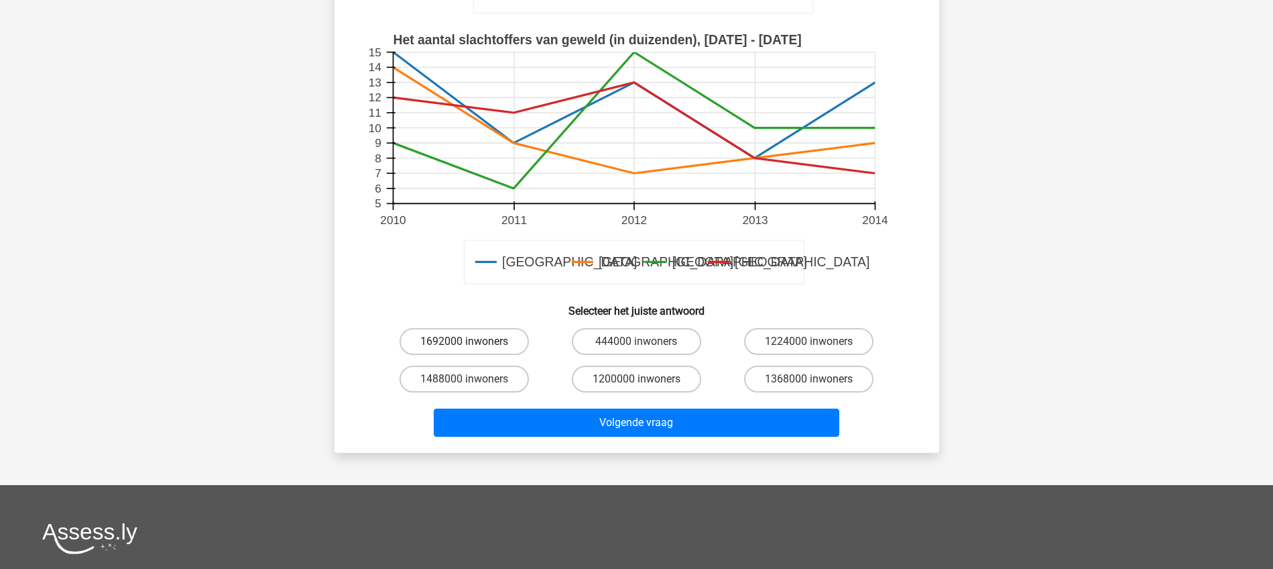
click at [480, 348] on label "1692000 inwoners" at bounding box center [464, 341] width 129 height 27
click at [473, 348] on input "1692000 inwoners" at bounding box center [468, 345] width 9 height 9
radio input "true"
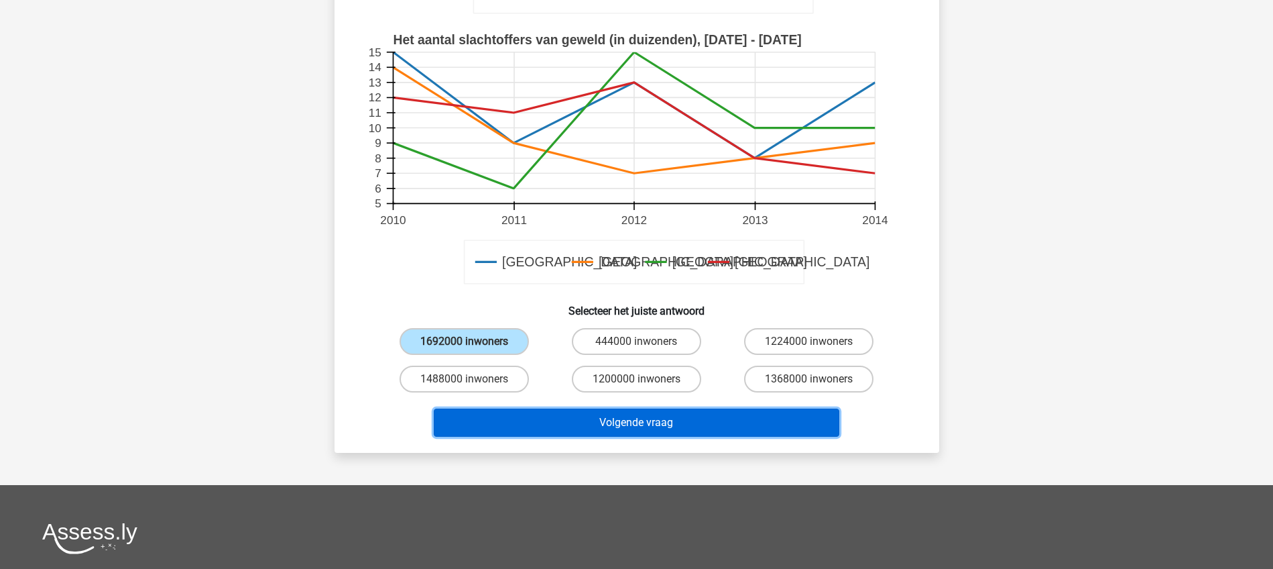
click at [625, 424] on button "Volgende vraag" at bounding box center [637, 422] width 406 height 28
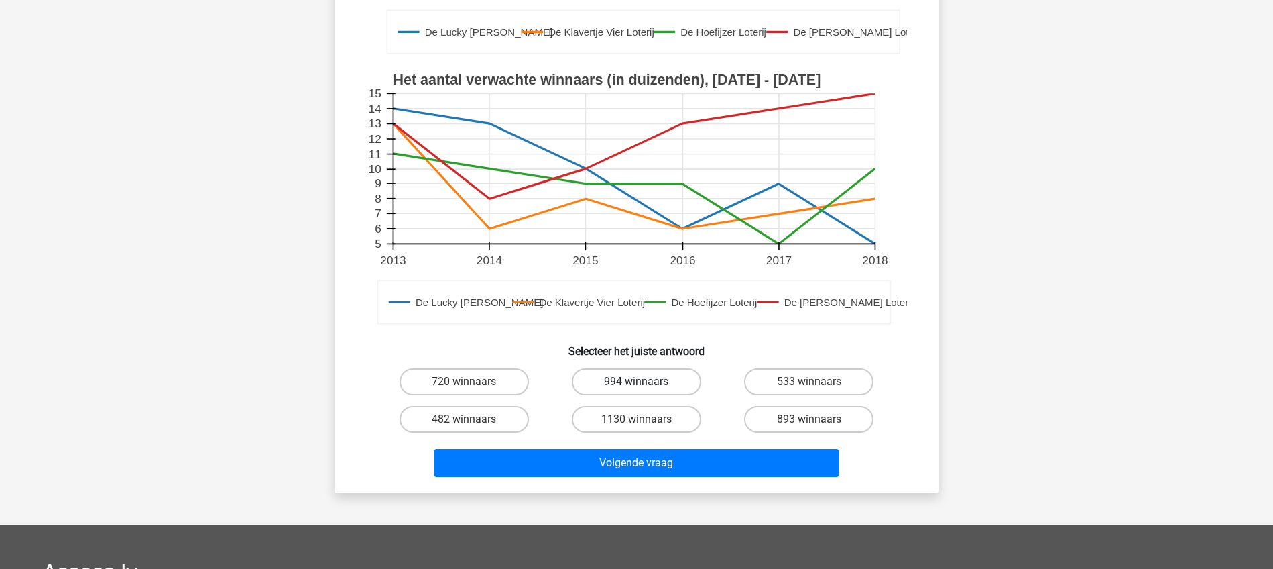
click at [642, 377] on label "994 winnaars" at bounding box center [636, 381] width 129 height 27
click at [642, 381] on input "994 winnaars" at bounding box center [640, 385] width 9 height 9
radio input "true"
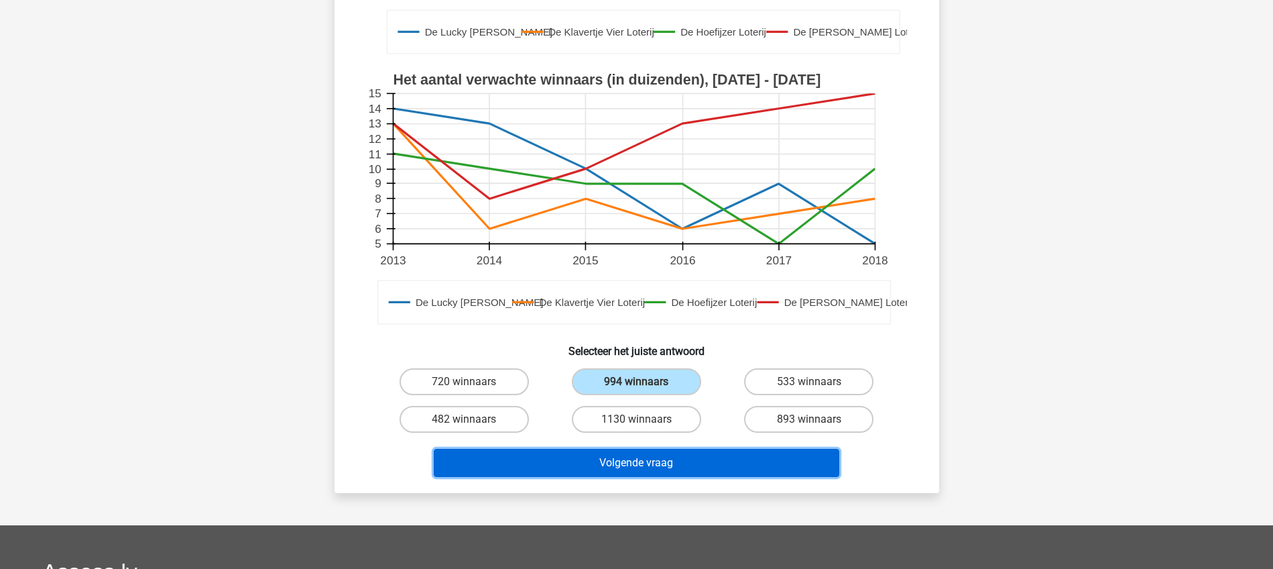
click at [638, 458] on button "Volgende vraag" at bounding box center [637, 463] width 406 height 28
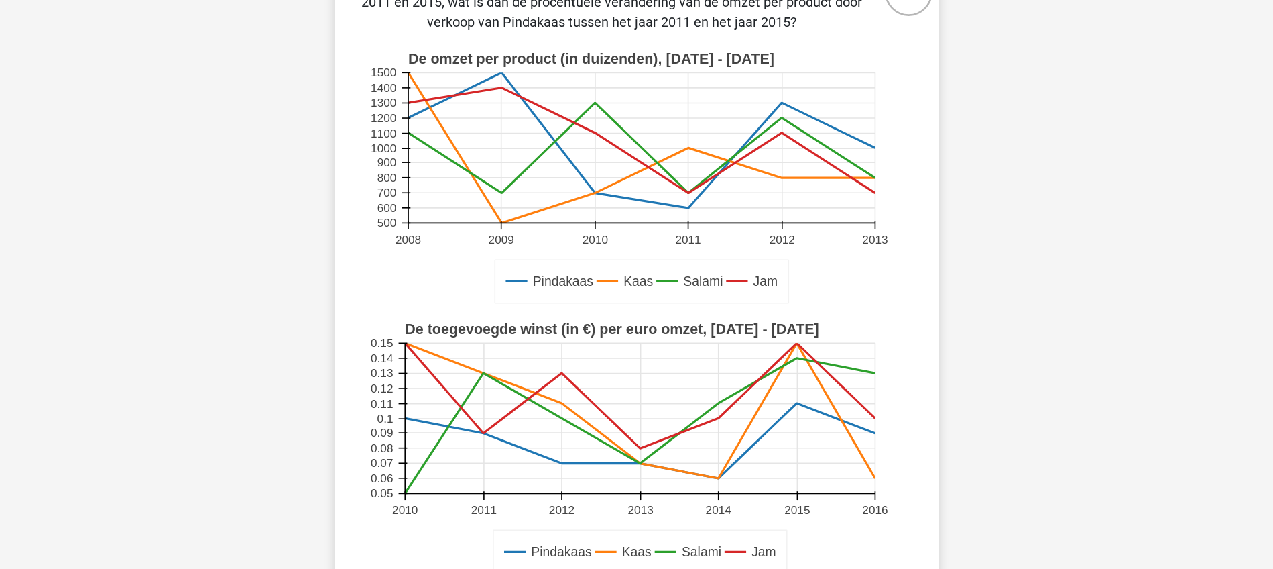
scroll to position [318, 0]
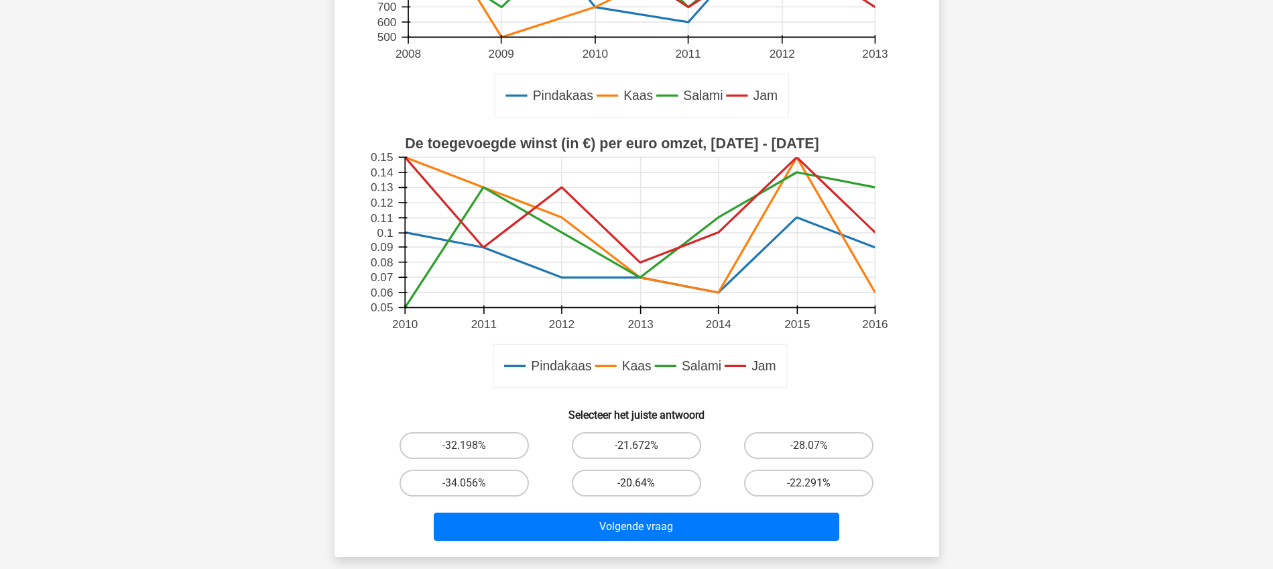
click at [632, 479] on label "-20.64%" at bounding box center [636, 482] width 129 height 27
click at [636, 483] on input "-20.64%" at bounding box center [640, 487] width 9 height 9
radio input "true"
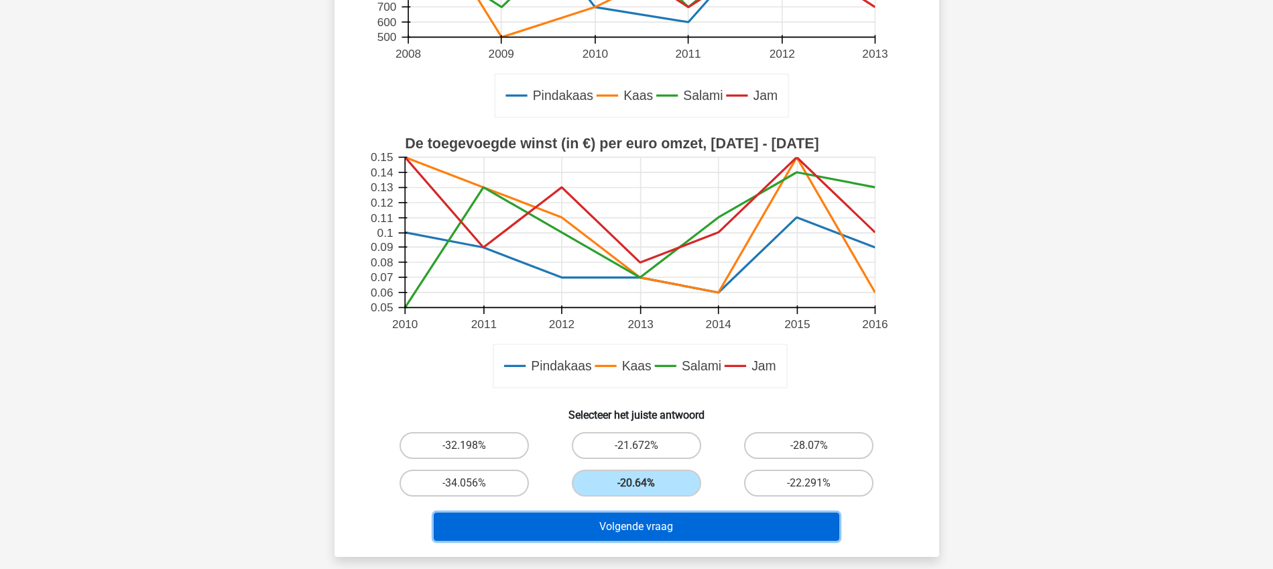
click at [630, 527] on button "Volgende vraag" at bounding box center [637, 526] width 406 height 28
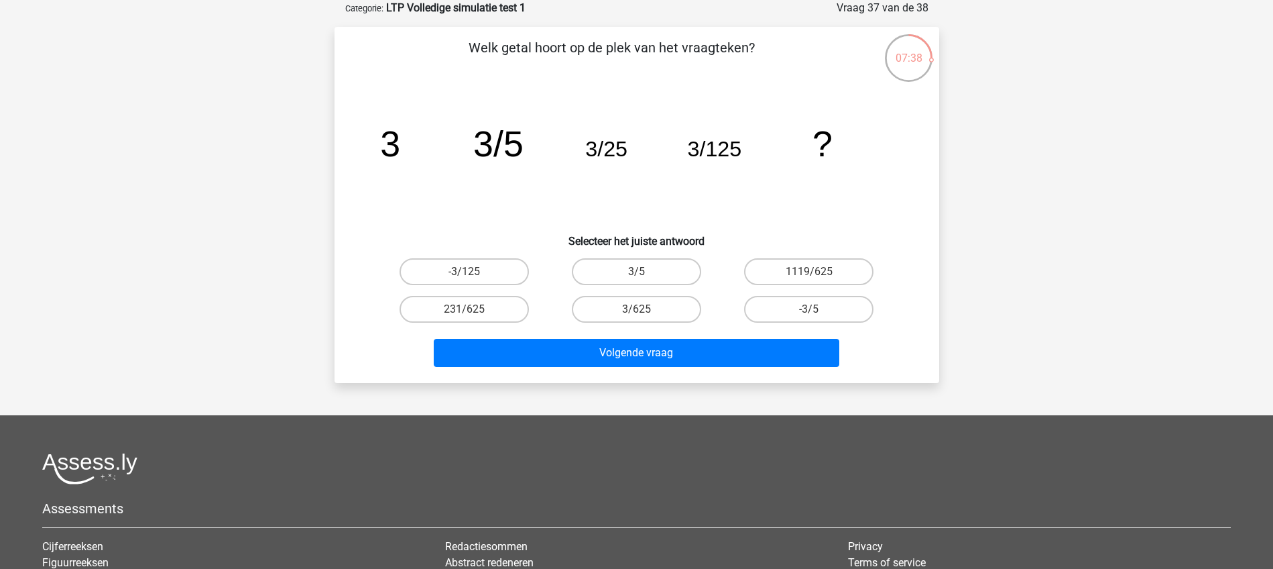
scroll to position [0, 0]
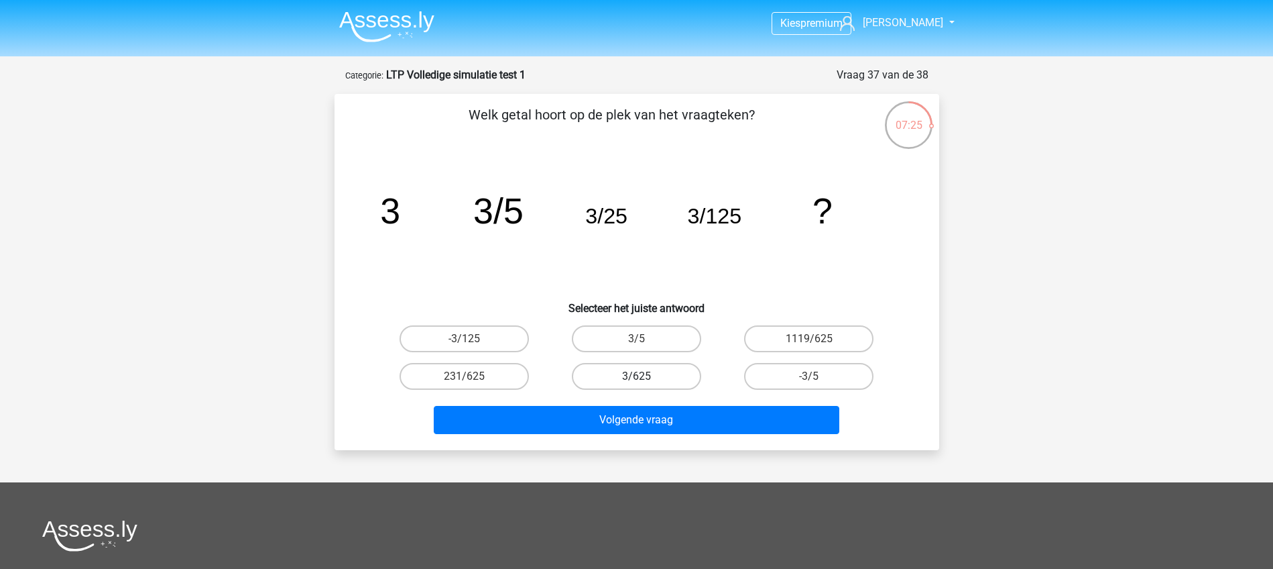
click at [629, 379] on label "3/625" at bounding box center [636, 376] width 129 height 27
click at [636, 379] on input "3/625" at bounding box center [640, 380] width 9 height 9
radio input "true"
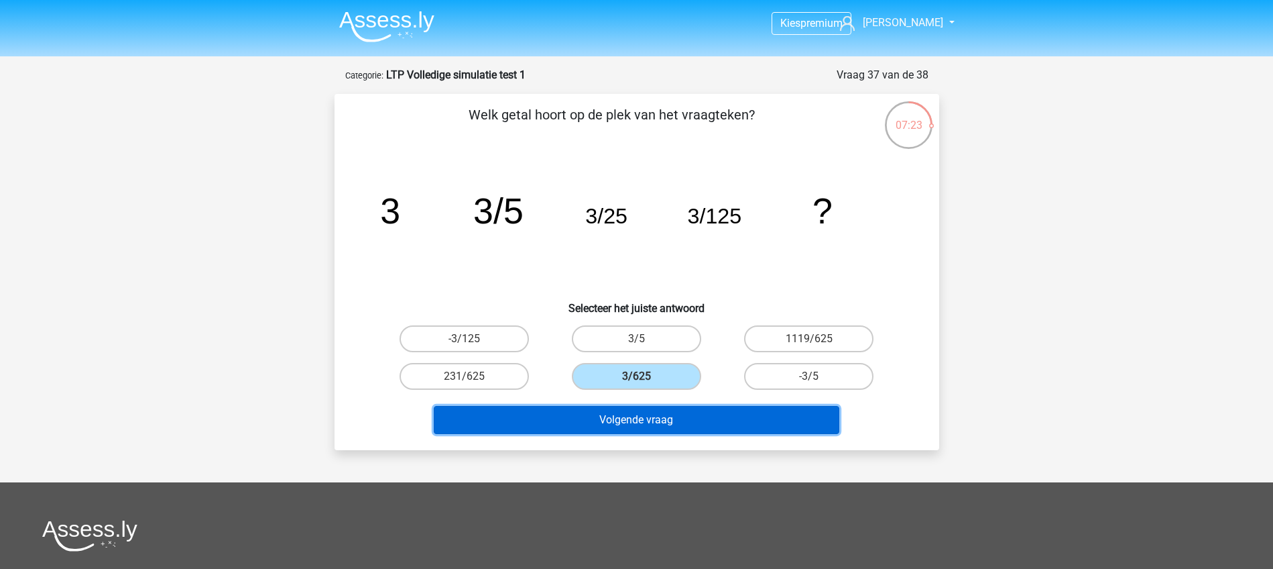
click at [626, 420] on button "Volgende vraag" at bounding box center [637, 420] width 406 height 28
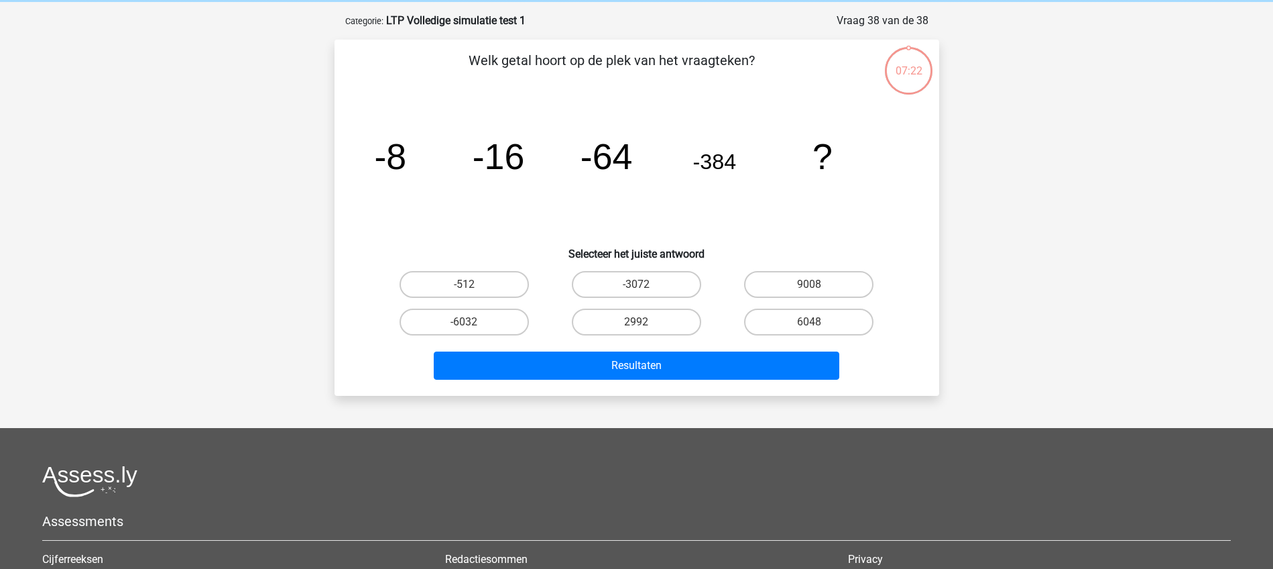
scroll to position [67, 0]
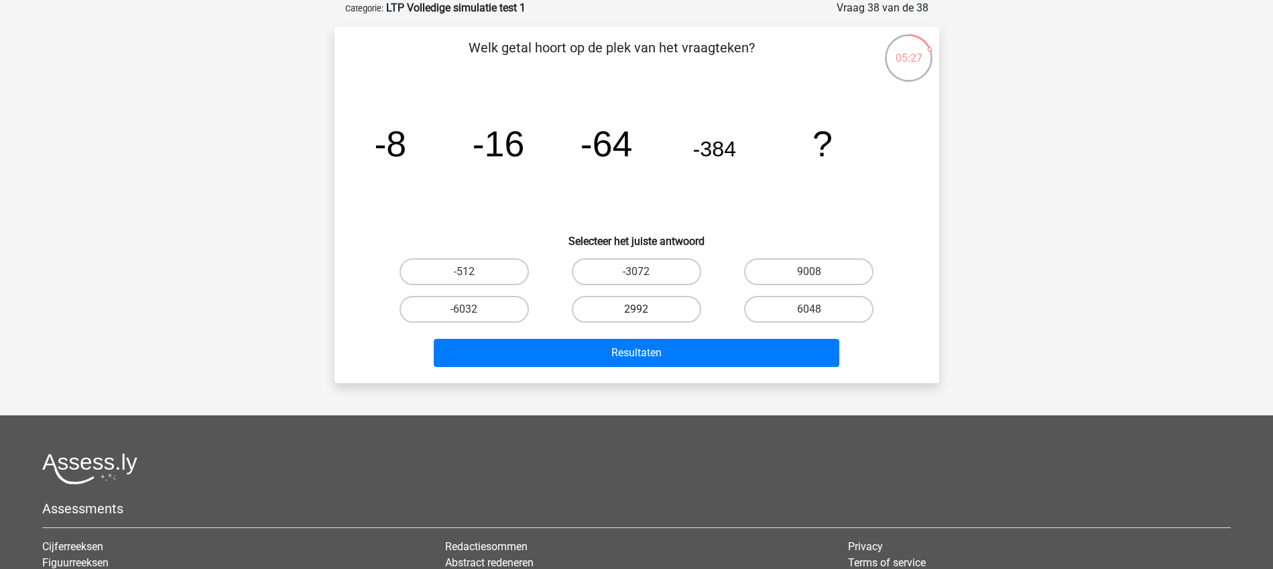
click at [650, 310] on label "2992" at bounding box center [636, 309] width 129 height 27
click at [645, 310] on input "2992" at bounding box center [640, 313] width 9 height 9
radio input "true"
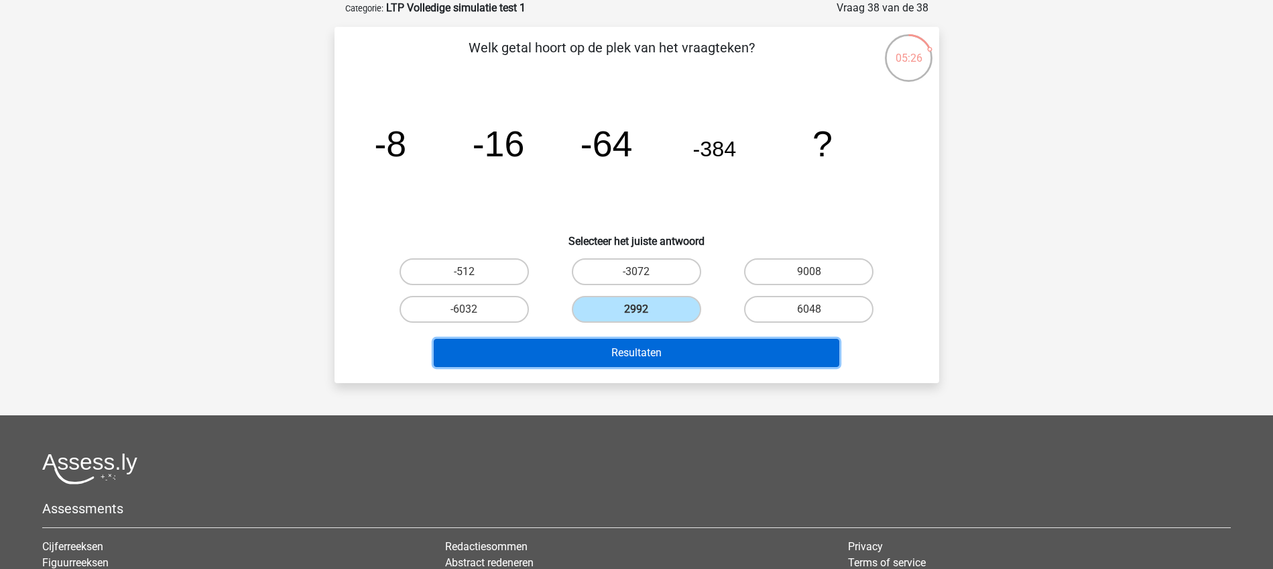
click at [644, 355] on button "Resultaten" at bounding box center [637, 353] width 406 height 28
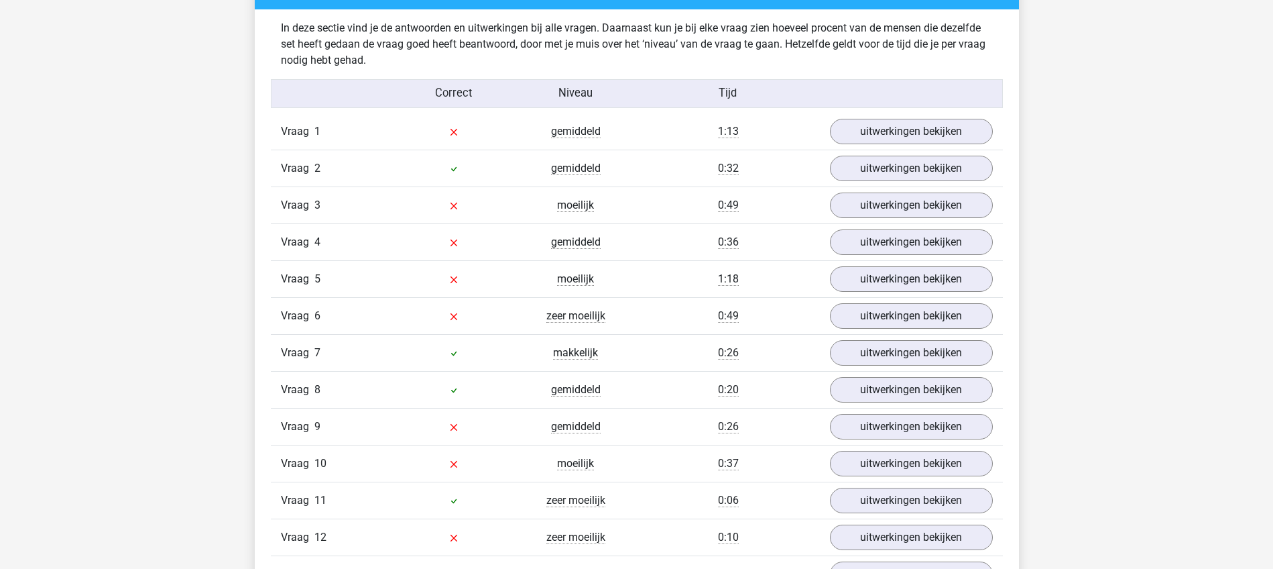
scroll to position [1425, 0]
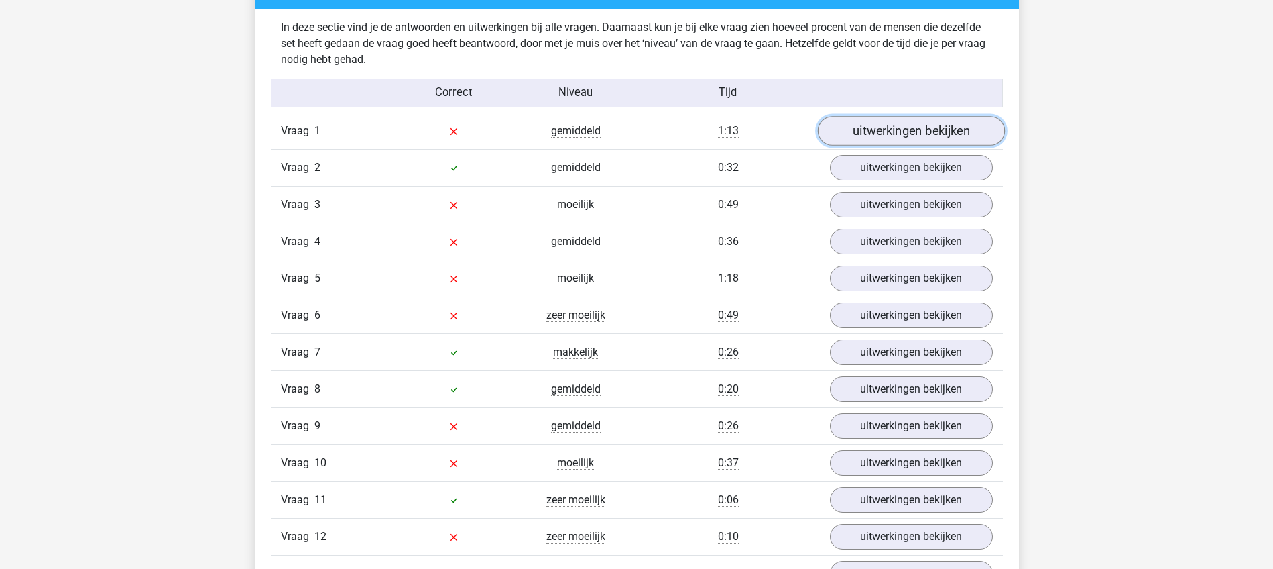
click at [908, 129] on link "uitwerkingen bekijken" at bounding box center [910, 130] width 187 height 29
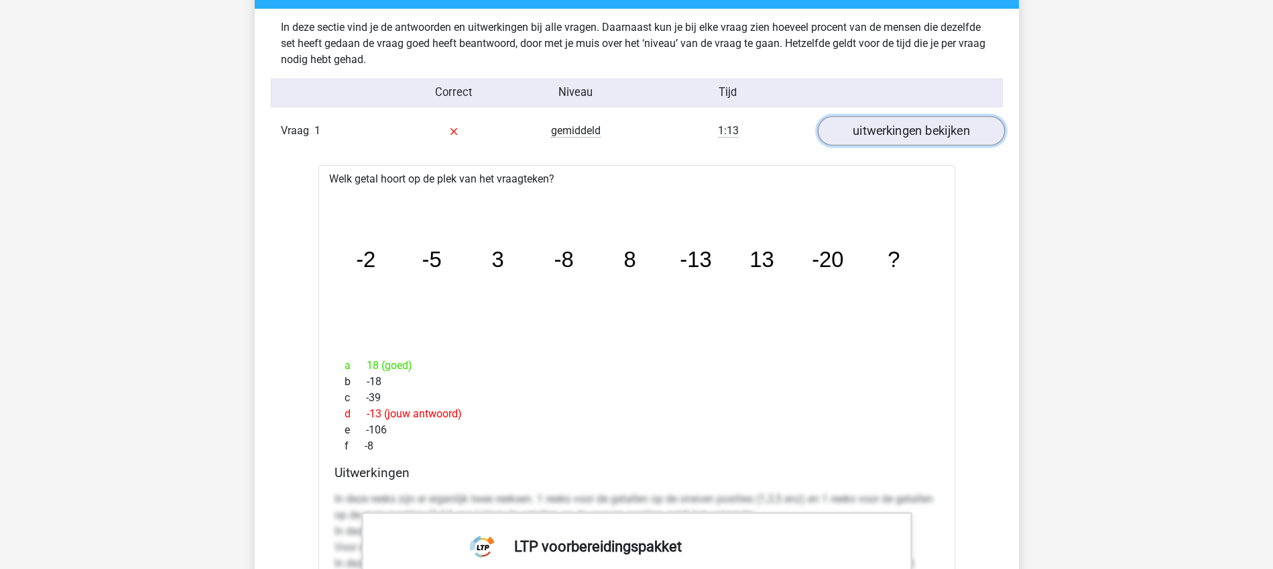
click at [897, 132] on link "uitwerkingen bekijken" at bounding box center [910, 130] width 187 height 29
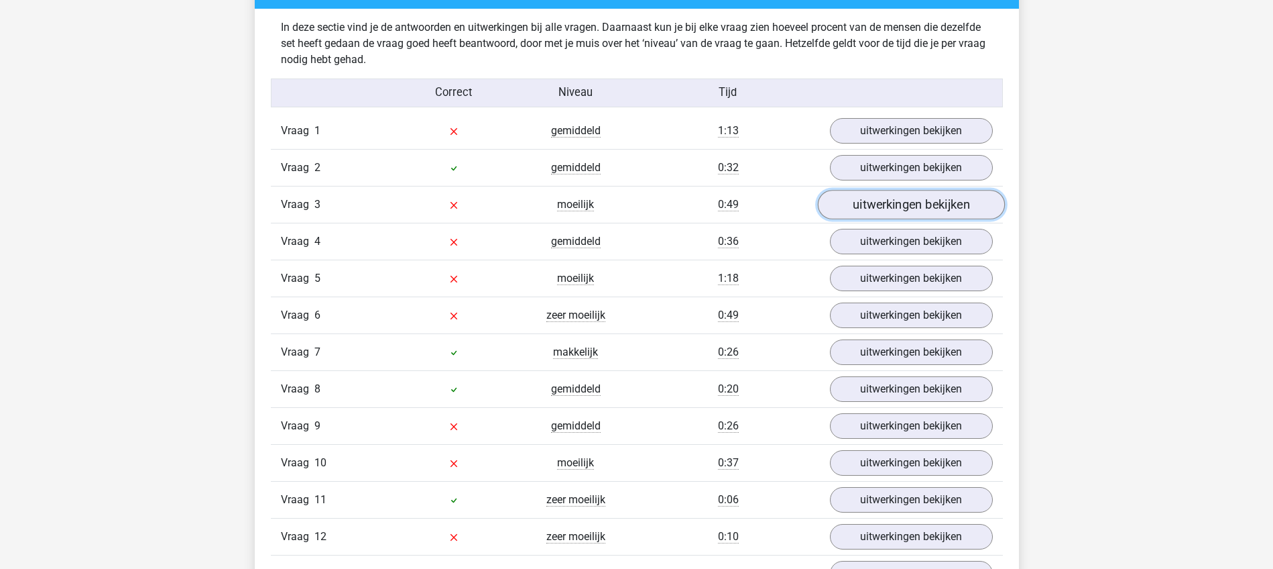
click at [896, 206] on link "uitwerkingen bekijken" at bounding box center [910, 204] width 187 height 29
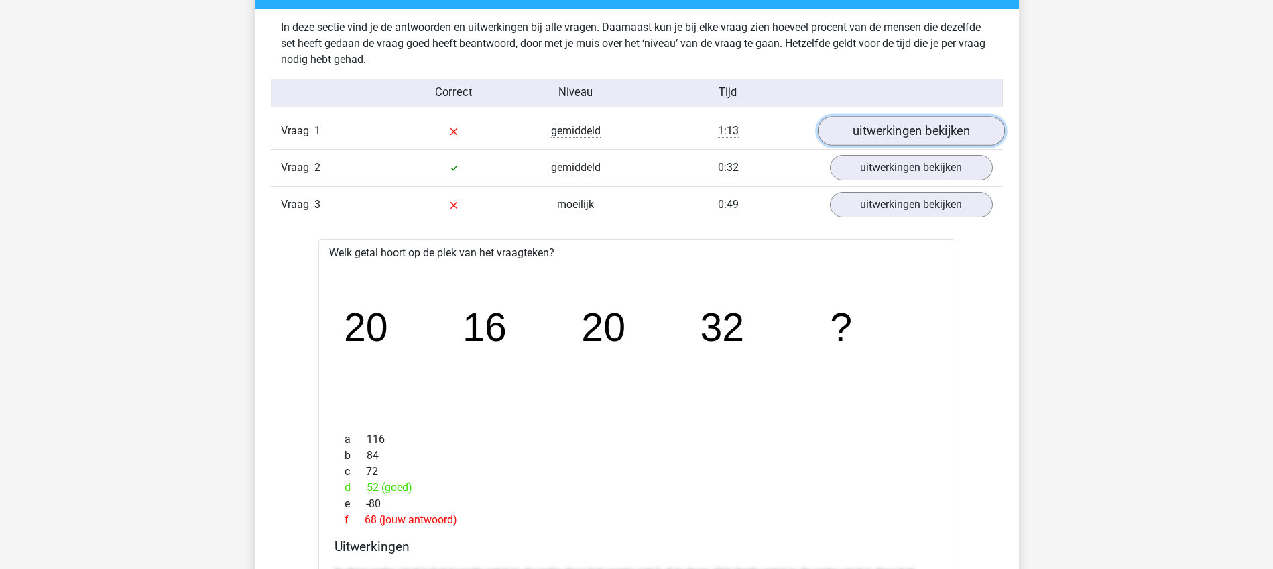
click at [900, 130] on link "uitwerkingen bekijken" at bounding box center [910, 130] width 187 height 29
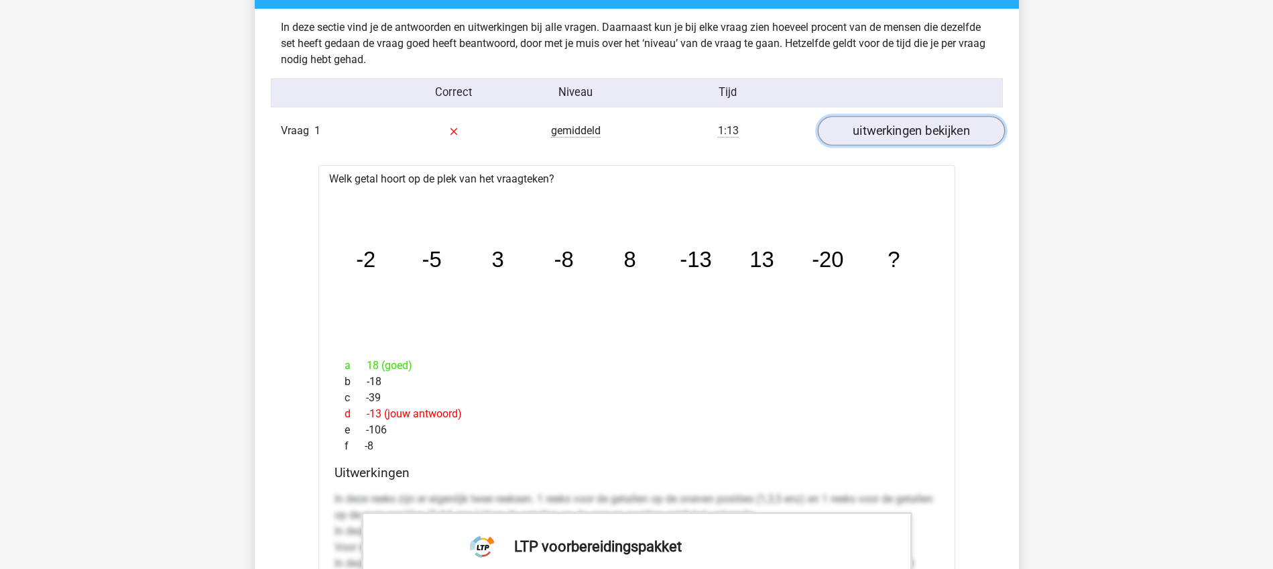
click at [931, 131] on link "uitwerkingen bekijken" at bounding box center [910, 130] width 187 height 29
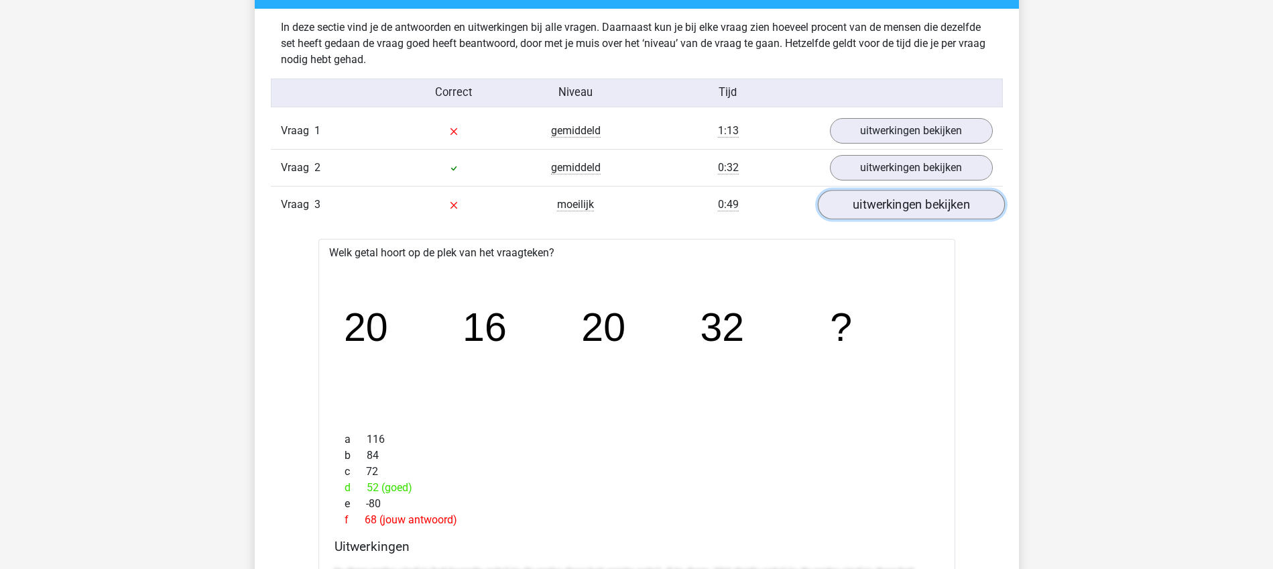
click at [891, 202] on link "uitwerkingen bekijken" at bounding box center [910, 204] width 187 height 29
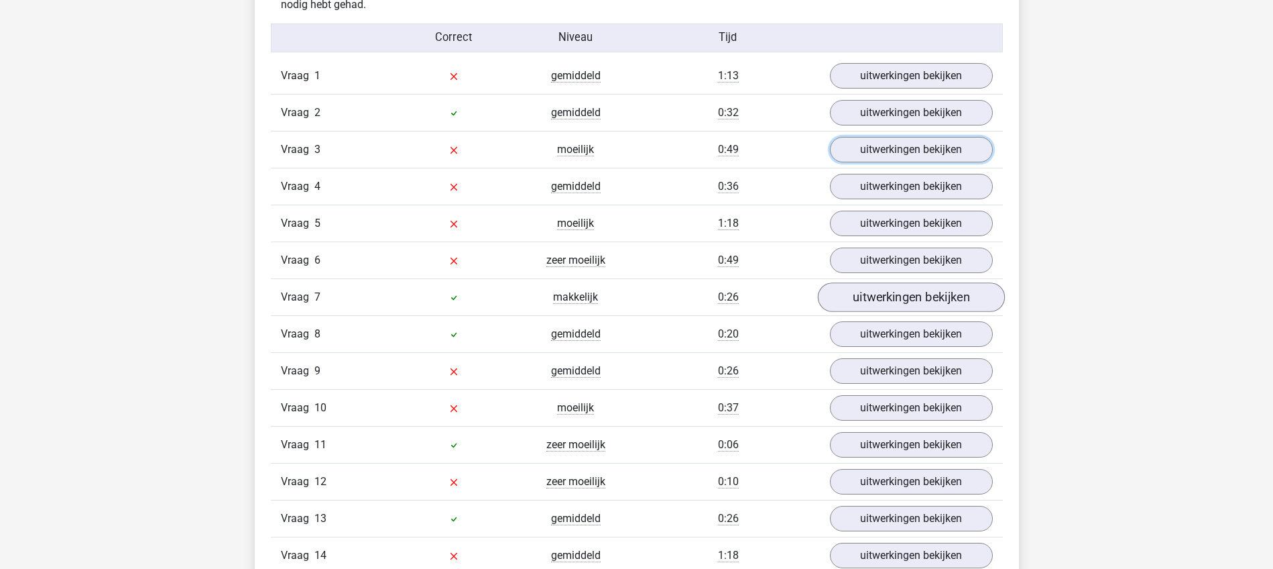
scroll to position [1509, 0]
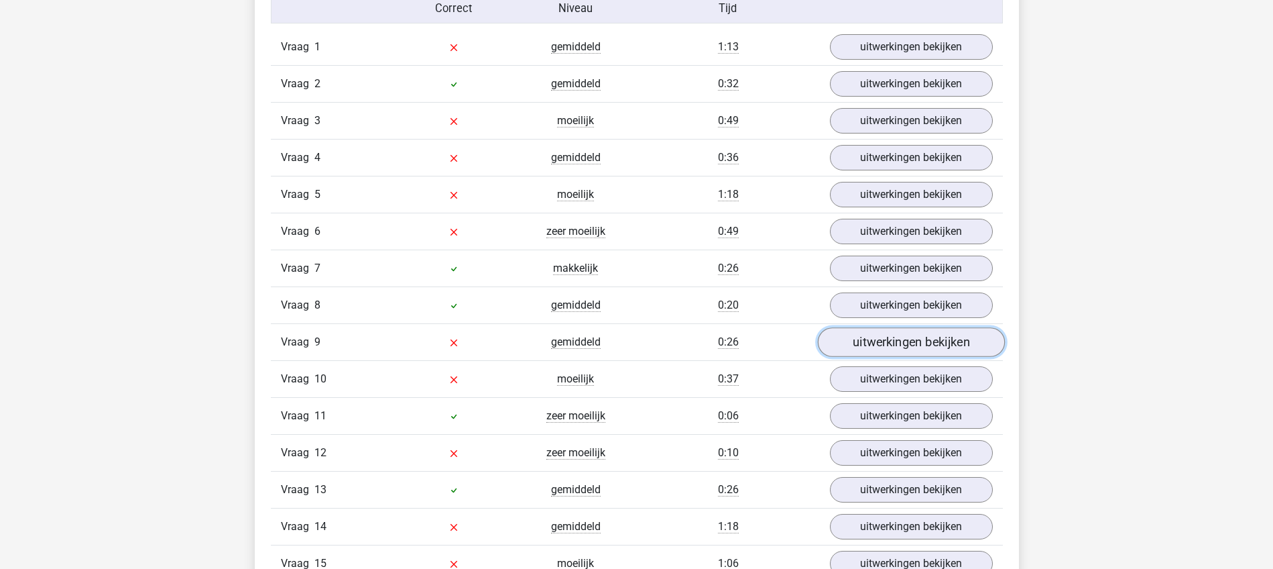
click at [891, 345] on link "uitwerkingen bekijken" at bounding box center [910, 341] width 187 height 29
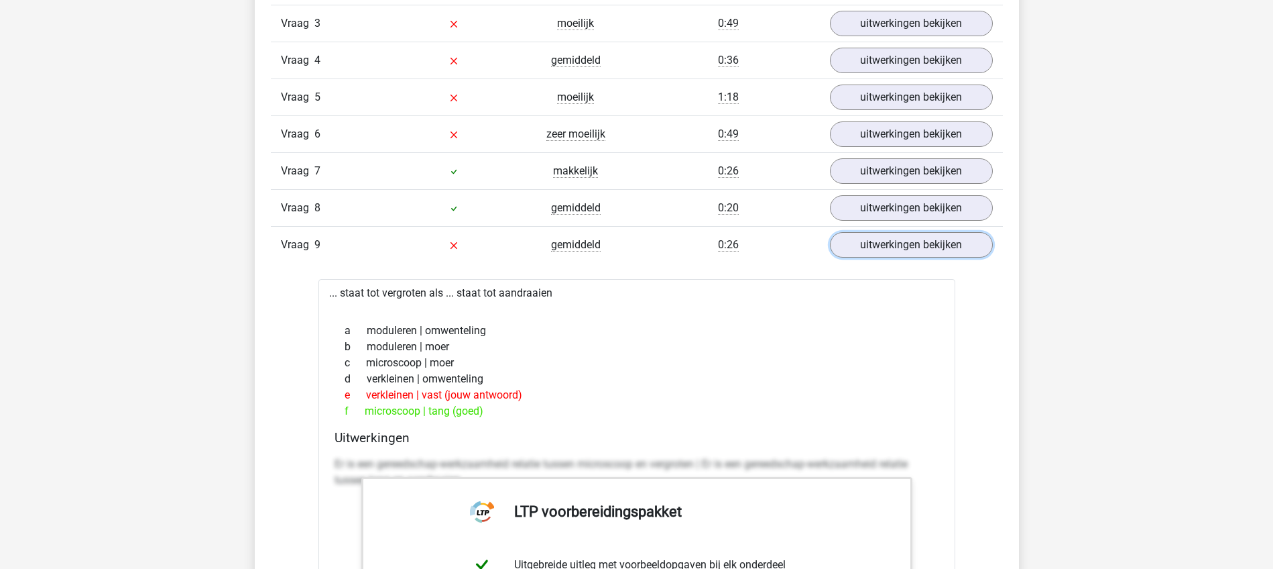
scroll to position [1592, 0]
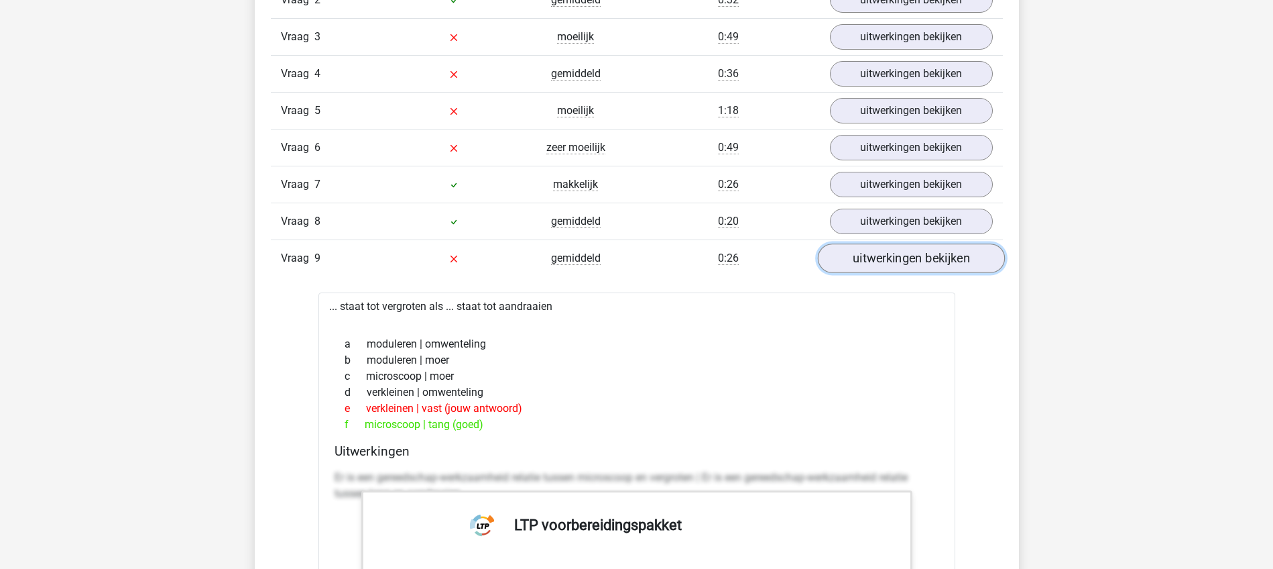
click at [942, 260] on link "uitwerkingen bekijken" at bounding box center [910, 257] width 187 height 29
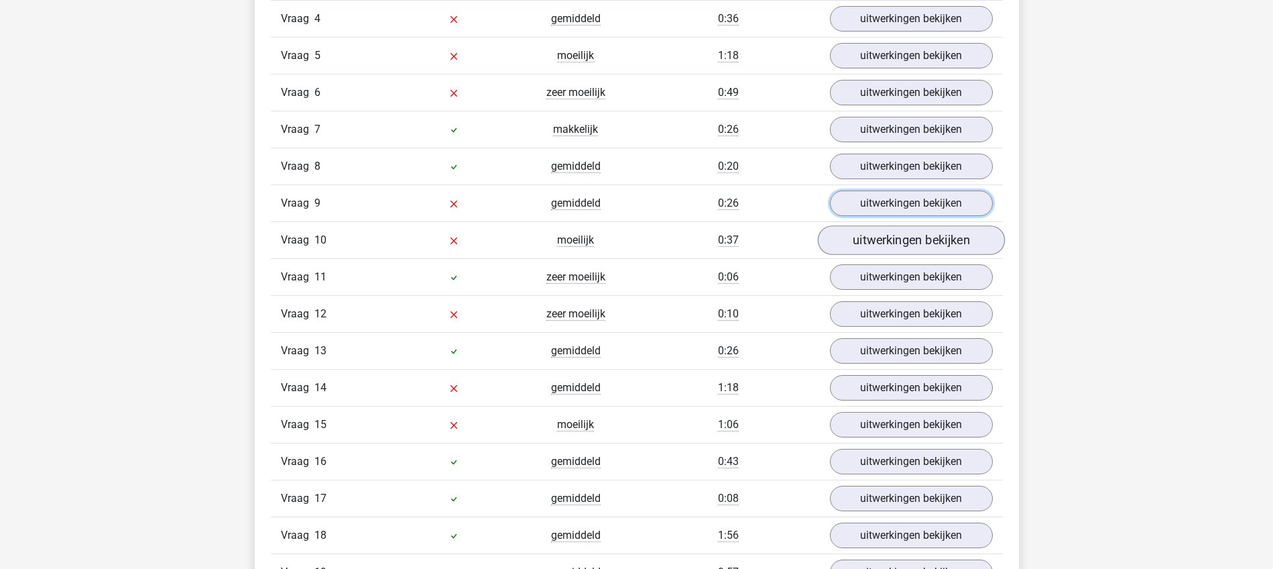
scroll to position [1676, 0]
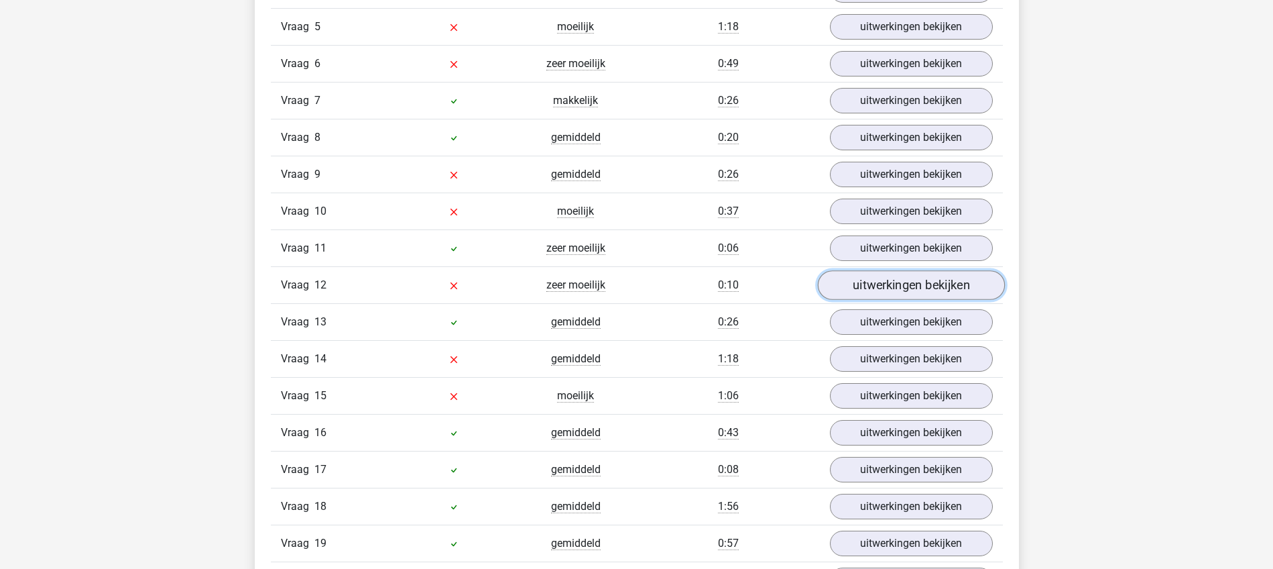
click at [903, 279] on link "uitwerkingen bekijken" at bounding box center [910, 284] width 187 height 29
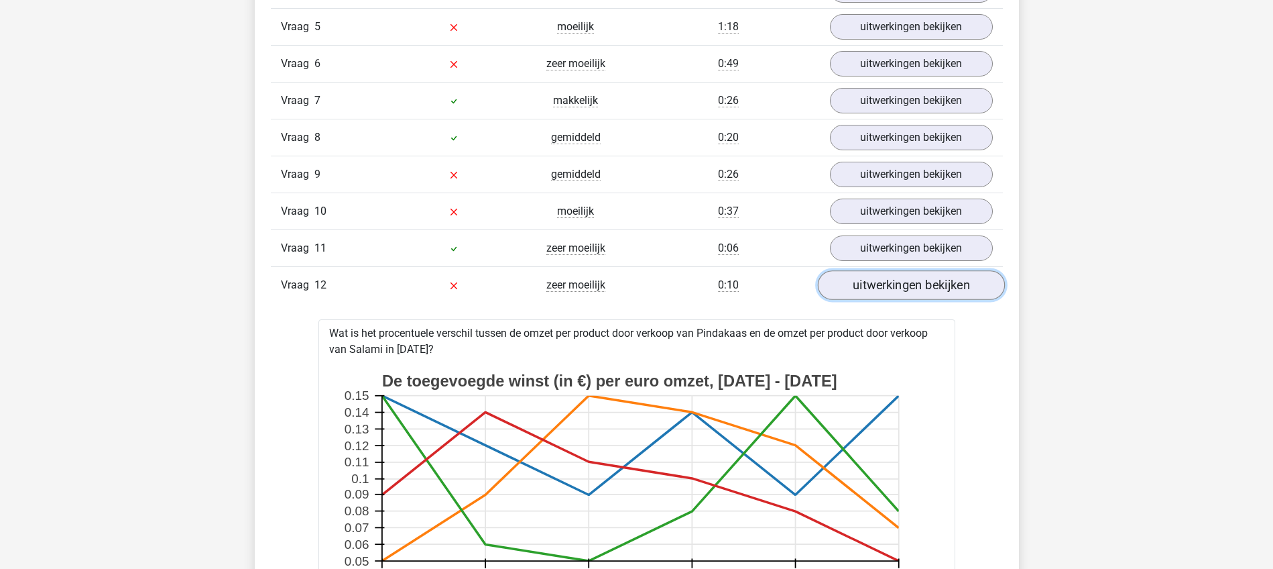
click at [903, 279] on link "uitwerkingen bekijken" at bounding box center [910, 284] width 187 height 29
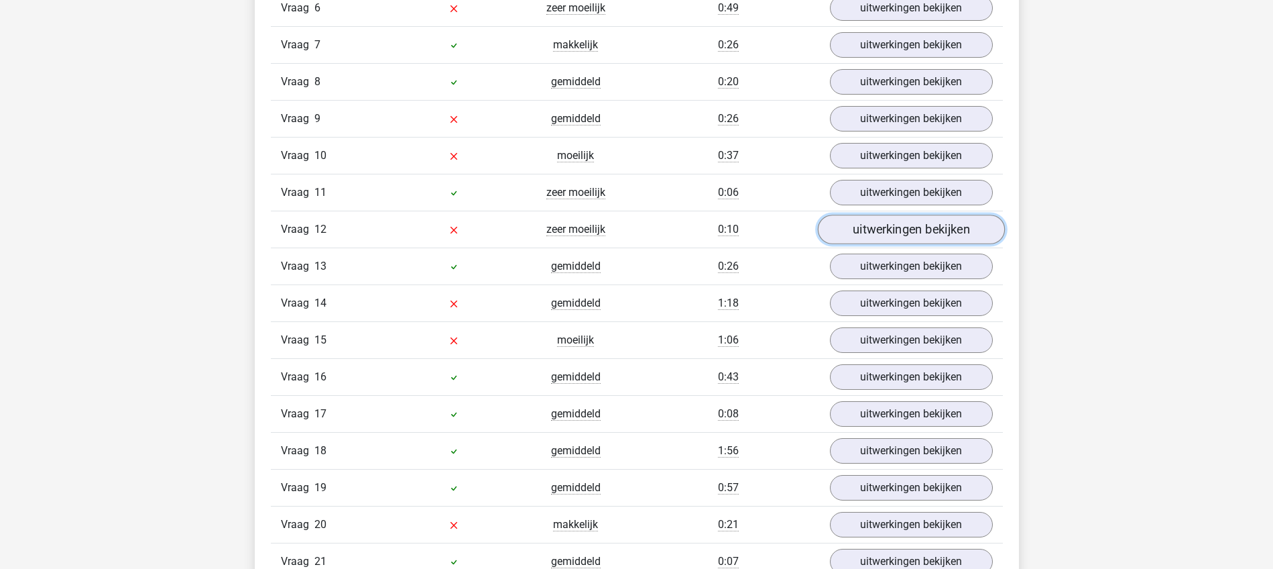
scroll to position [1760, 0]
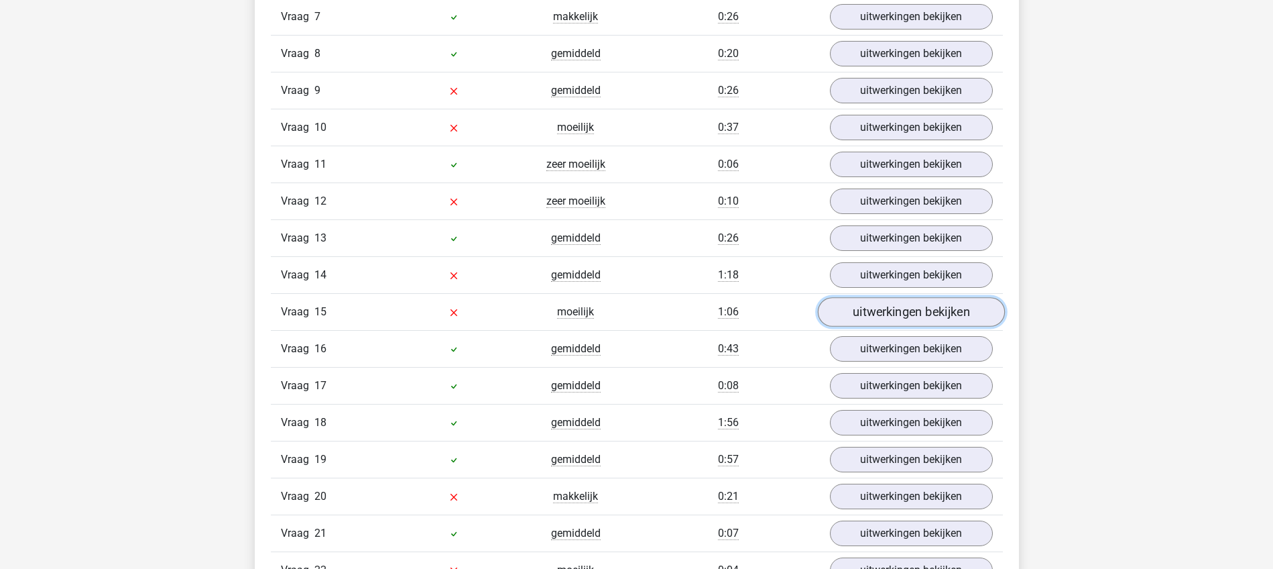
click at [911, 310] on link "uitwerkingen bekijken" at bounding box center [910, 311] width 187 height 29
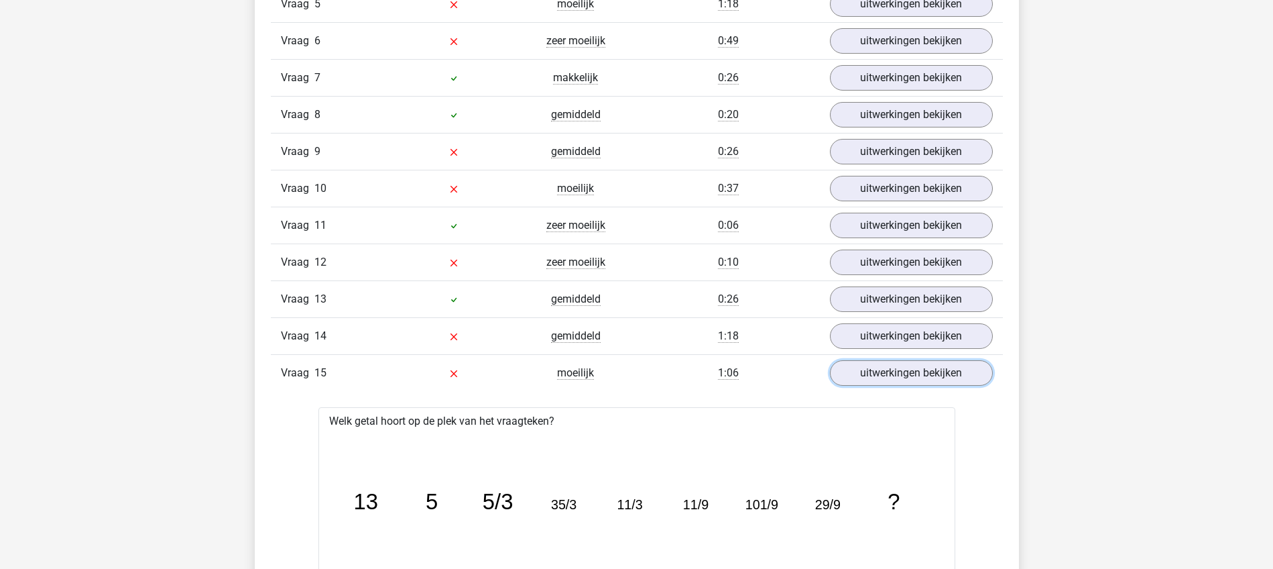
scroll to position [1676, 0]
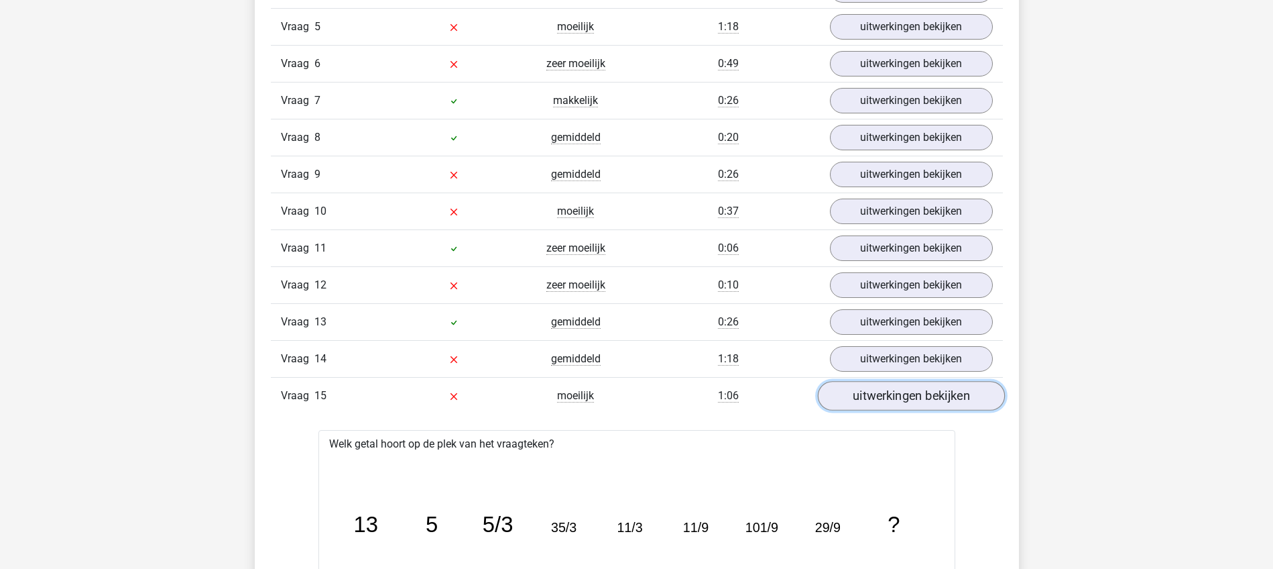
click at [916, 395] on link "uitwerkingen bekijken" at bounding box center [910, 395] width 187 height 29
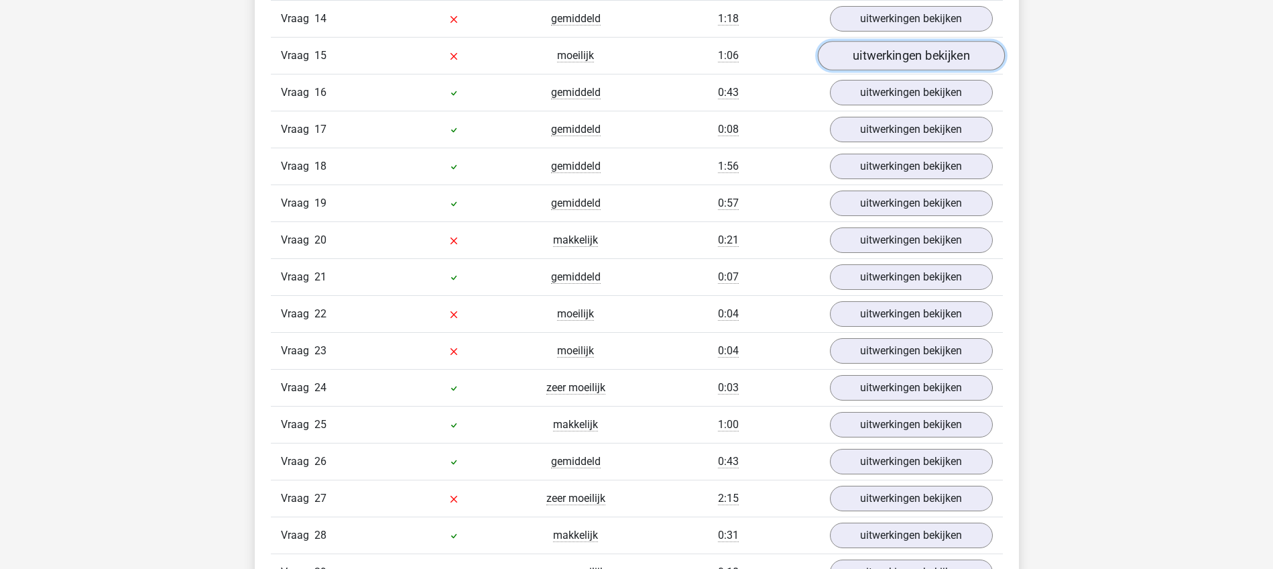
scroll to position [2095, 0]
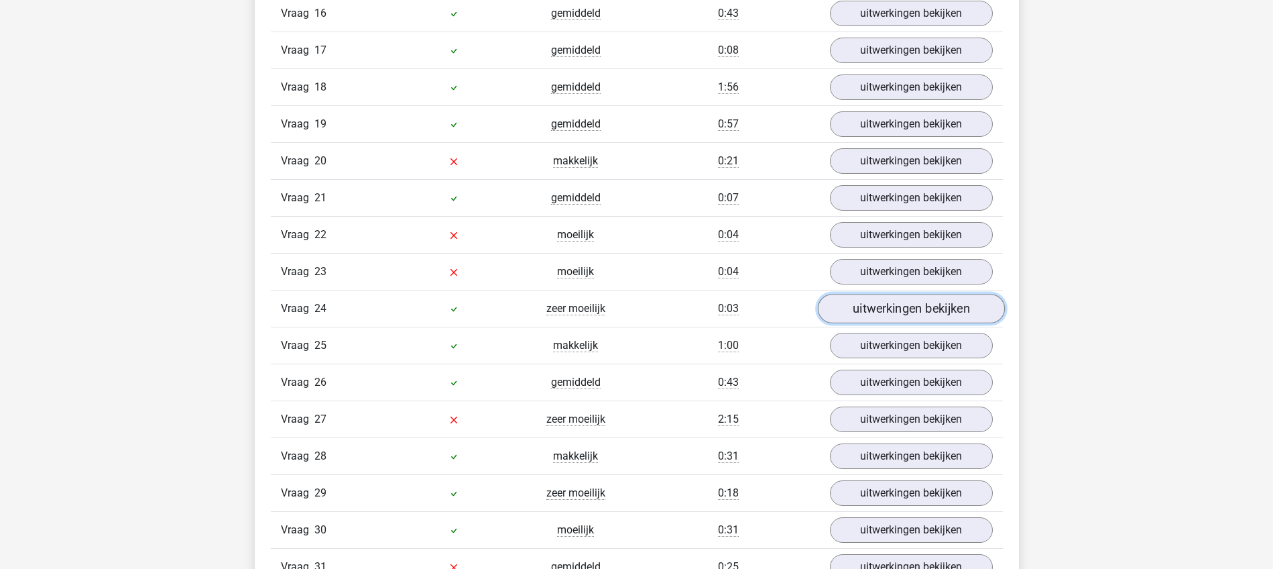
click at [891, 310] on link "uitwerkingen bekijken" at bounding box center [910, 308] width 187 height 29
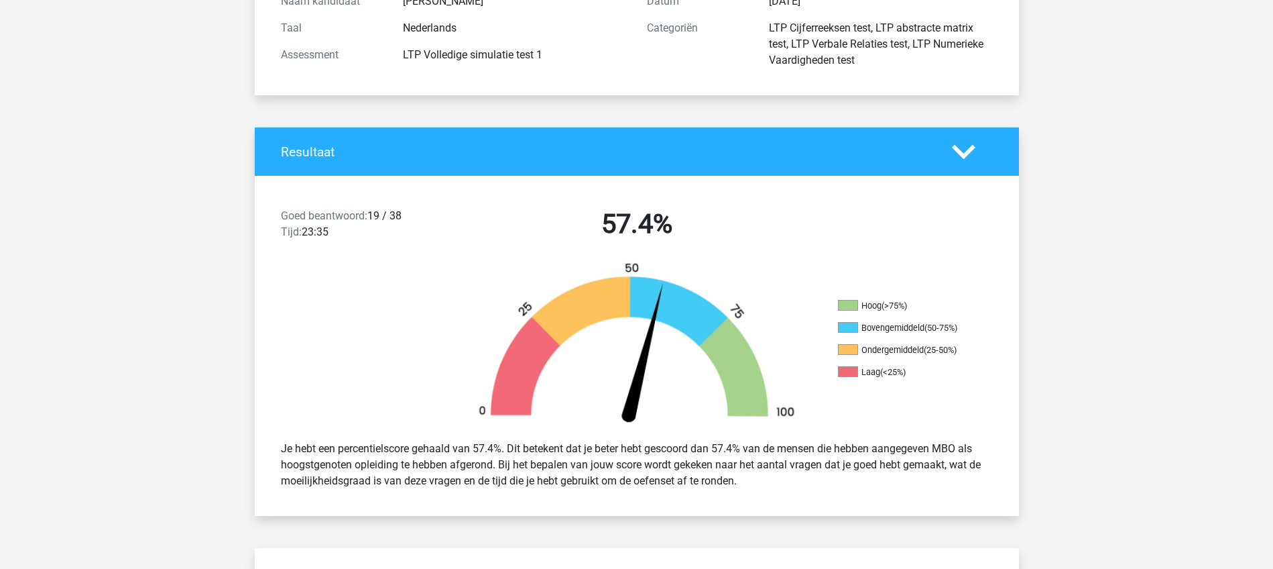
scroll to position [168, 0]
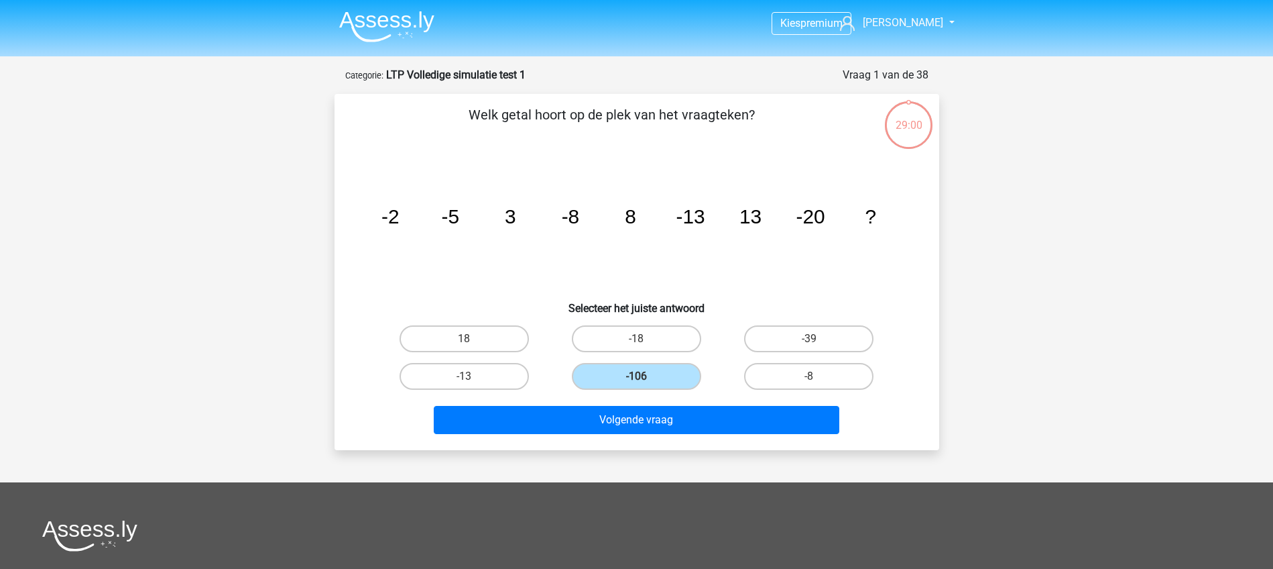
scroll to position [67, 0]
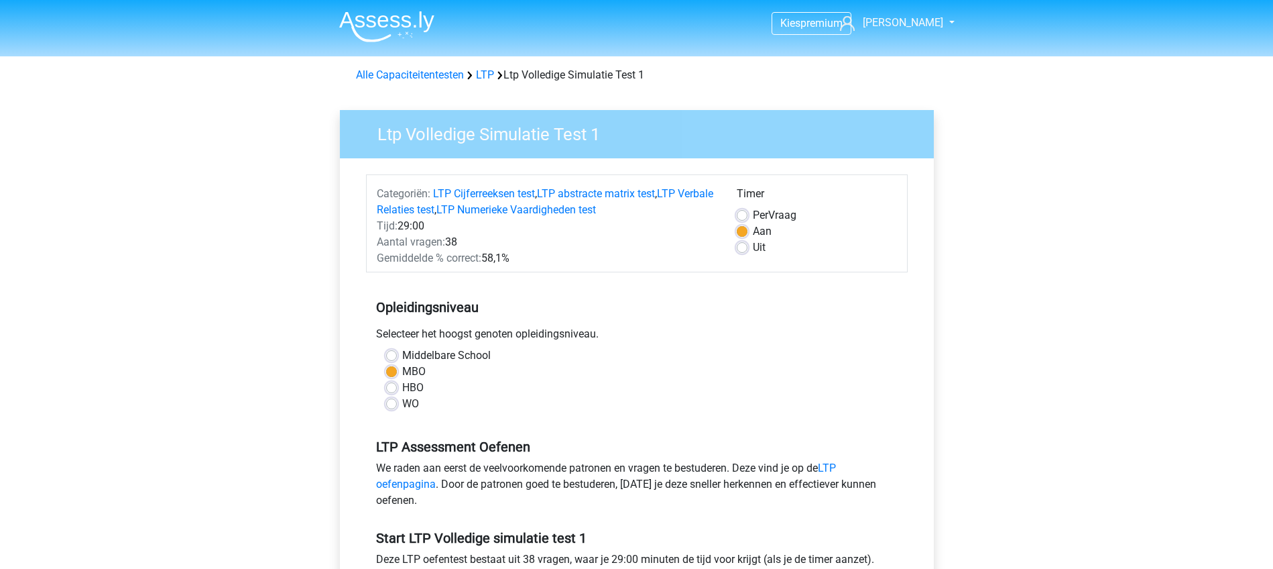
scroll to position [168, 0]
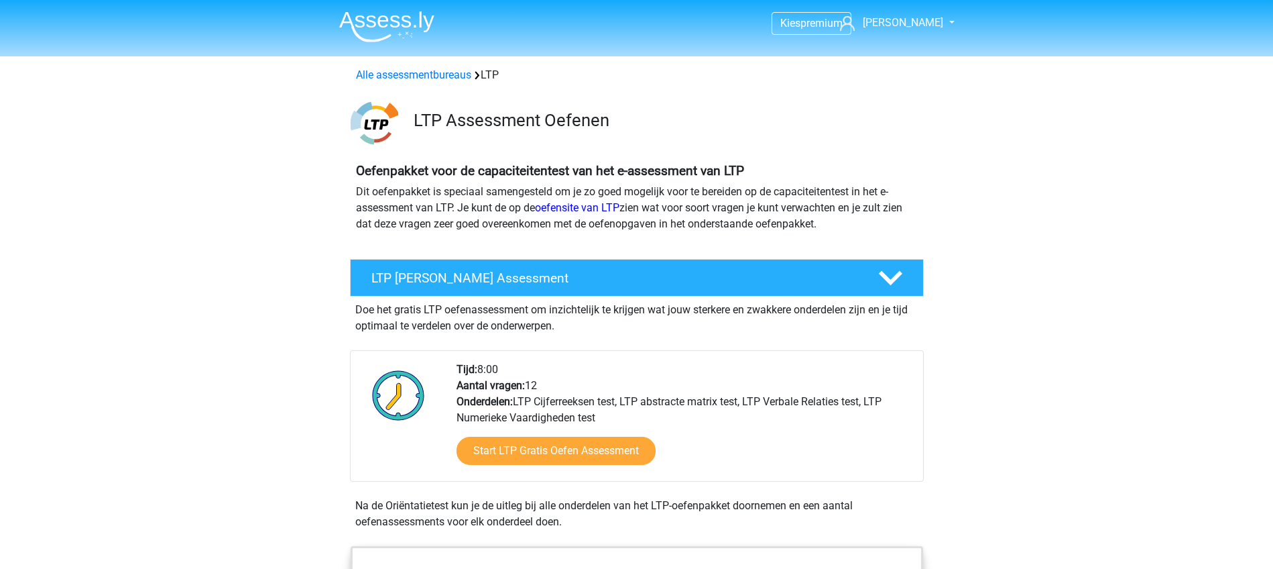
scroll to position [922, 0]
